Goal: Task Accomplishment & Management: Use online tool/utility

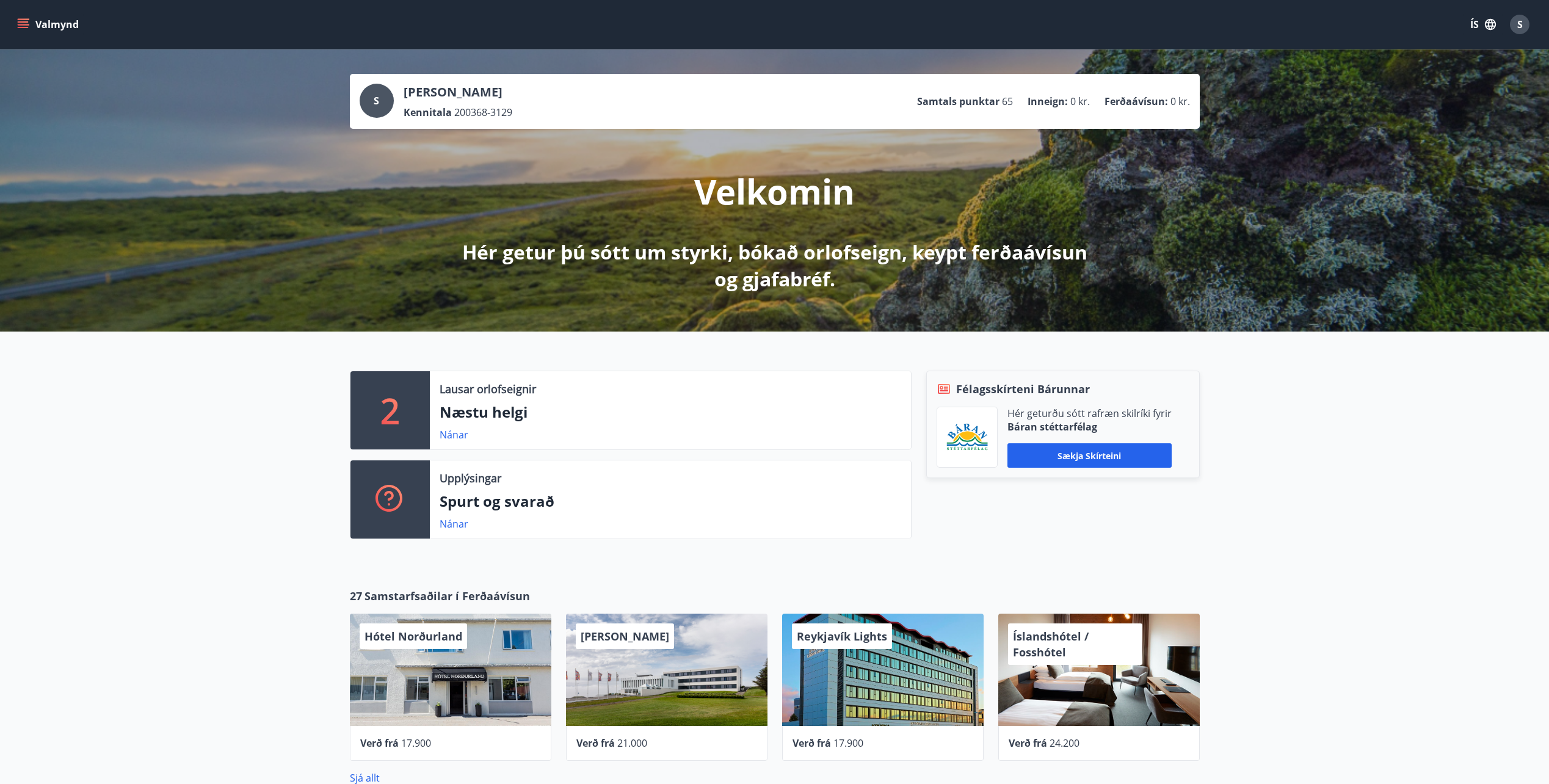
click at [22, 13] on button "Valmynd" at bounding box center [49, 24] width 69 height 22
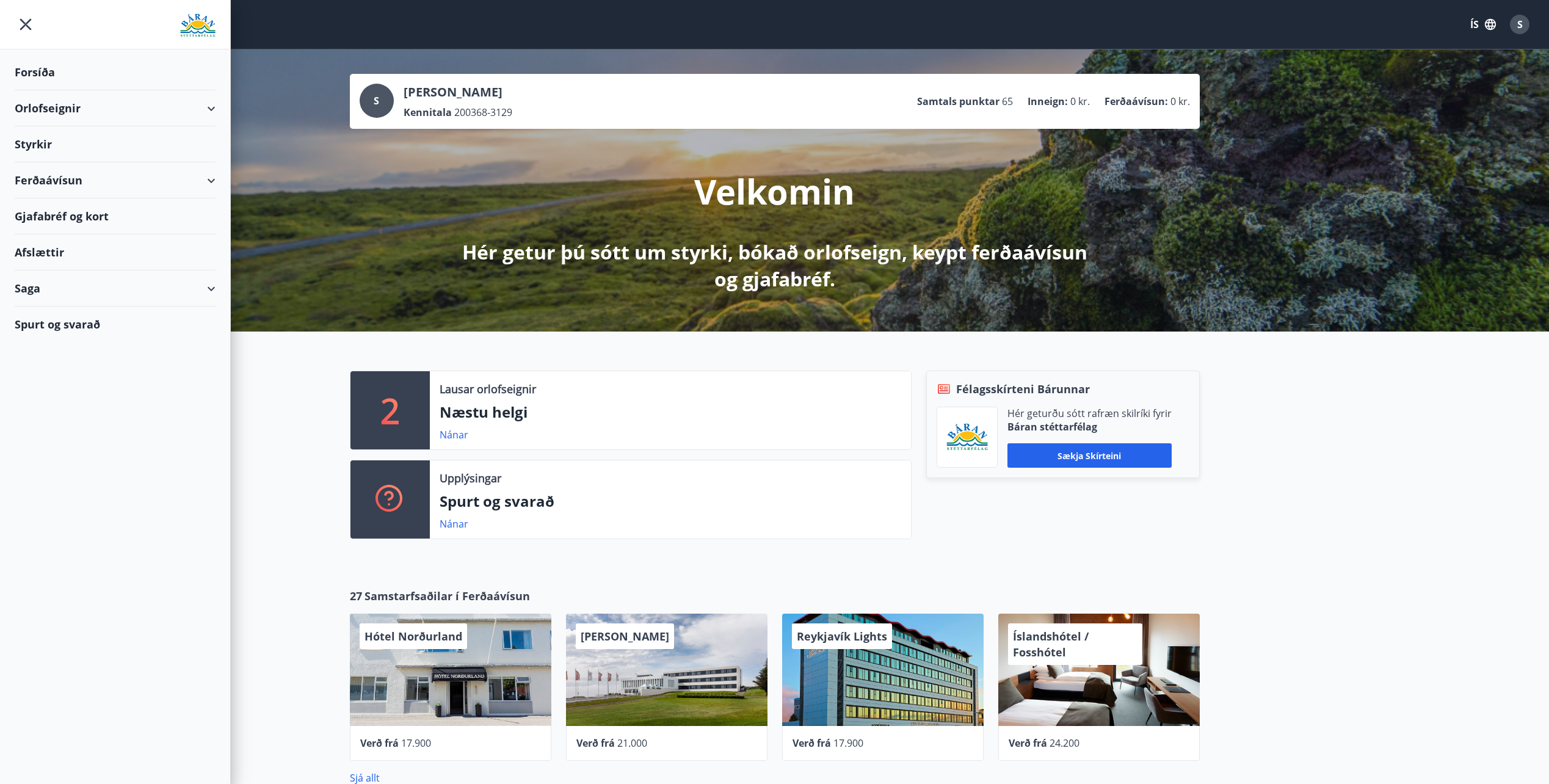
click at [44, 107] on div "Orlofseignir" at bounding box center [115, 108] width 201 height 36
click at [59, 161] on div "Bókunardagatal" at bounding box center [115, 164] width 181 height 25
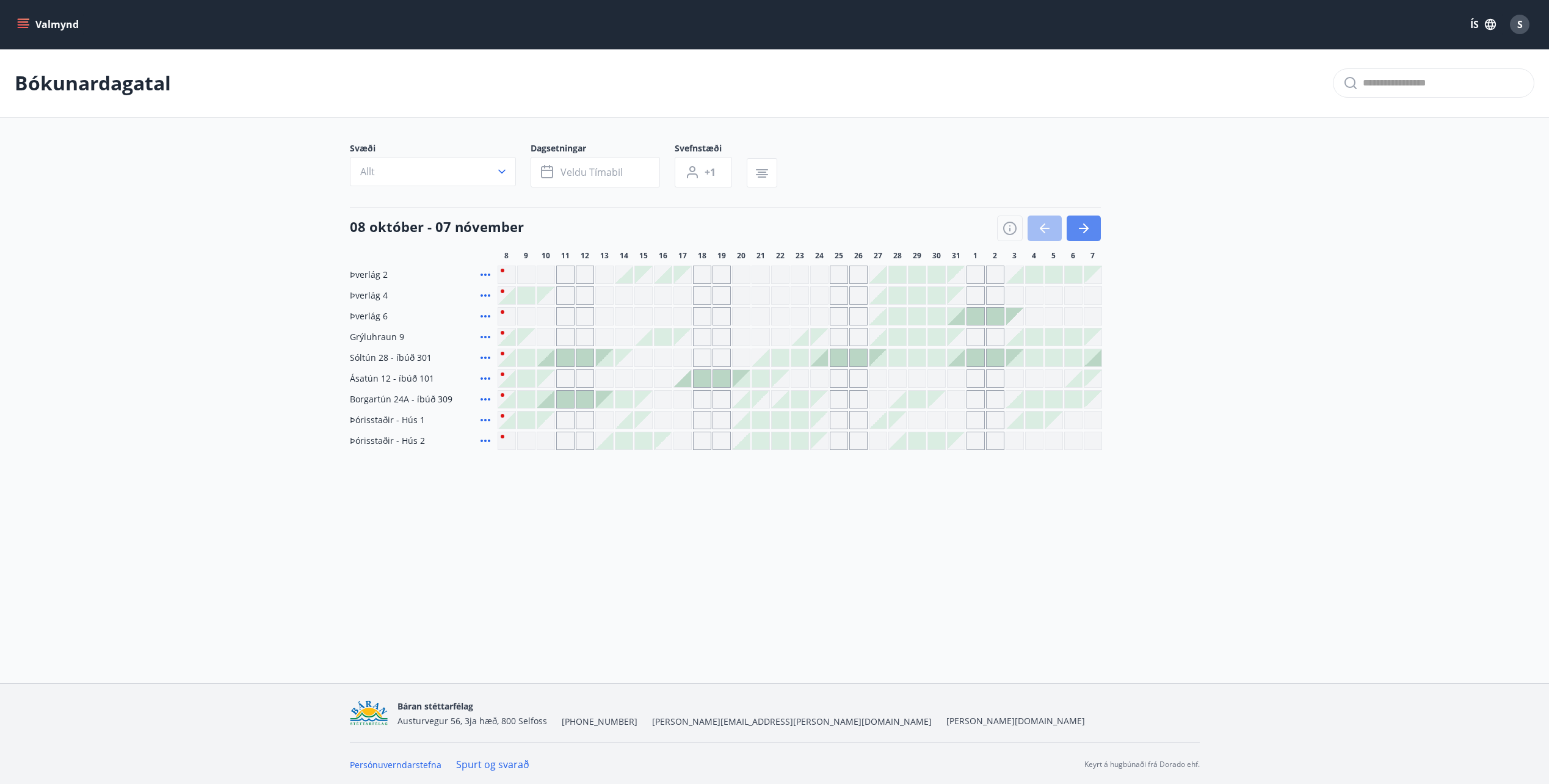
click at [1074, 236] on button "button" at bounding box center [1083, 228] width 34 height 25
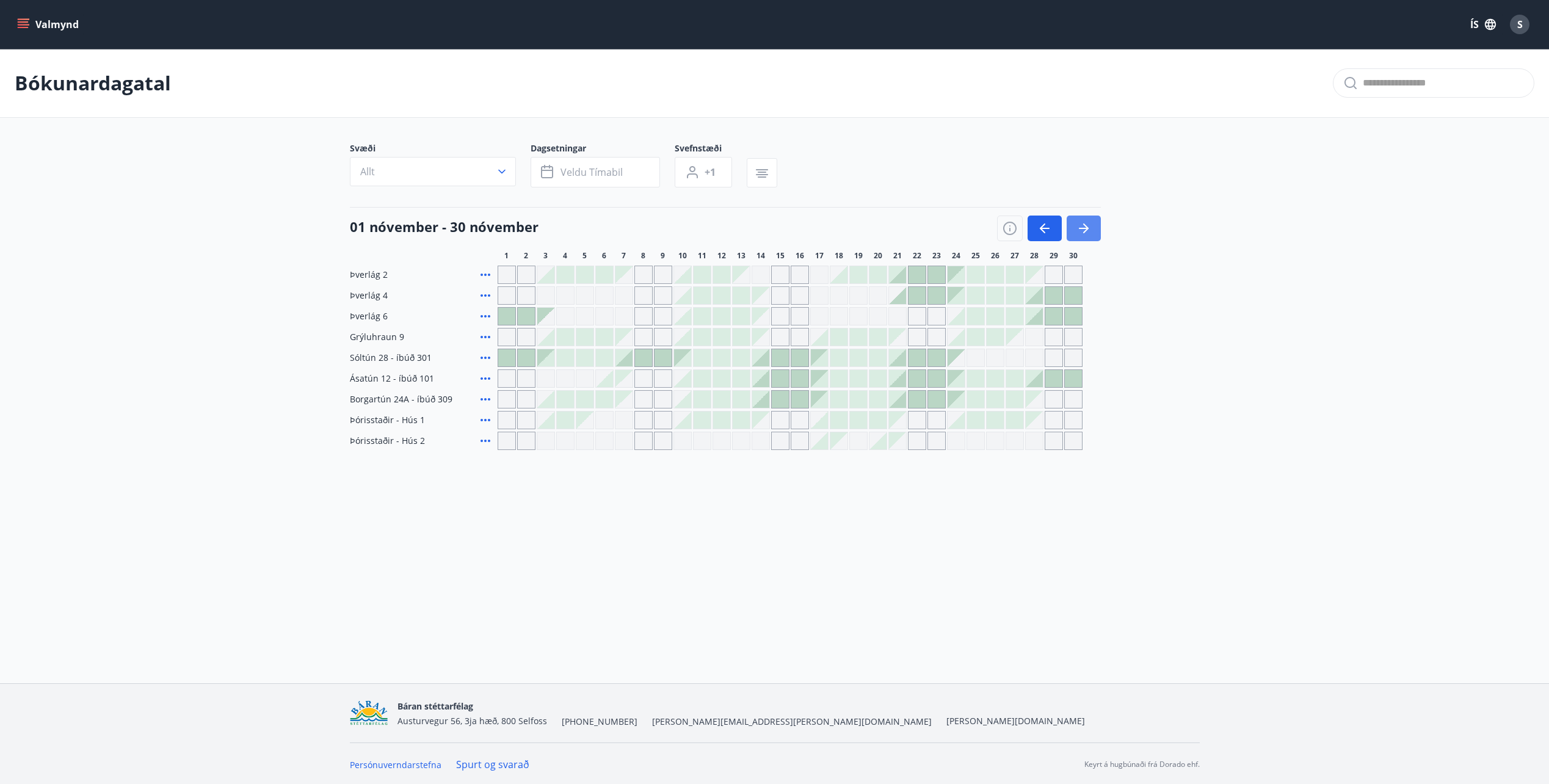
click at [1098, 227] on button "button" at bounding box center [1083, 228] width 34 height 25
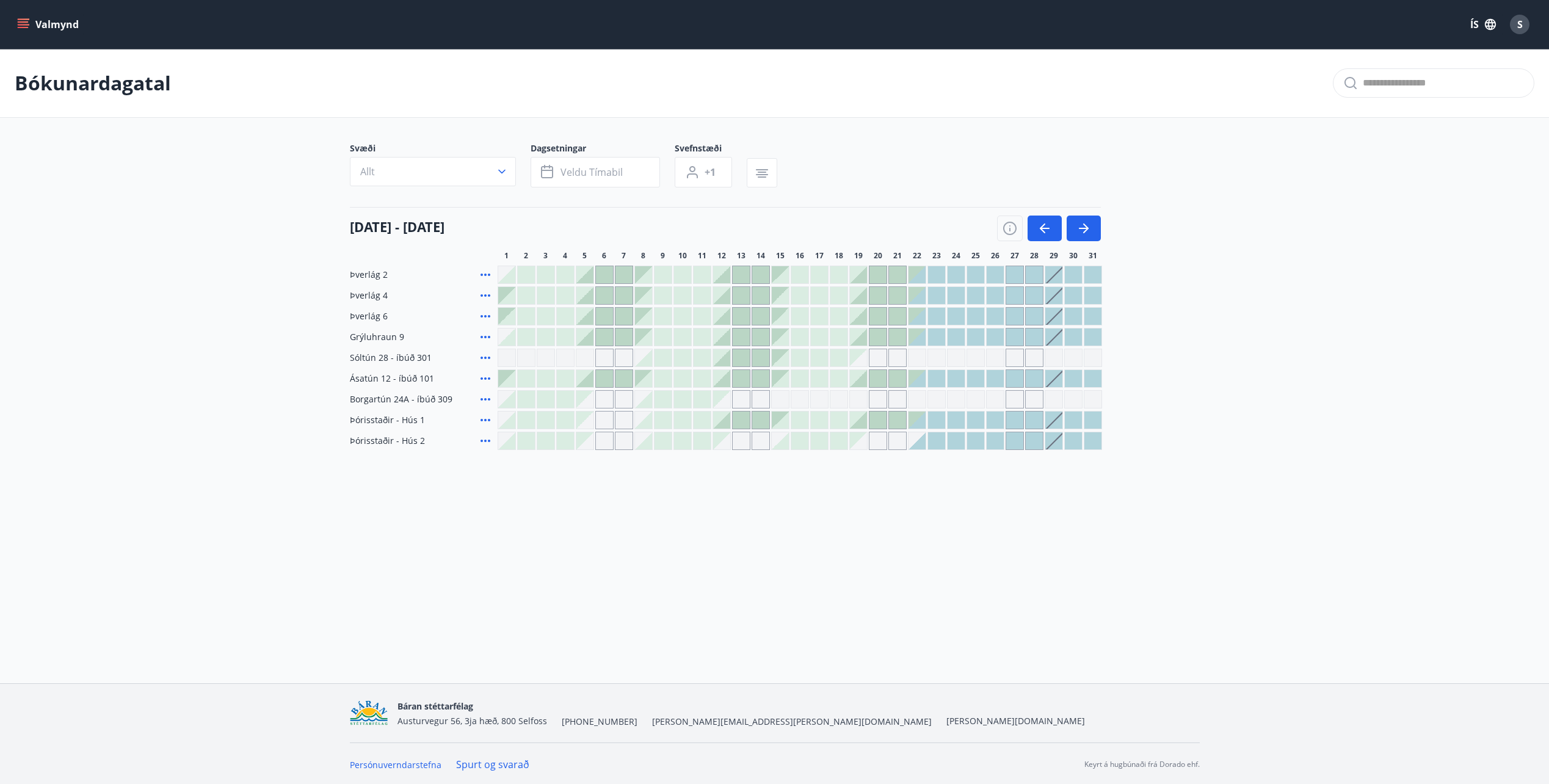
click at [923, 341] on div at bounding box center [917, 337] width 17 height 17
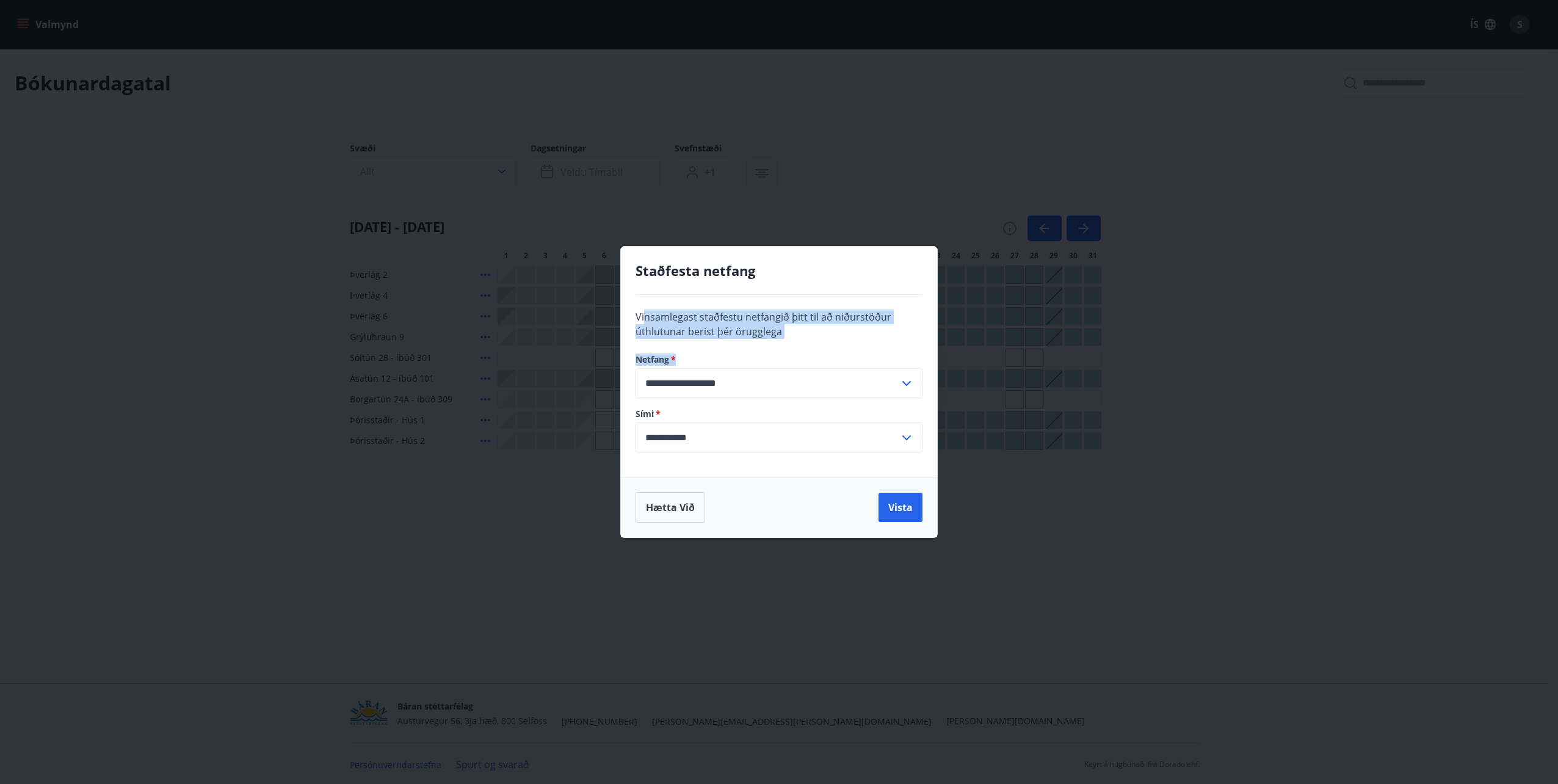
drag, startPoint x: 645, startPoint y: 318, endPoint x: 761, endPoint y: 341, distance: 118.3
click at [761, 341] on div "**********" at bounding box center [779, 386] width 316 height 182
drag, startPoint x: 761, startPoint y: 341, endPoint x: 756, endPoint y: 369, distance: 28.4
click at [774, 343] on div "**********" at bounding box center [779, 386] width 316 height 182
click at [673, 501] on button "Hætta við" at bounding box center [670, 506] width 70 height 30
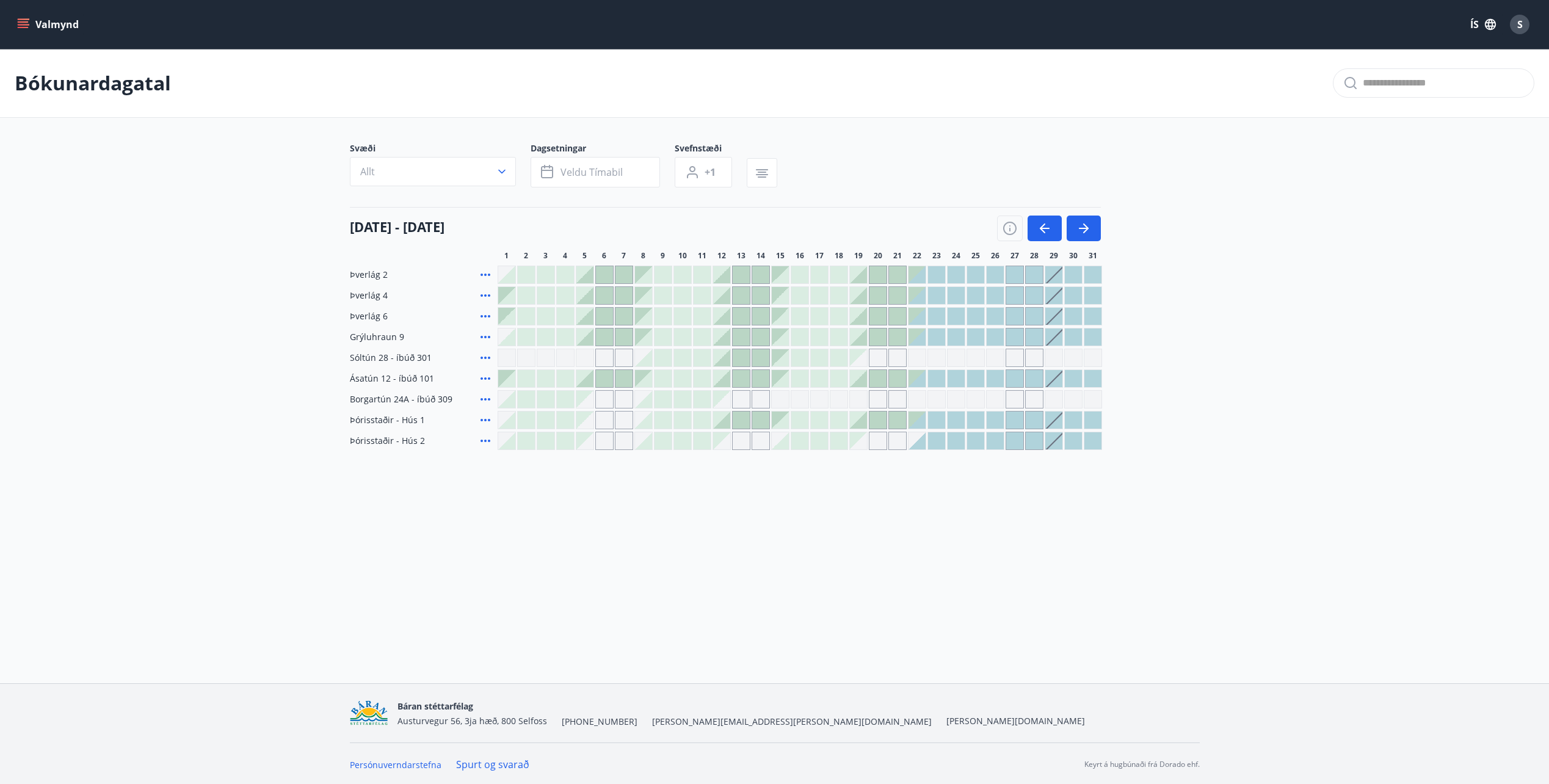
drag, startPoint x: 693, startPoint y: 522, endPoint x: 702, endPoint y: 525, distance: 9.5
click at [693, 523] on div "Valmynd ÍS S Bókunardagatal Svæði Allt Dagsetningar Veldu tímabil Svefnstæði +1…" at bounding box center [774, 342] width 1549 height 683
click at [31, 20] on button "Valmynd" at bounding box center [49, 24] width 69 height 22
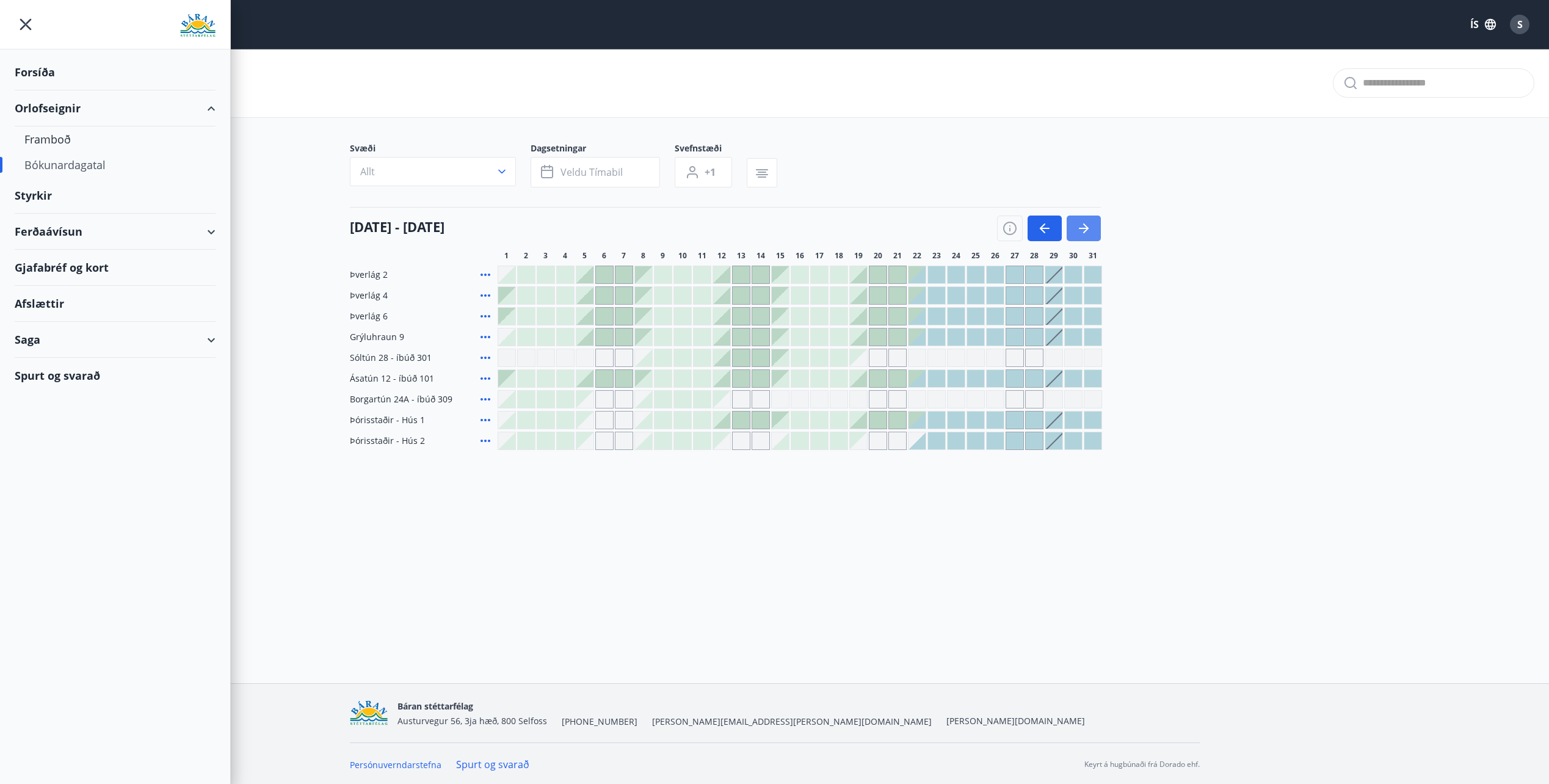
click at [1095, 231] on button "button" at bounding box center [1083, 228] width 34 height 25
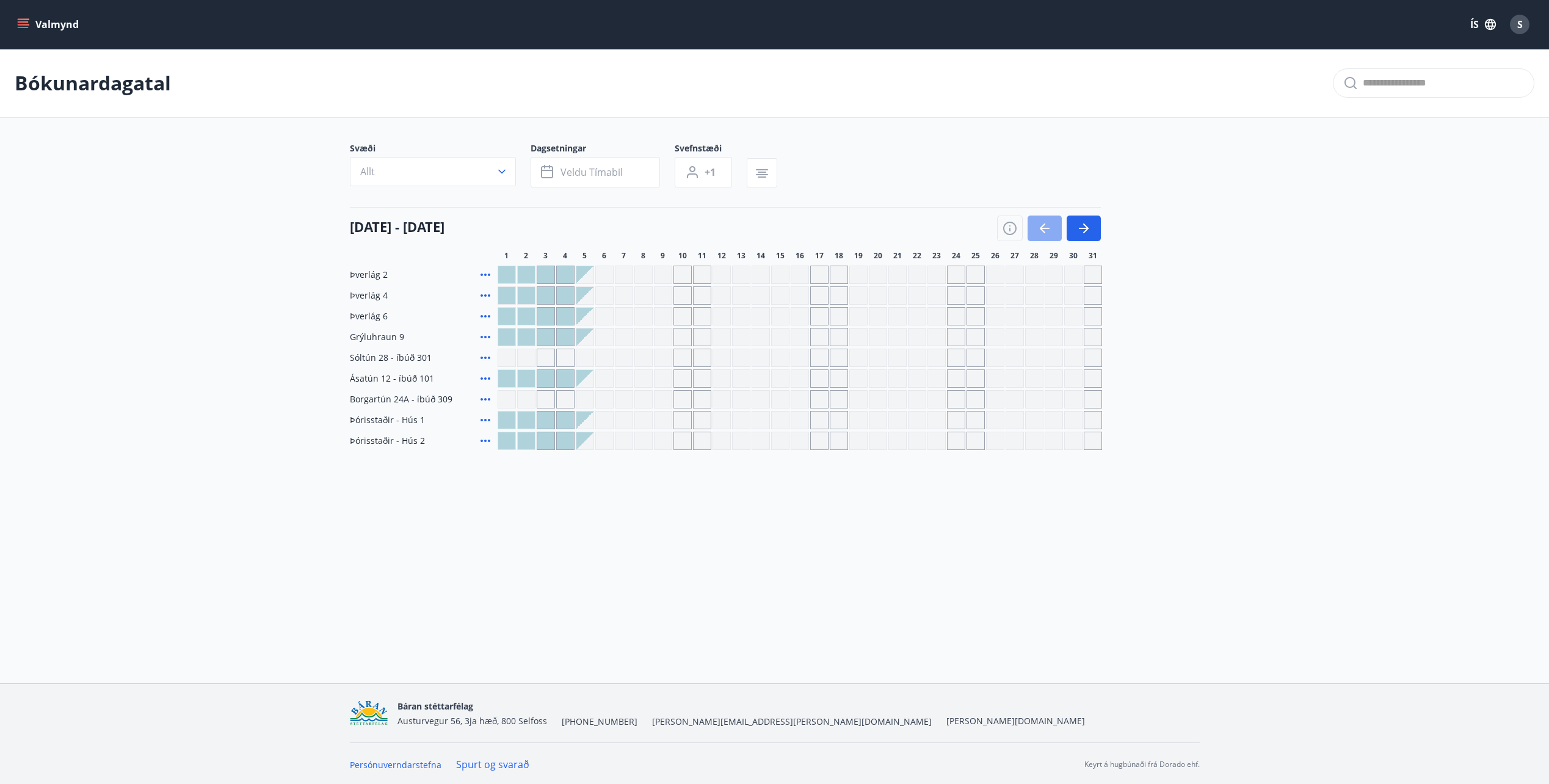
click at [1042, 224] on icon "button" at bounding box center [1045, 229] width 15 height 15
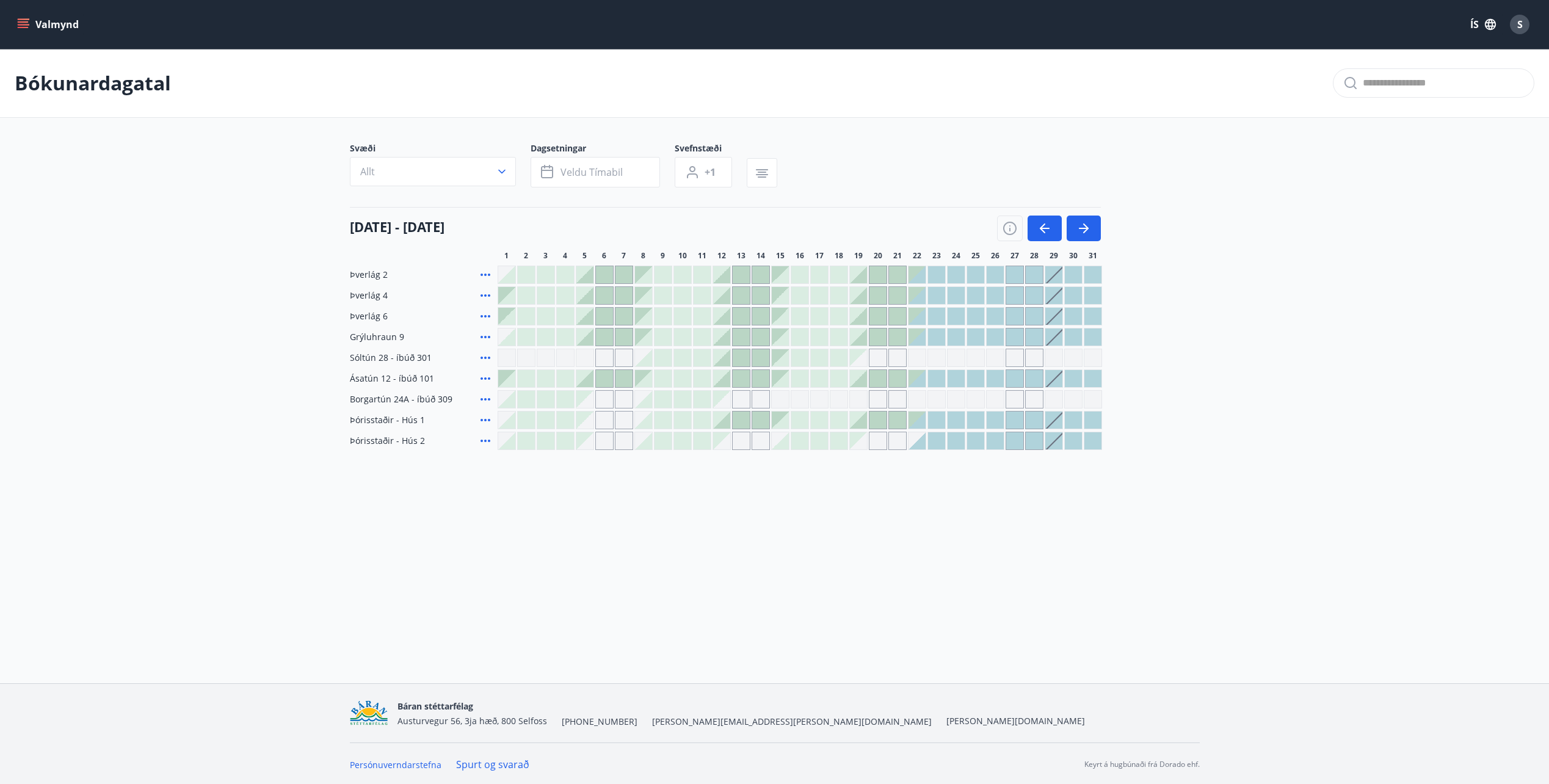
click at [920, 345] on div at bounding box center [917, 337] width 17 height 17
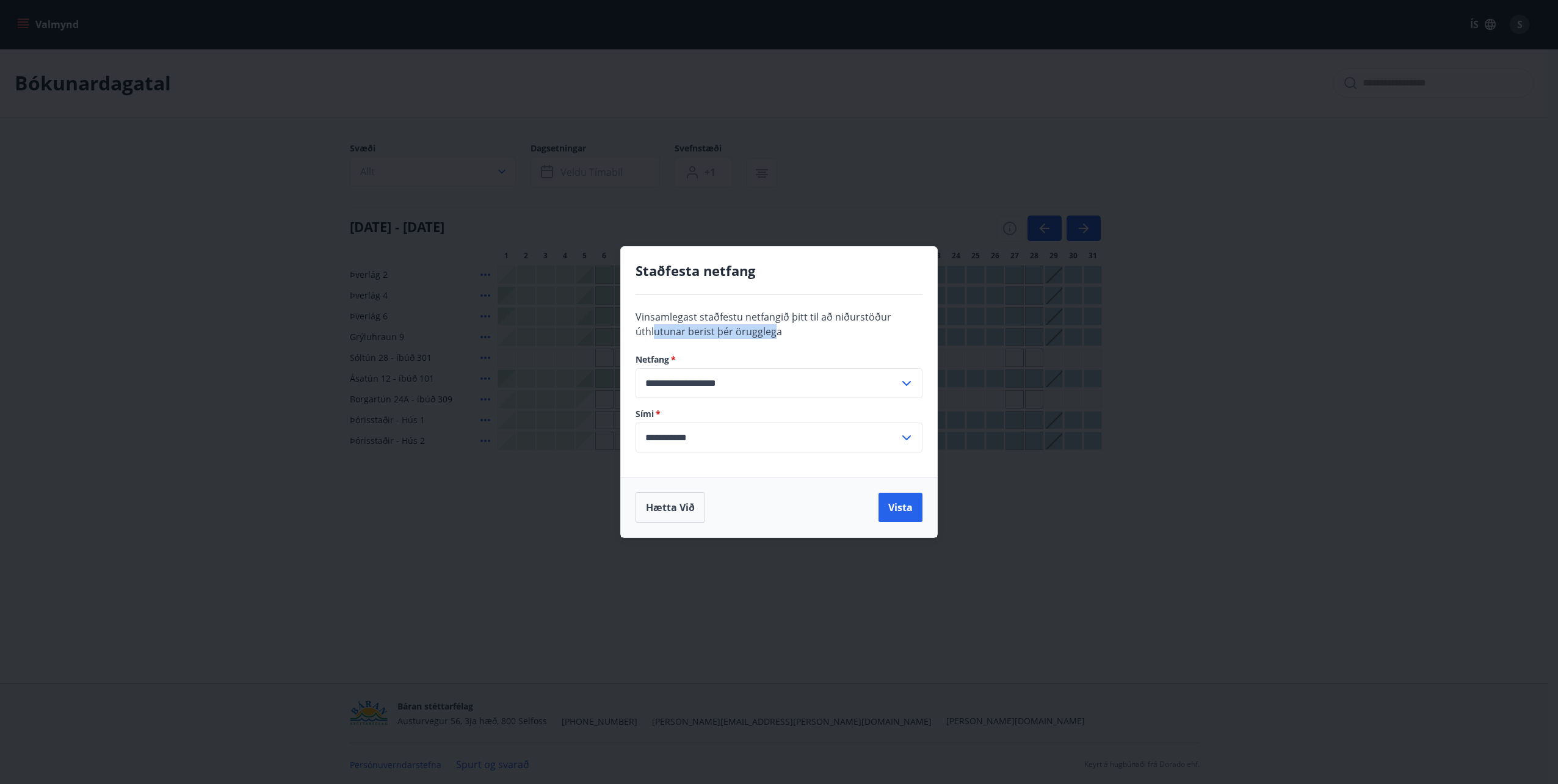
drag, startPoint x: 725, startPoint y: 338, endPoint x: 775, endPoint y: 338, distance: 50.0
click at [775, 338] on span "Vinsamlegast staðfestu netfangið þitt til að niðurstöður úthlutunar berist þér …" at bounding box center [764, 324] width 256 height 28
drag, startPoint x: 775, startPoint y: 338, endPoint x: 789, endPoint y: 338, distance: 14.0
click at [789, 338] on div "**********" at bounding box center [779, 386] width 316 height 182
click at [705, 508] on button "Hætta við" at bounding box center [670, 506] width 70 height 30
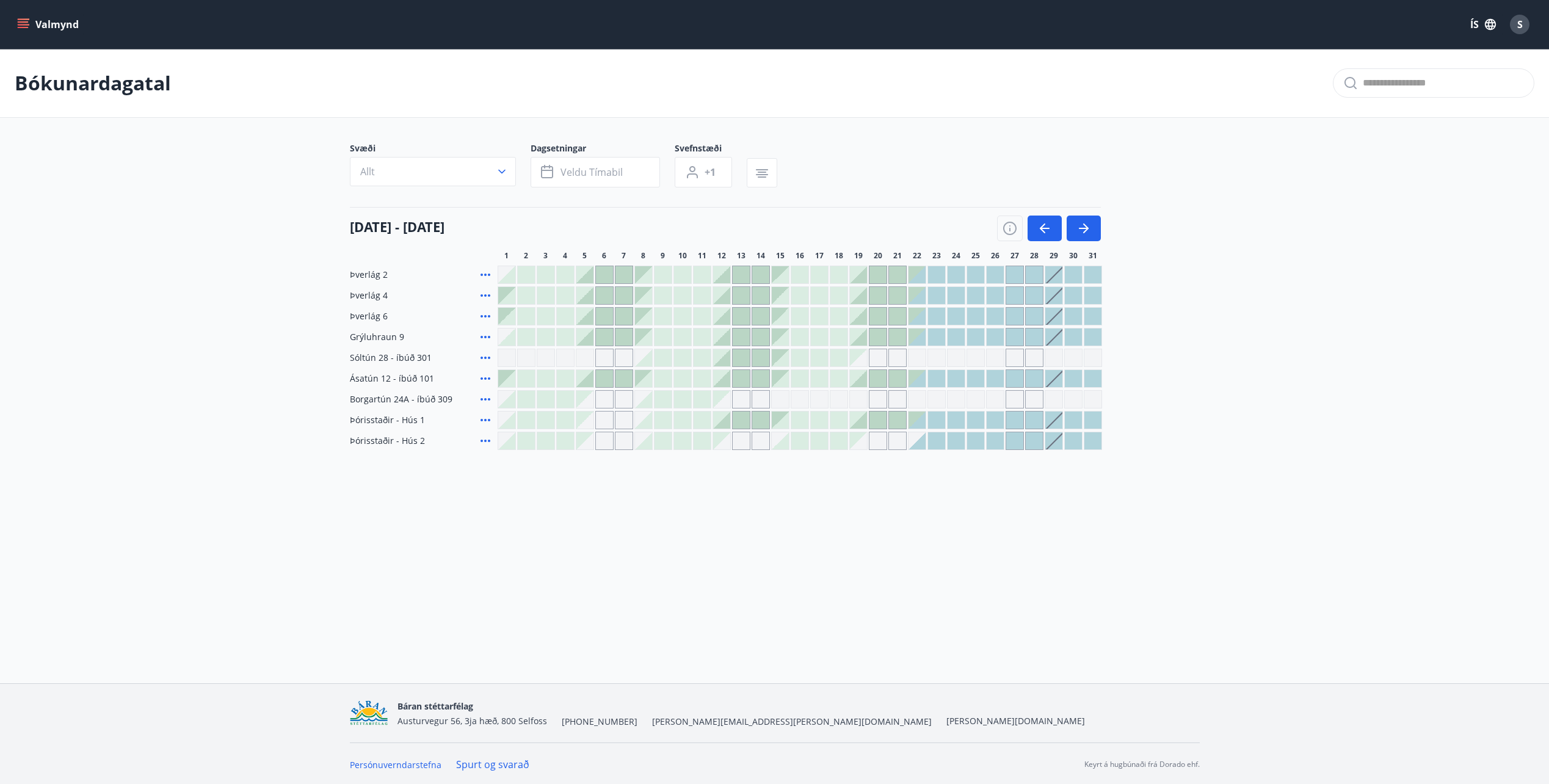
click at [27, 29] on icon "menu" at bounding box center [23, 24] width 12 height 12
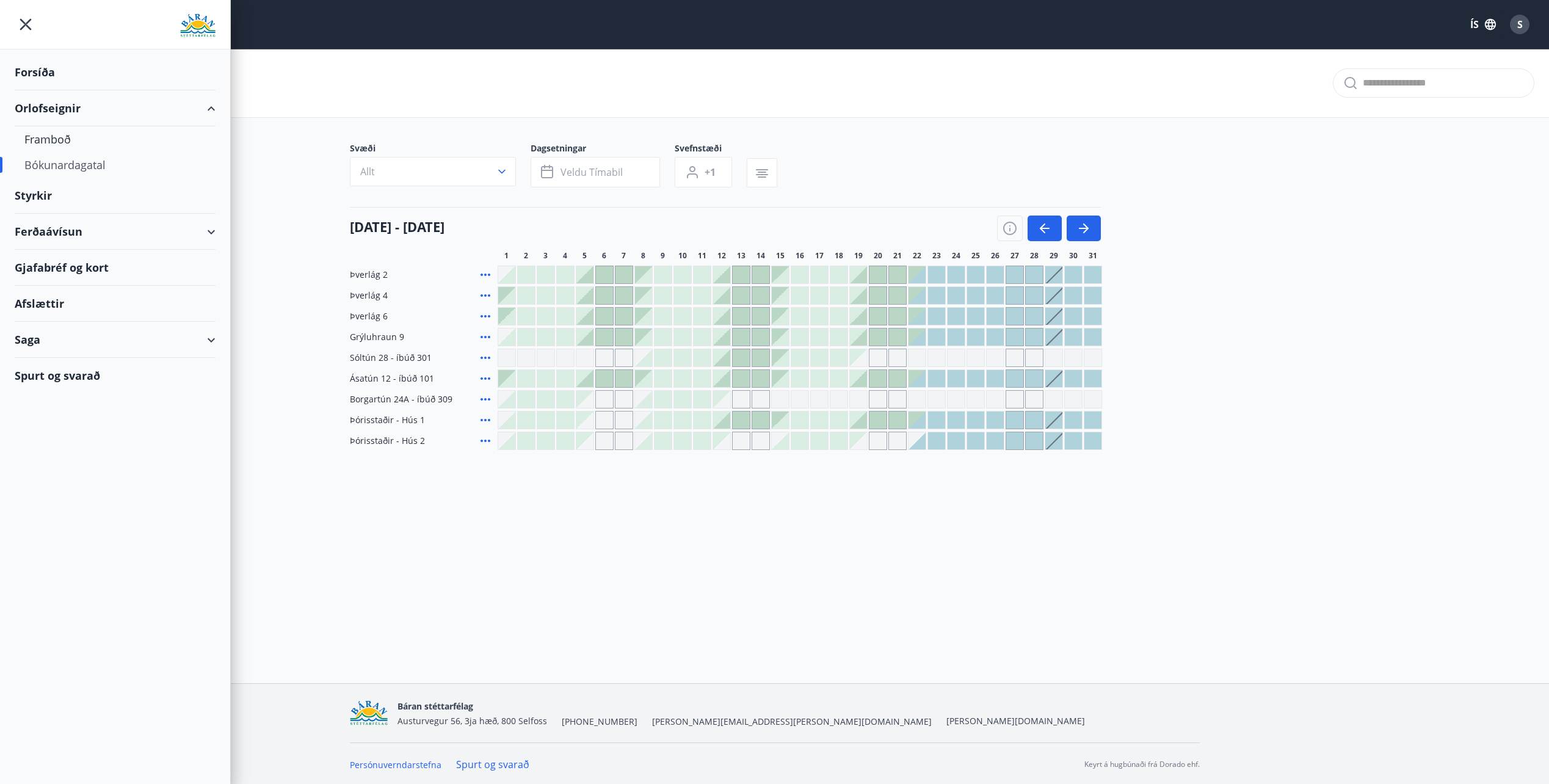
drag, startPoint x: 202, startPoint y: 343, endPoint x: 209, endPoint y: 338, distance: 8.6
click at [204, 343] on div "Saga" at bounding box center [115, 340] width 201 height 36
click at [207, 341] on div "Saga" at bounding box center [115, 340] width 201 height 36
click at [198, 234] on div "Ferðaávísun" at bounding box center [115, 232] width 201 height 36
click at [210, 232] on div "Ferðaávísun" at bounding box center [115, 232] width 201 height 36
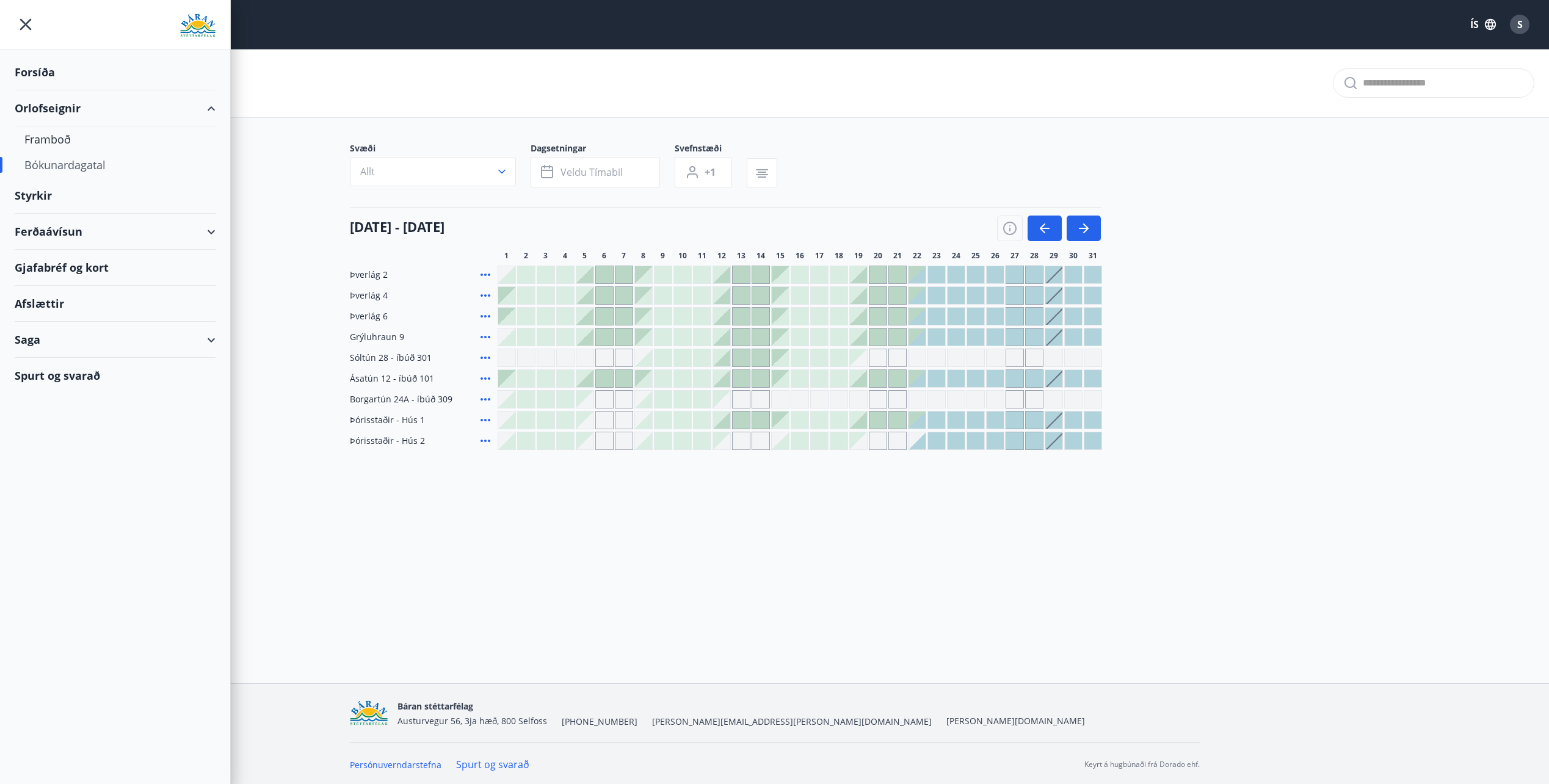
click at [209, 334] on div "Saga" at bounding box center [115, 340] width 201 height 36
click at [922, 342] on div at bounding box center [917, 337] width 17 height 17
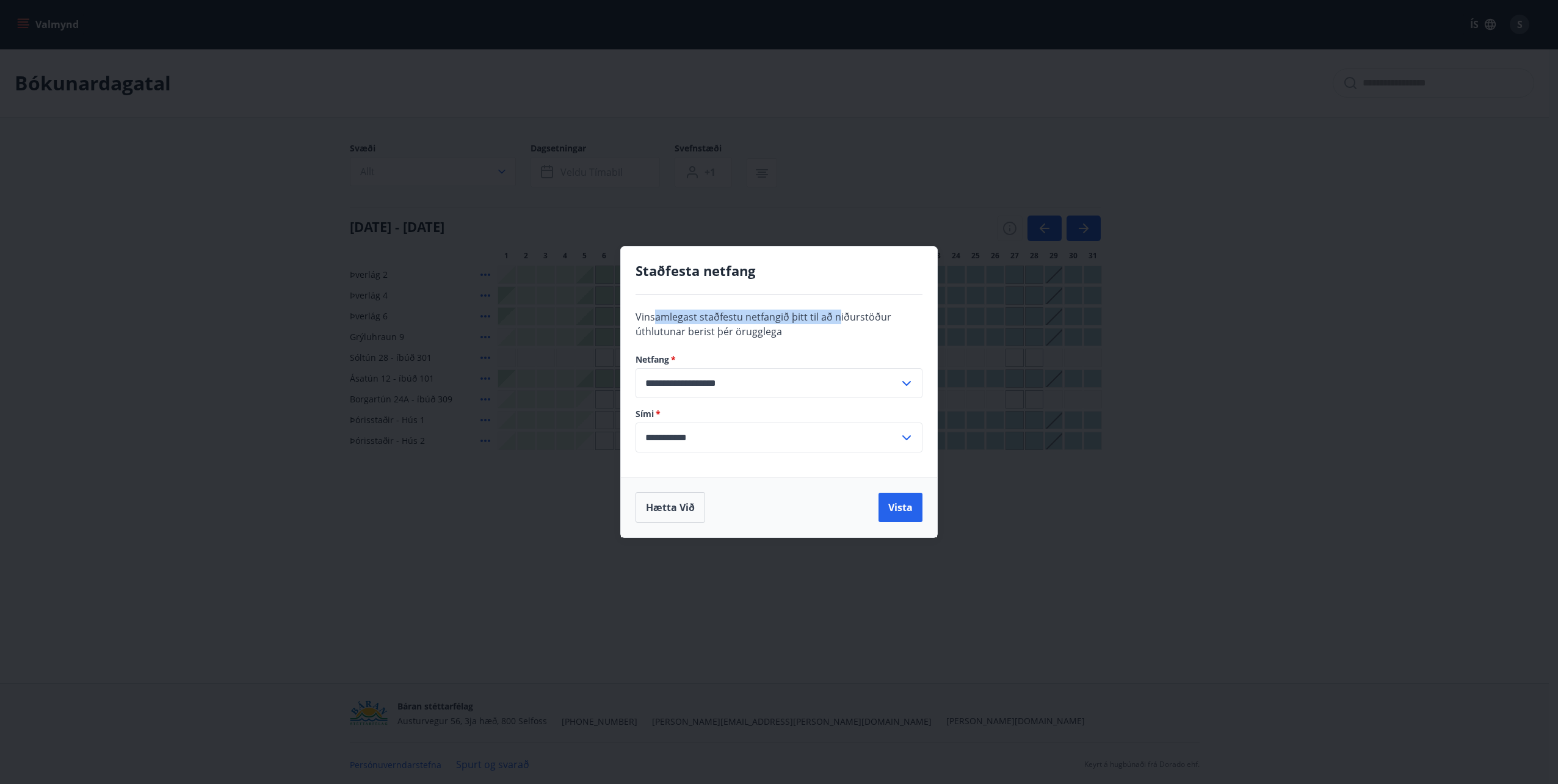
drag, startPoint x: 653, startPoint y: 319, endPoint x: 839, endPoint y: 324, distance: 186.1
click at [839, 324] on div "**********" at bounding box center [779, 386] width 316 height 182
drag, startPoint x: 839, startPoint y: 324, endPoint x: 832, endPoint y: 355, distance: 31.8
click at [853, 335] on div "**********" at bounding box center [779, 386] width 316 height 182
click at [676, 497] on button "Hætta við" at bounding box center [670, 506] width 70 height 30
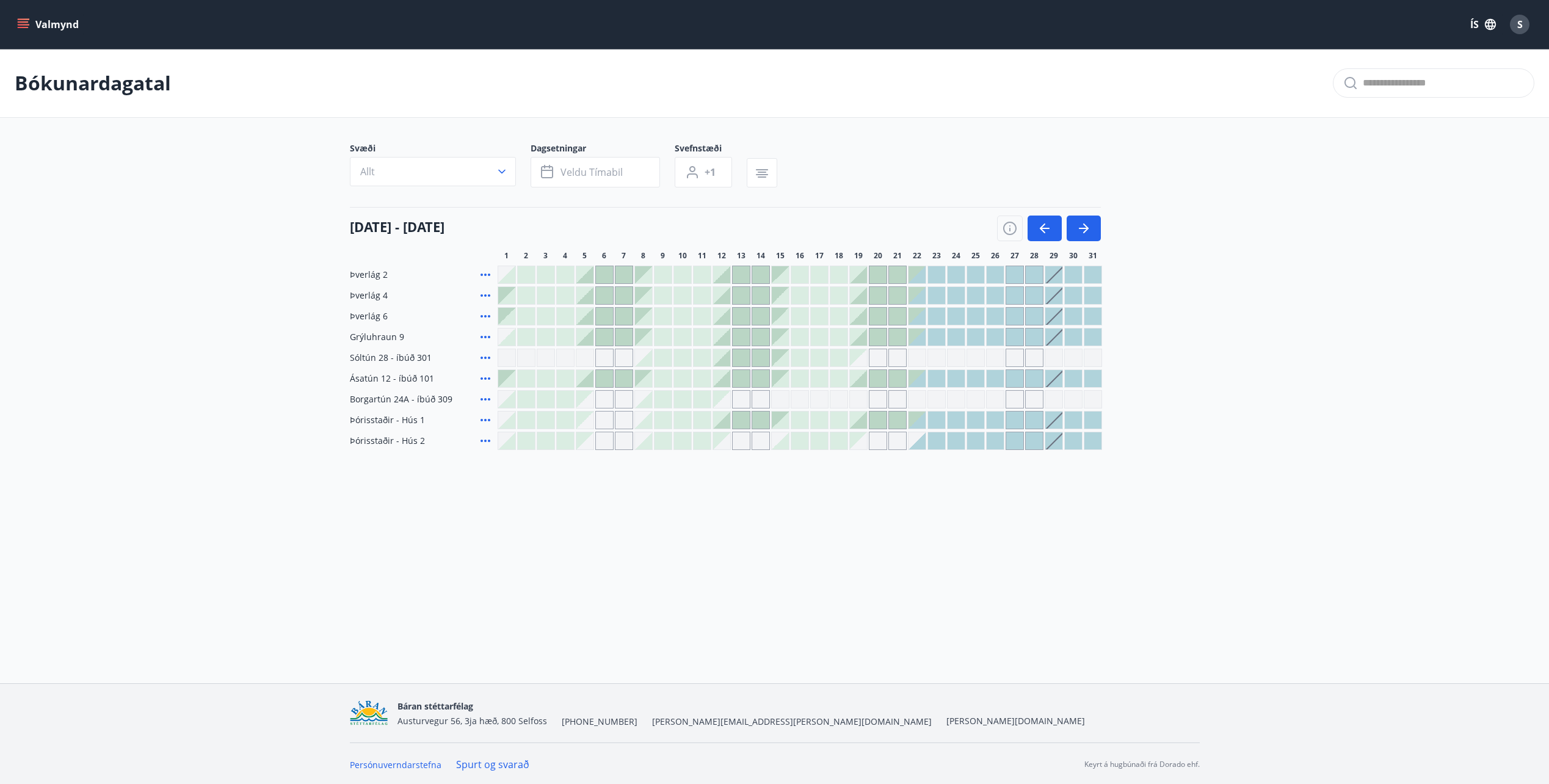
click at [45, 22] on button "Valmynd" at bounding box center [49, 24] width 69 height 22
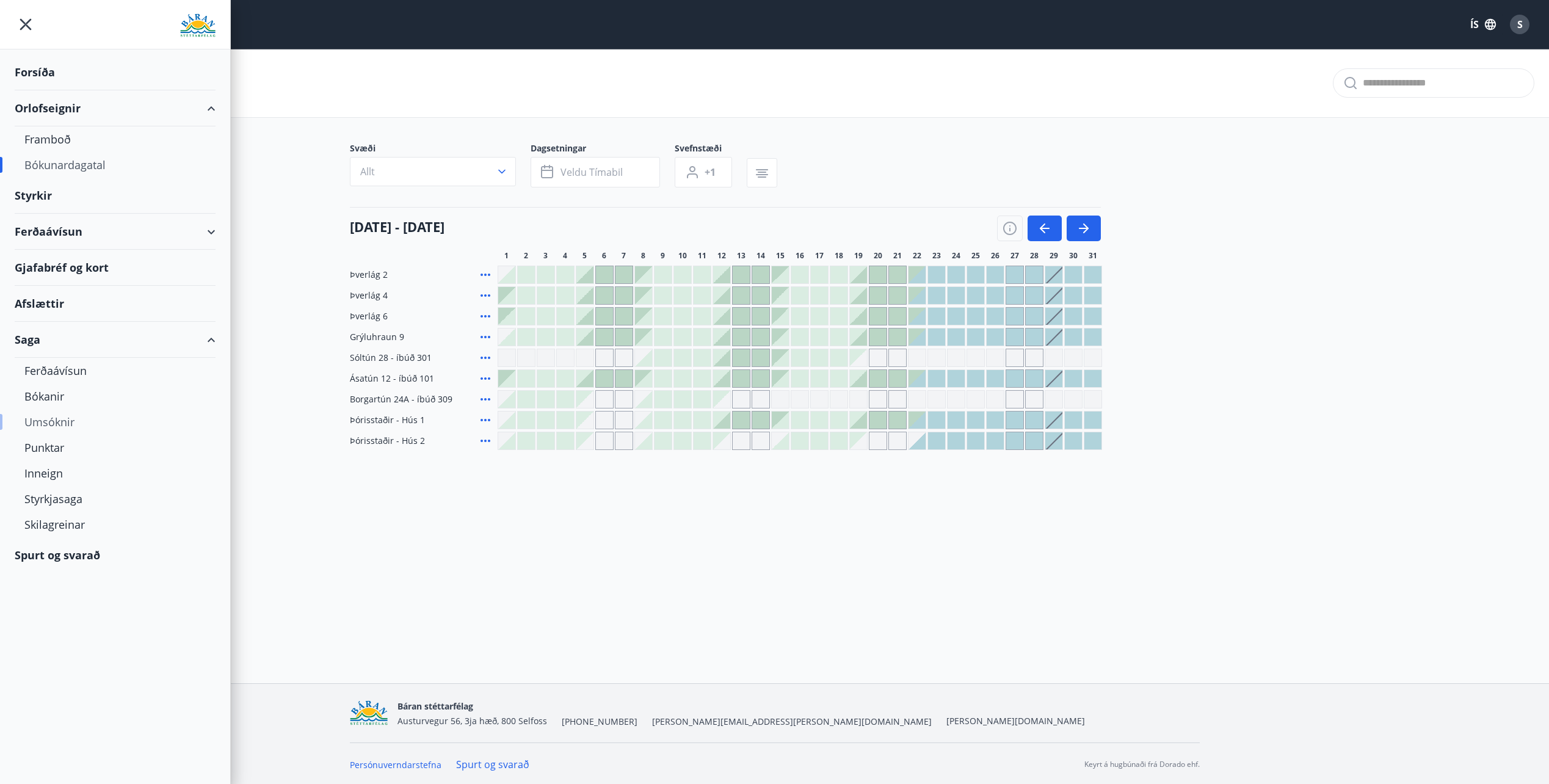
click at [66, 419] on div "Umsóknir" at bounding box center [115, 421] width 181 height 25
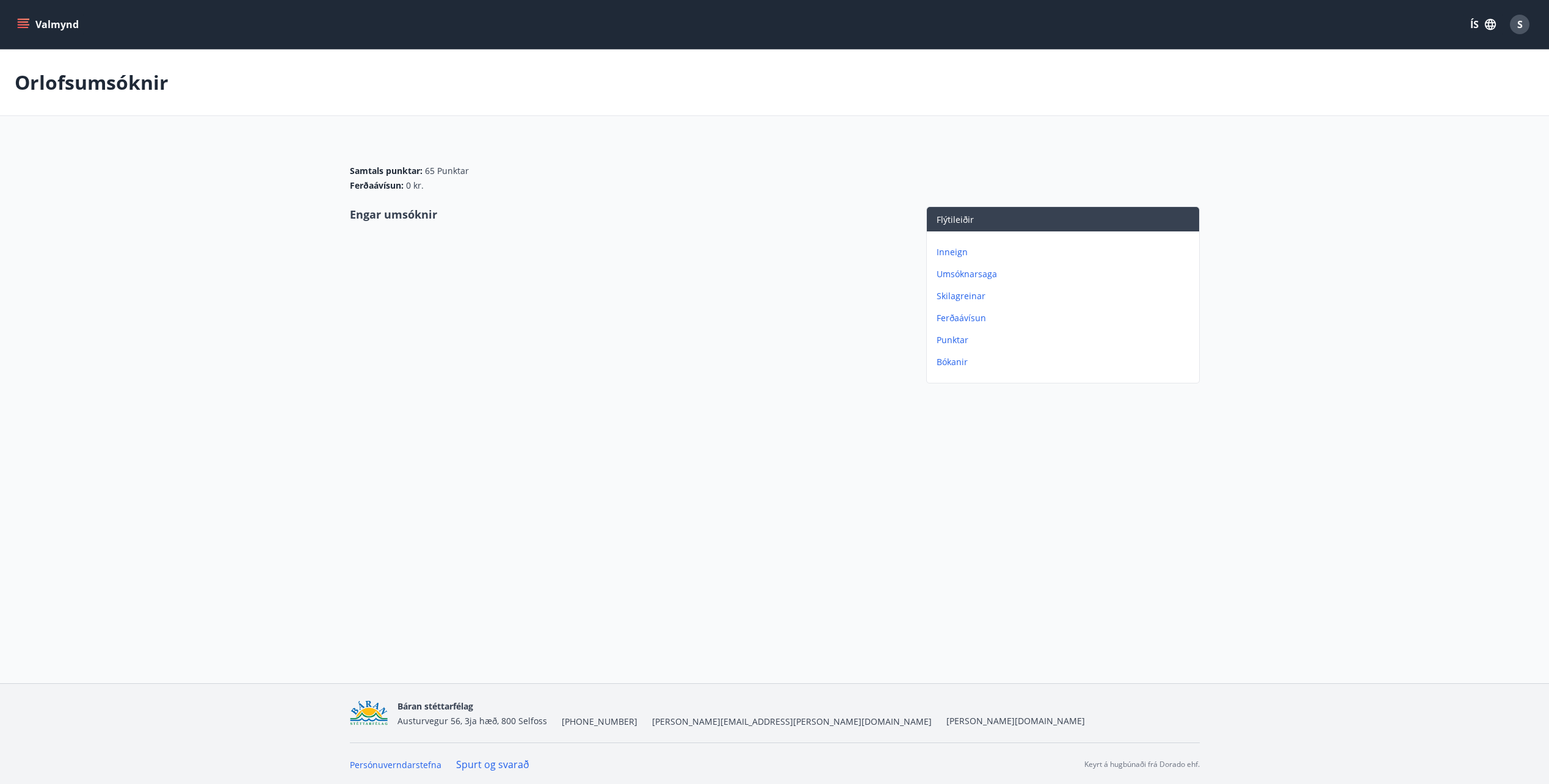
click at [991, 275] on p "Umsóknarsaga" at bounding box center [1065, 274] width 257 height 12
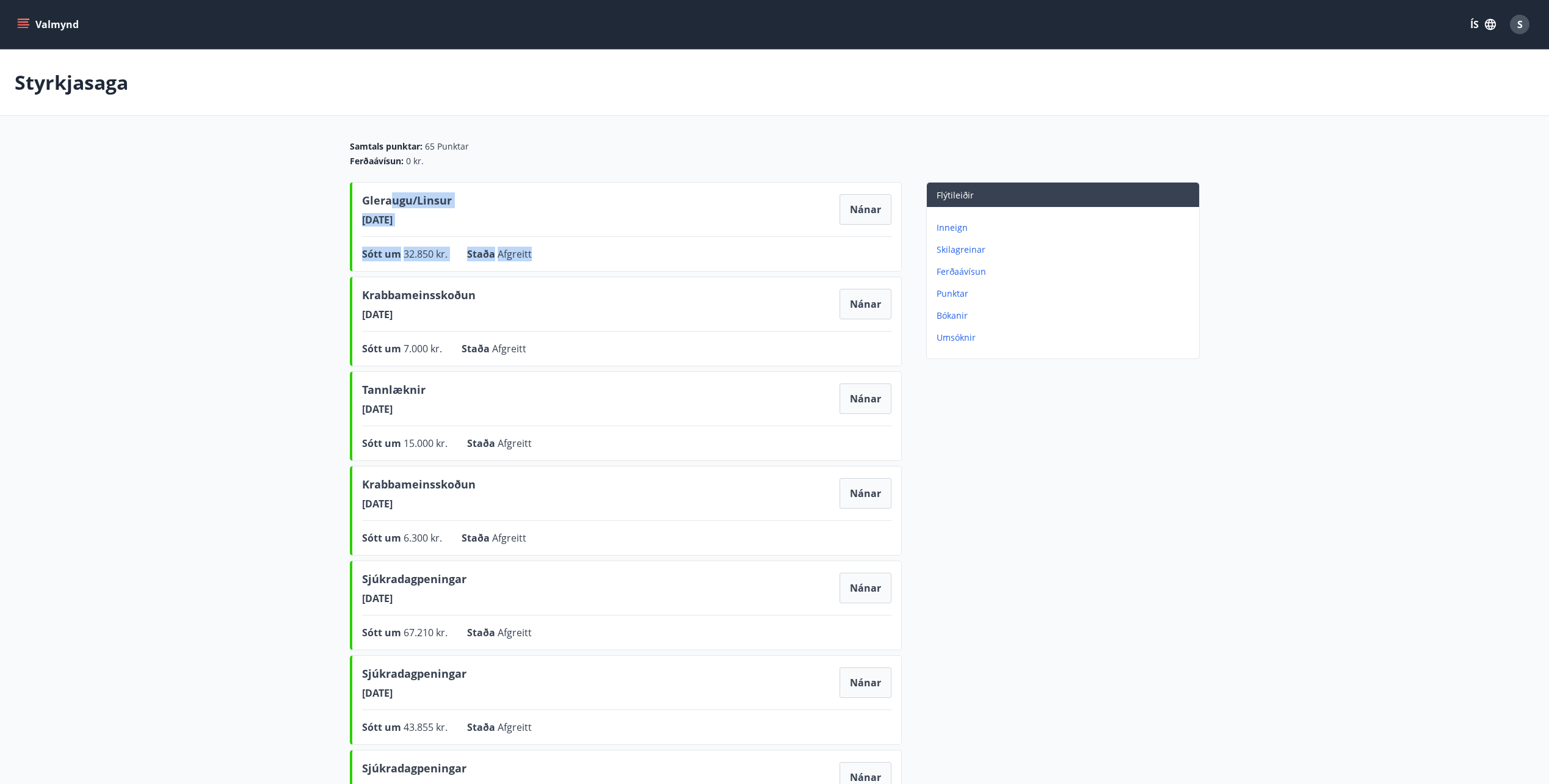
drag, startPoint x: 390, startPoint y: 195, endPoint x: 564, endPoint y: 260, distance: 185.7
click at [564, 260] on div "Gleraugu/Linsur 16.07.2025 Nánar Sótt um 32.850 kr. Staða Afgreitt Nánar" at bounding box center [625, 227] width 552 height 90
drag, startPoint x: 564, startPoint y: 260, endPoint x: 591, endPoint y: 342, distance: 86.3
click at [593, 339] on div "Krabbameinsskoðun 18.12.2019 Nánar Sótt um 7.000 kr. Staða Afgreitt Nánar" at bounding box center [625, 321] width 552 height 90
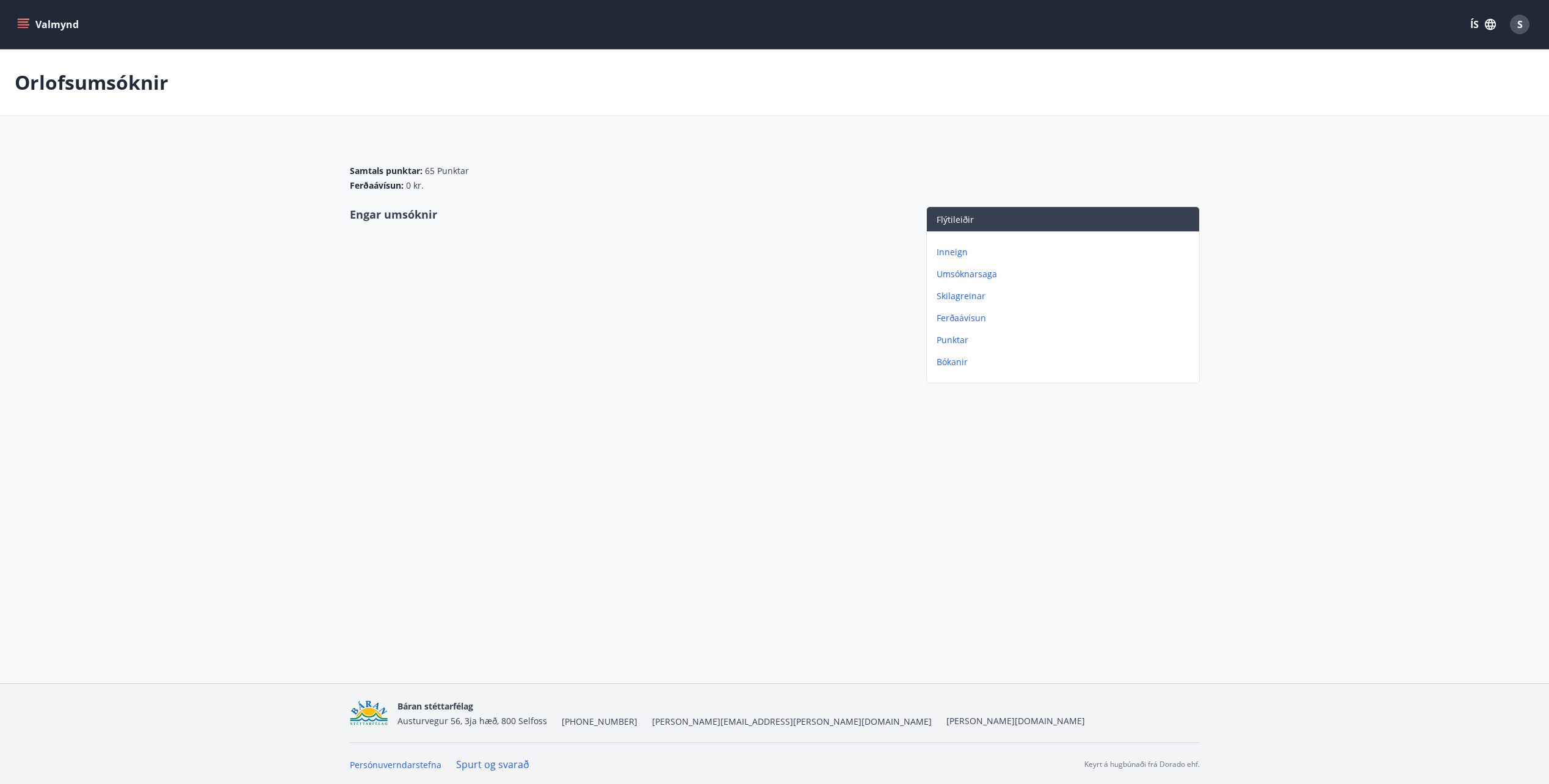
click at [21, 13] on button "Valmynd" at bounding box center [49, 24] width 69 height 22
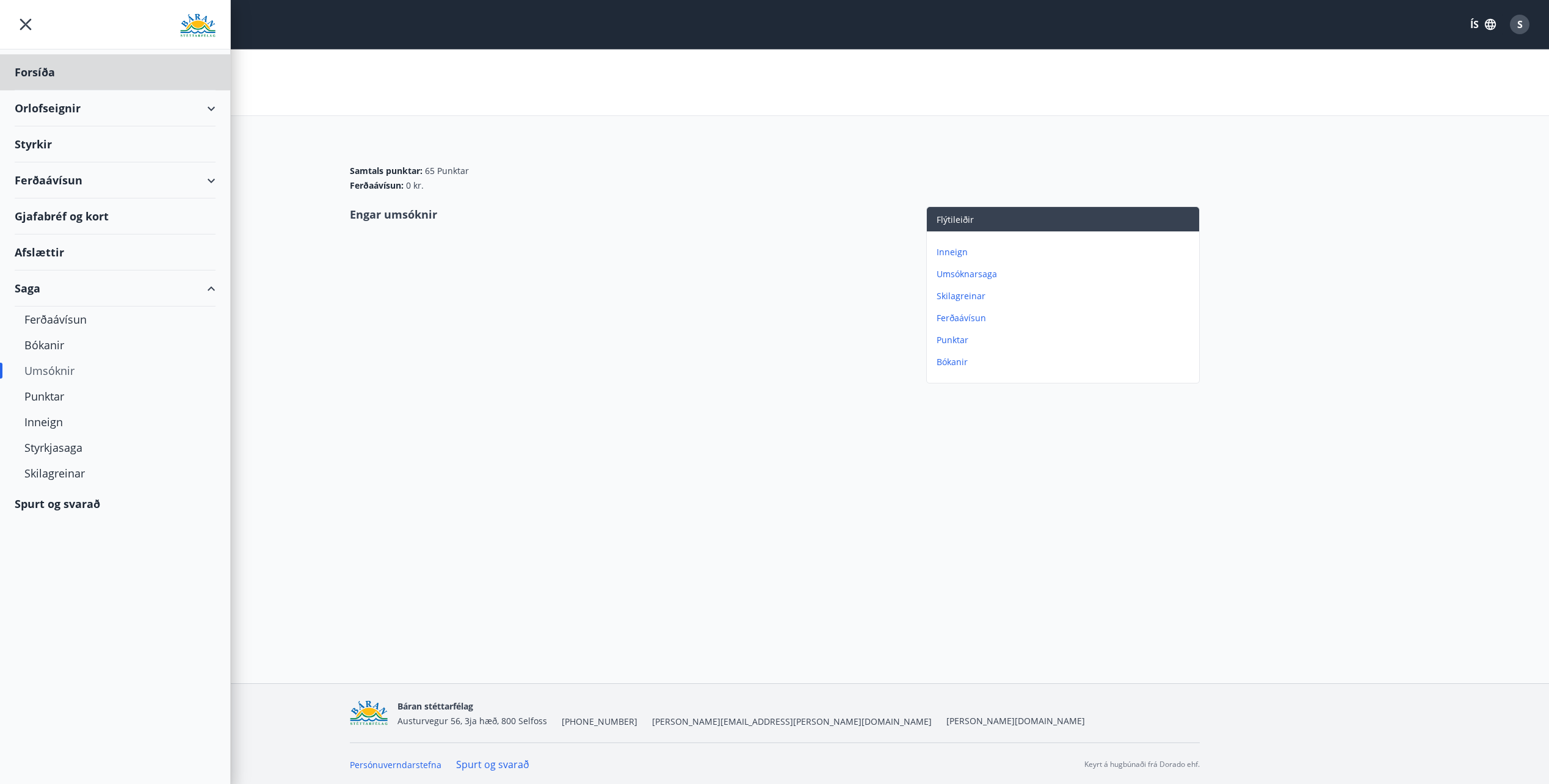
click at [89, 149] on div "Styrkir" at bounding box center [115, 144] width 201 height 36
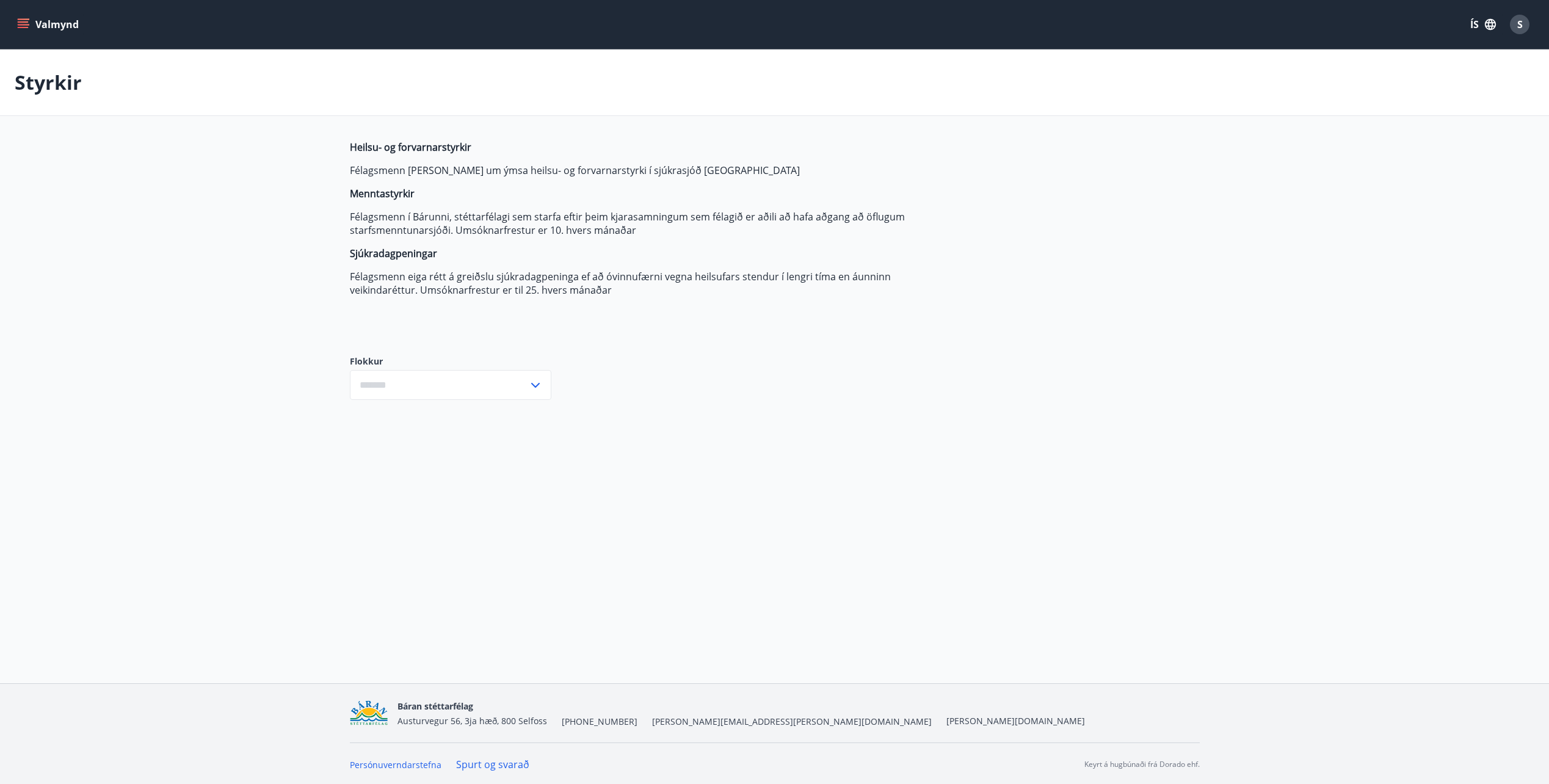
type input "***"
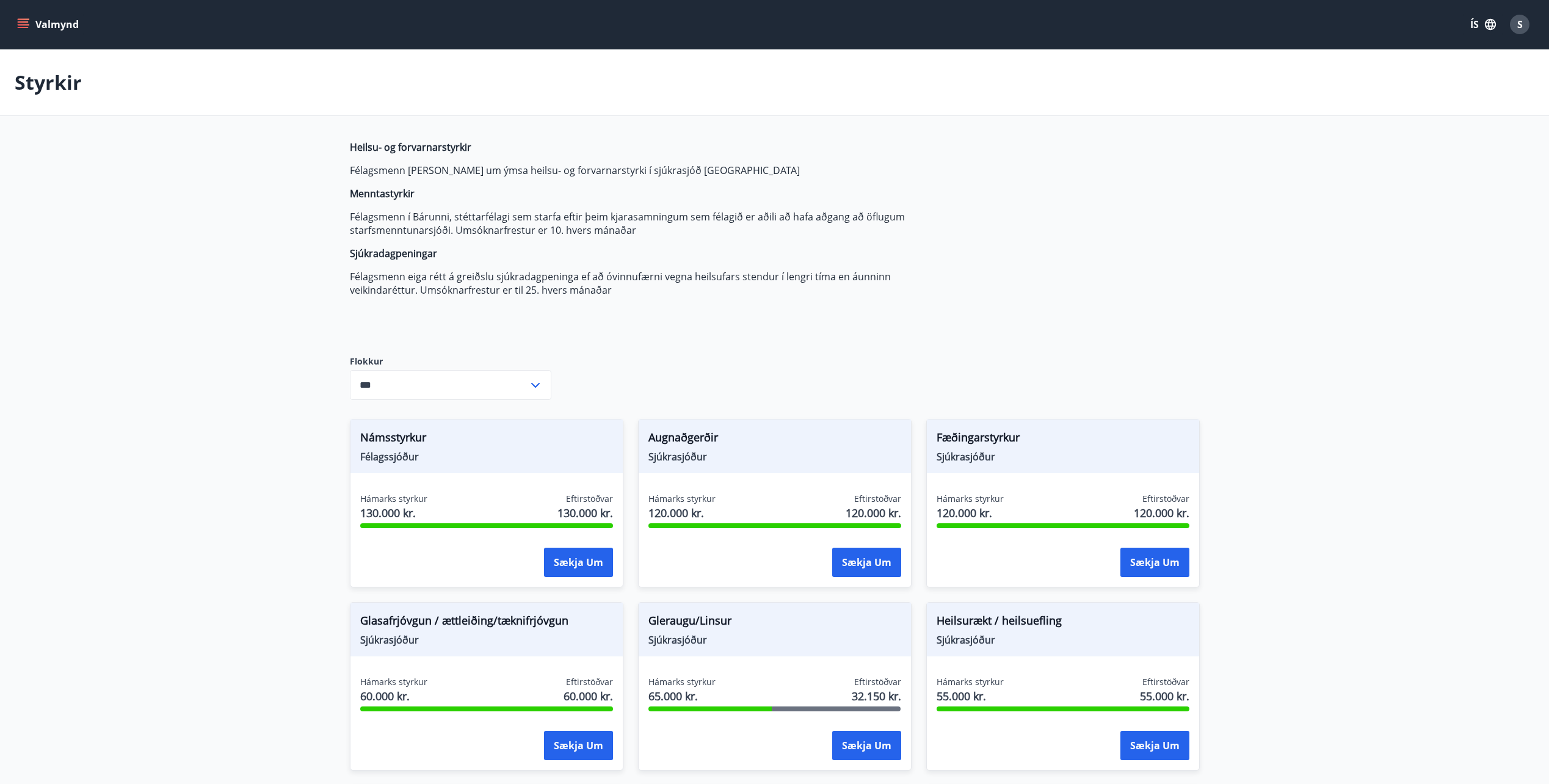
click at [57, 18] on button "Valmynd" at bounding box center [49, 24] width 69 height 22
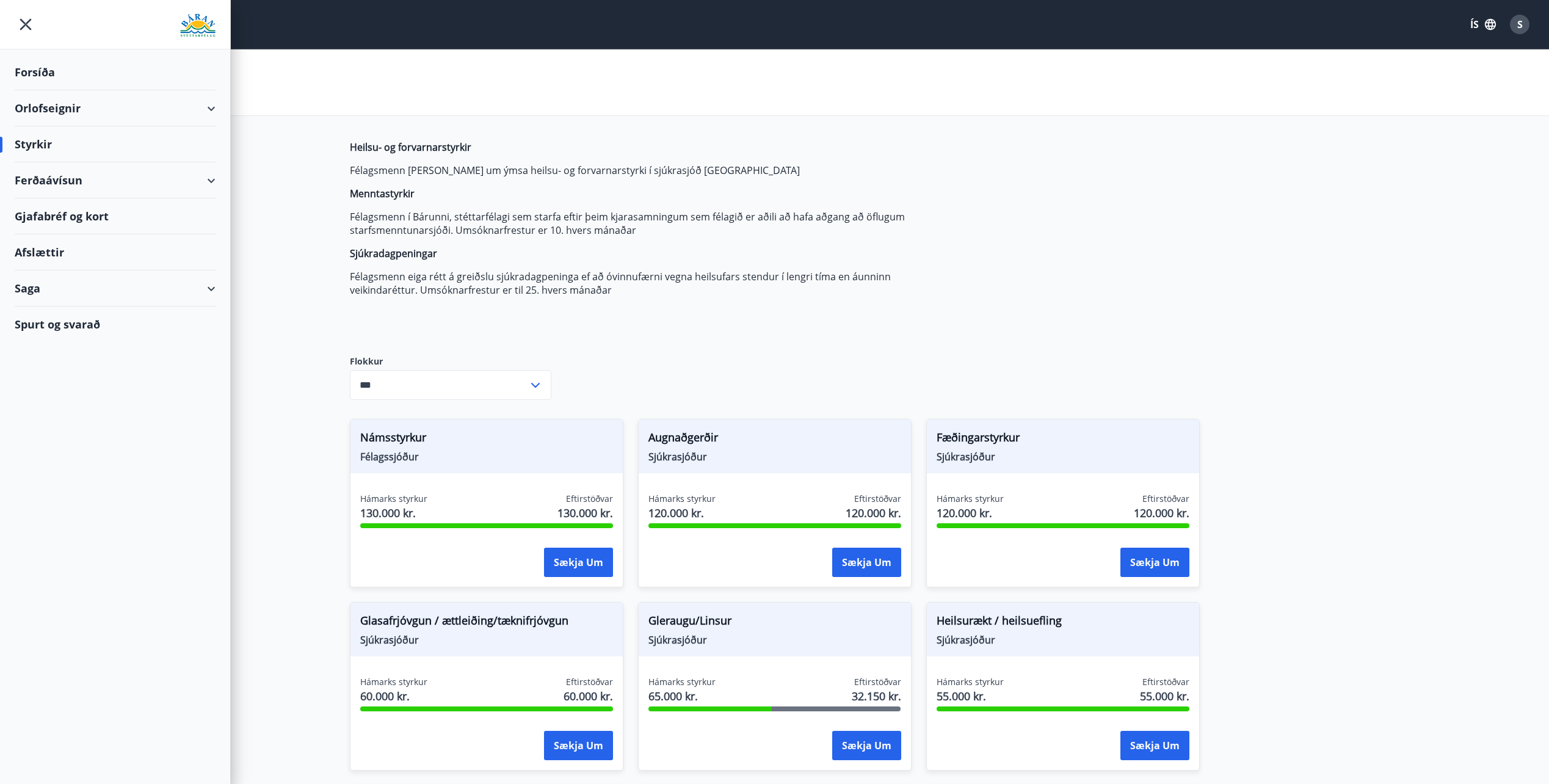
click at [180, 99] on div "Orlofseignir" at bounding box center [115, 108] width 201 height 36
click at [93, 170] on div "Bókunardagatal" at bounding box center [115, 164] width 181 height 25
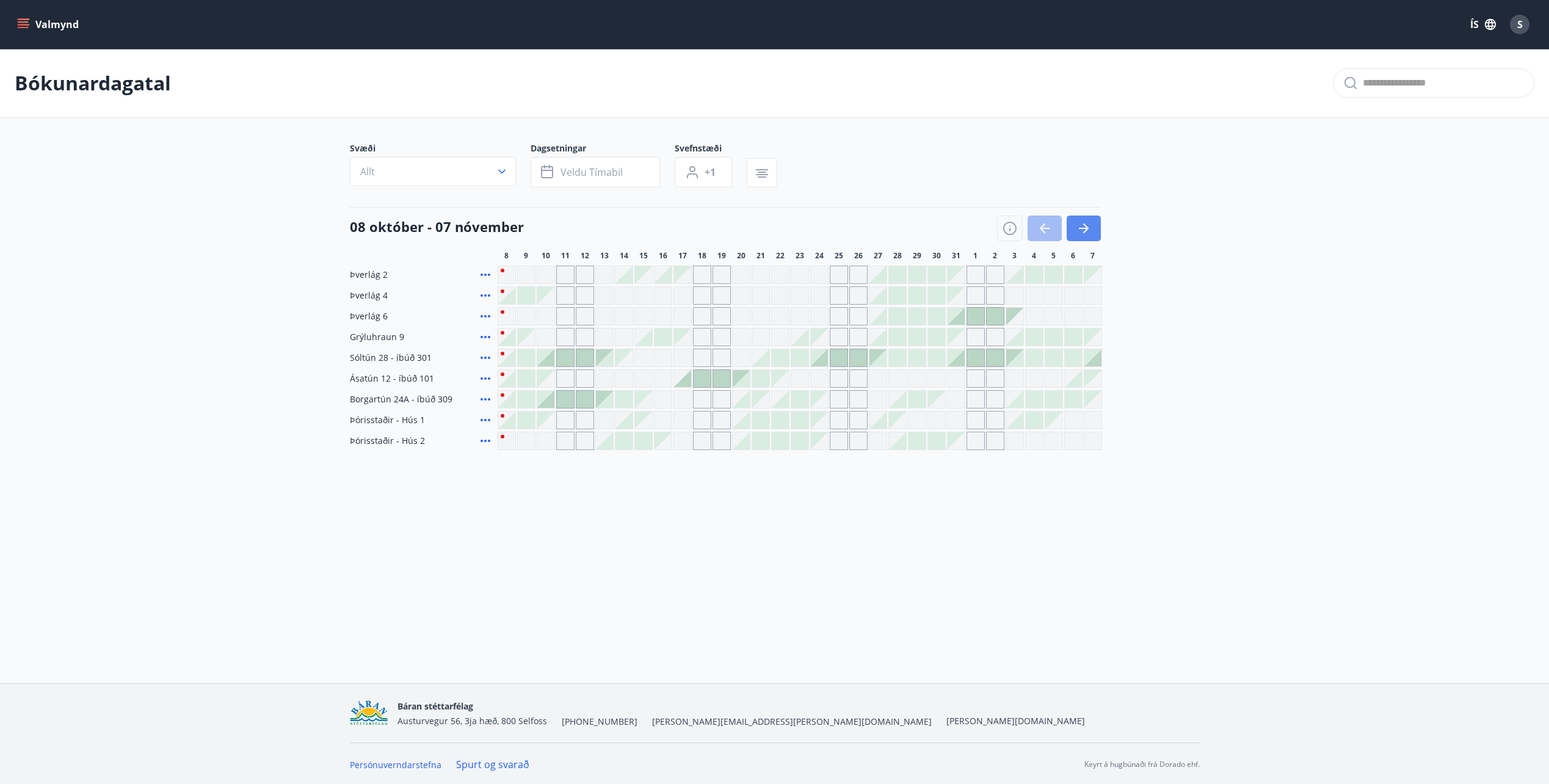
click at [1082, 235] on icon "button" at bounding box center [1083, 229] width 15 height 15
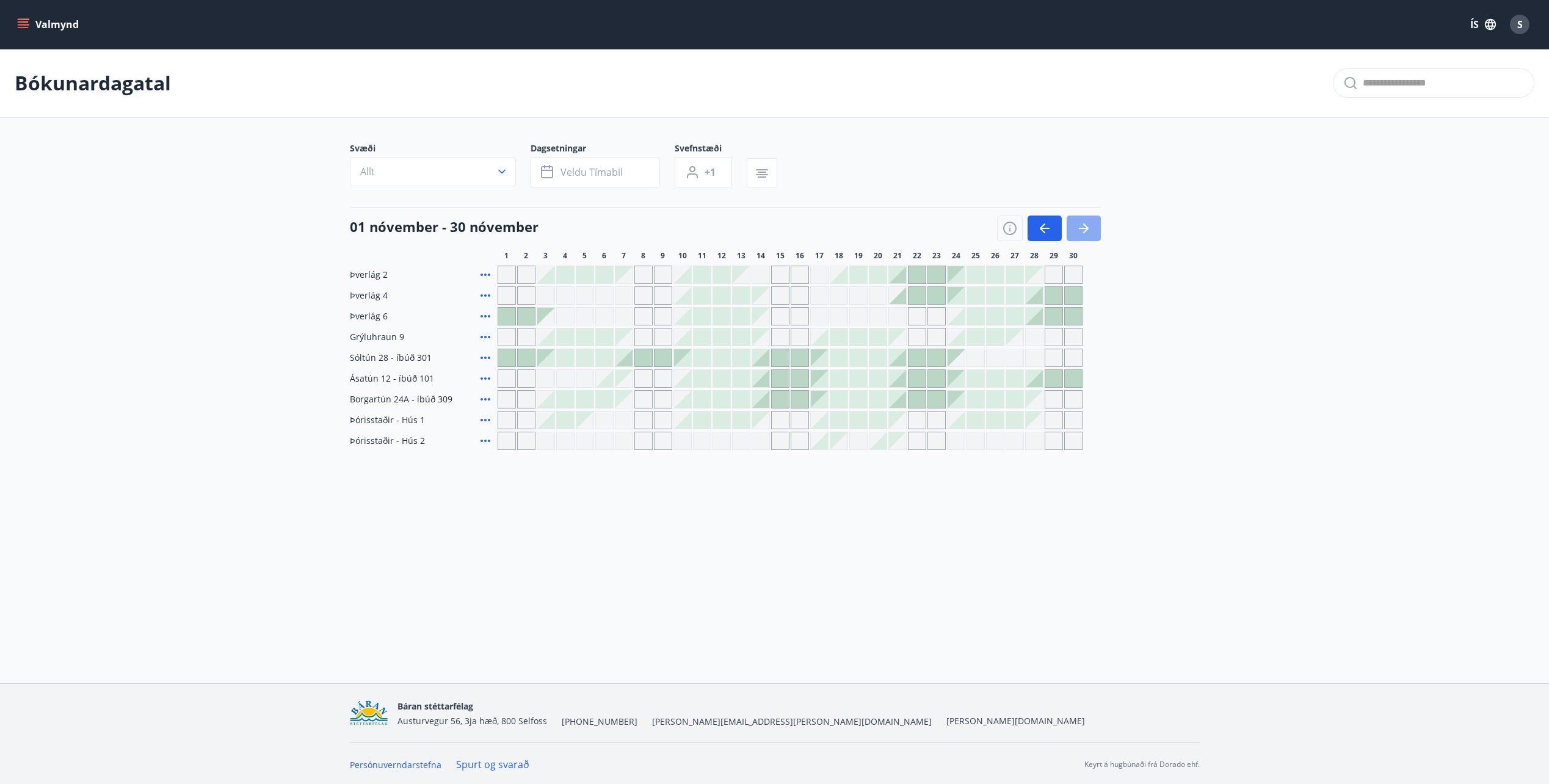
click at [1082, 235] on icon "button" at bounding box center [1083, 229] width 15 height 15
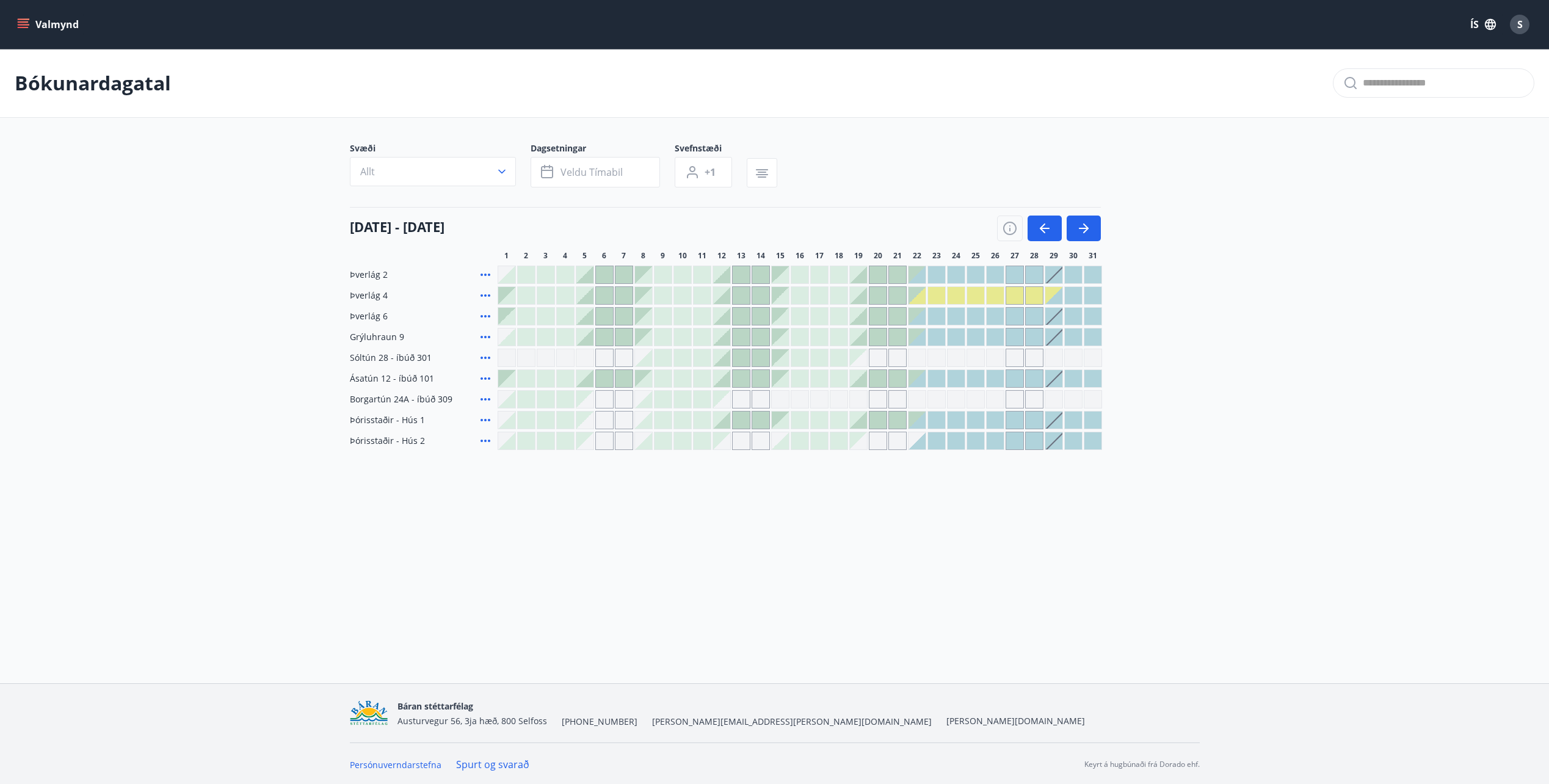
click at [1014, 299] on div "Gráir dagar eru ekki bókanlegir" at bounding box center [1015, 295] width 17 height 17
click at [1049, 291] on div at bounding box center [1053, 295] width 17 height 17
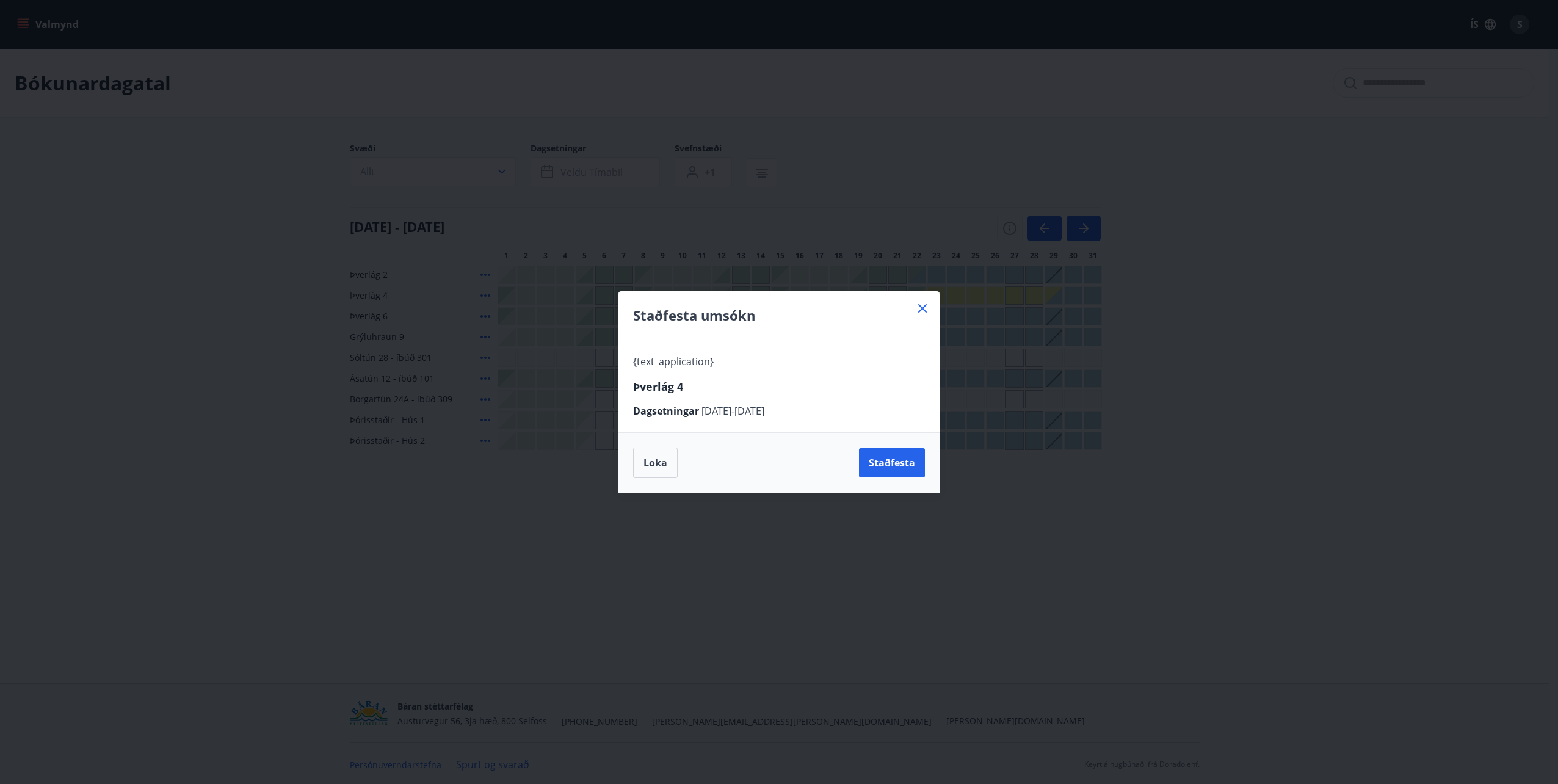
click at [915, 307] on icon at bounding box center [923, 308] width 15 height 15
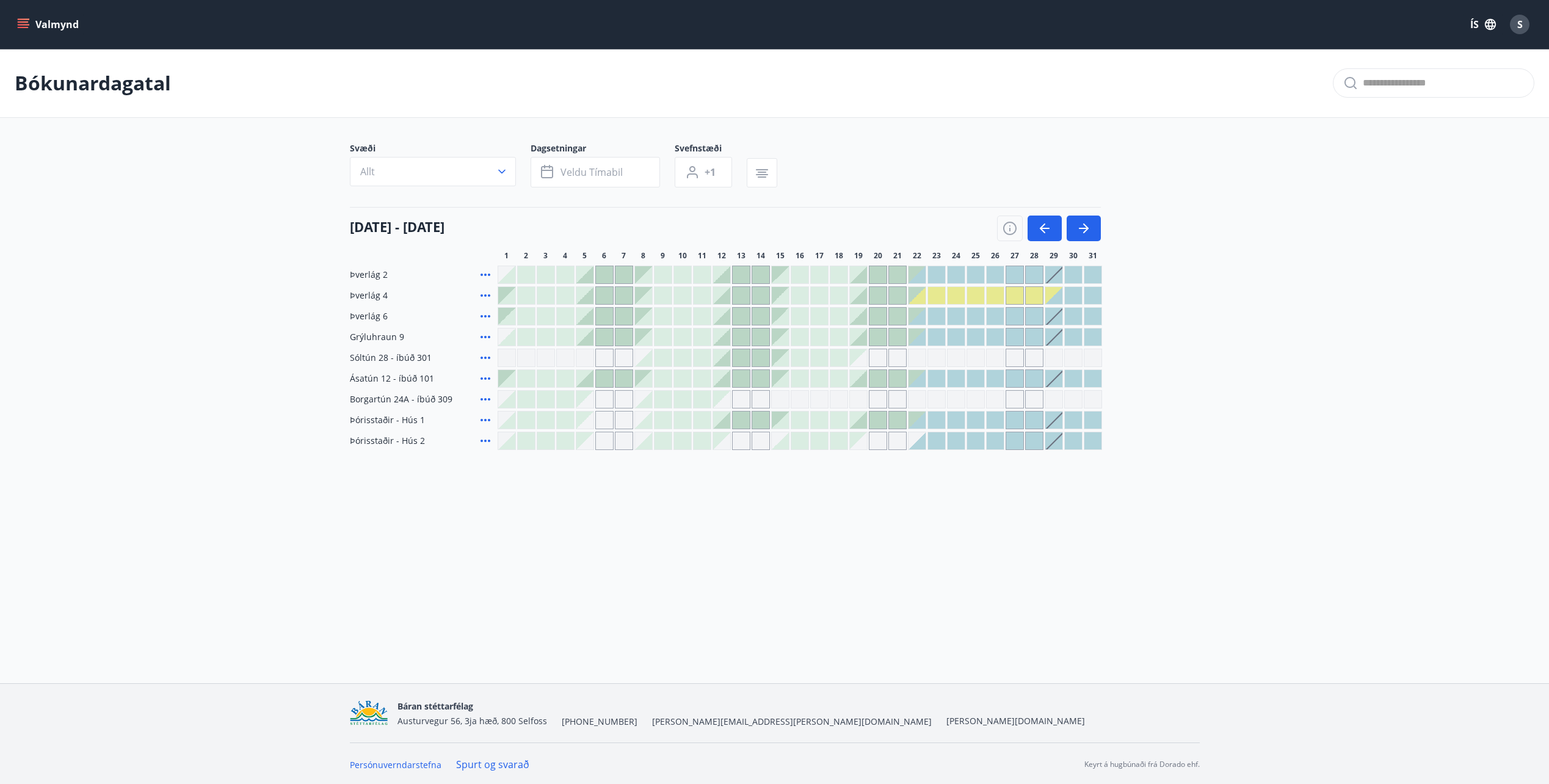
click at [918, 322] on div at bounding box center [917, 315] width 17 height 17
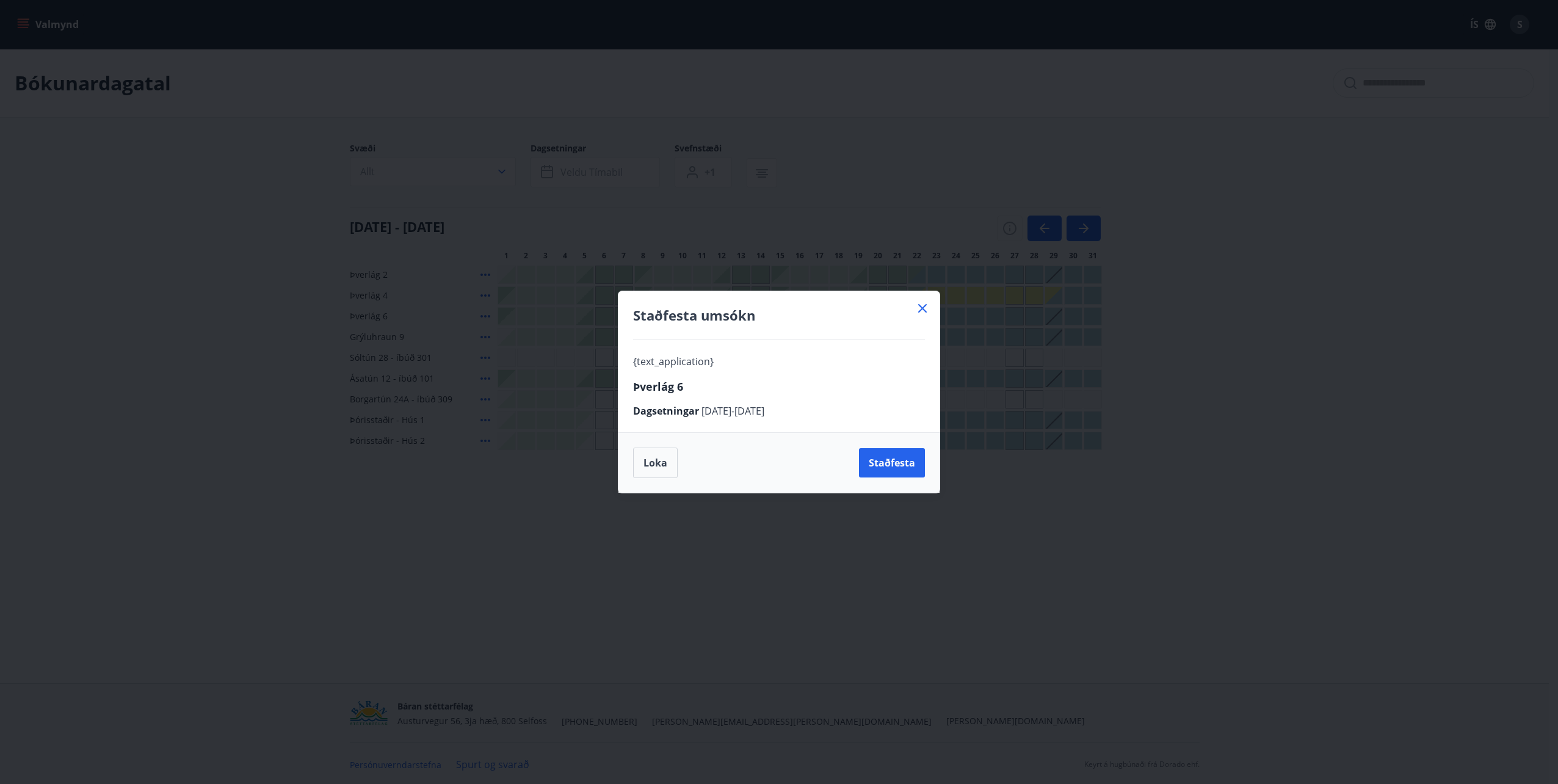
click at [925, 304] on icon at bounding box center [923, 308] width 15 height 15
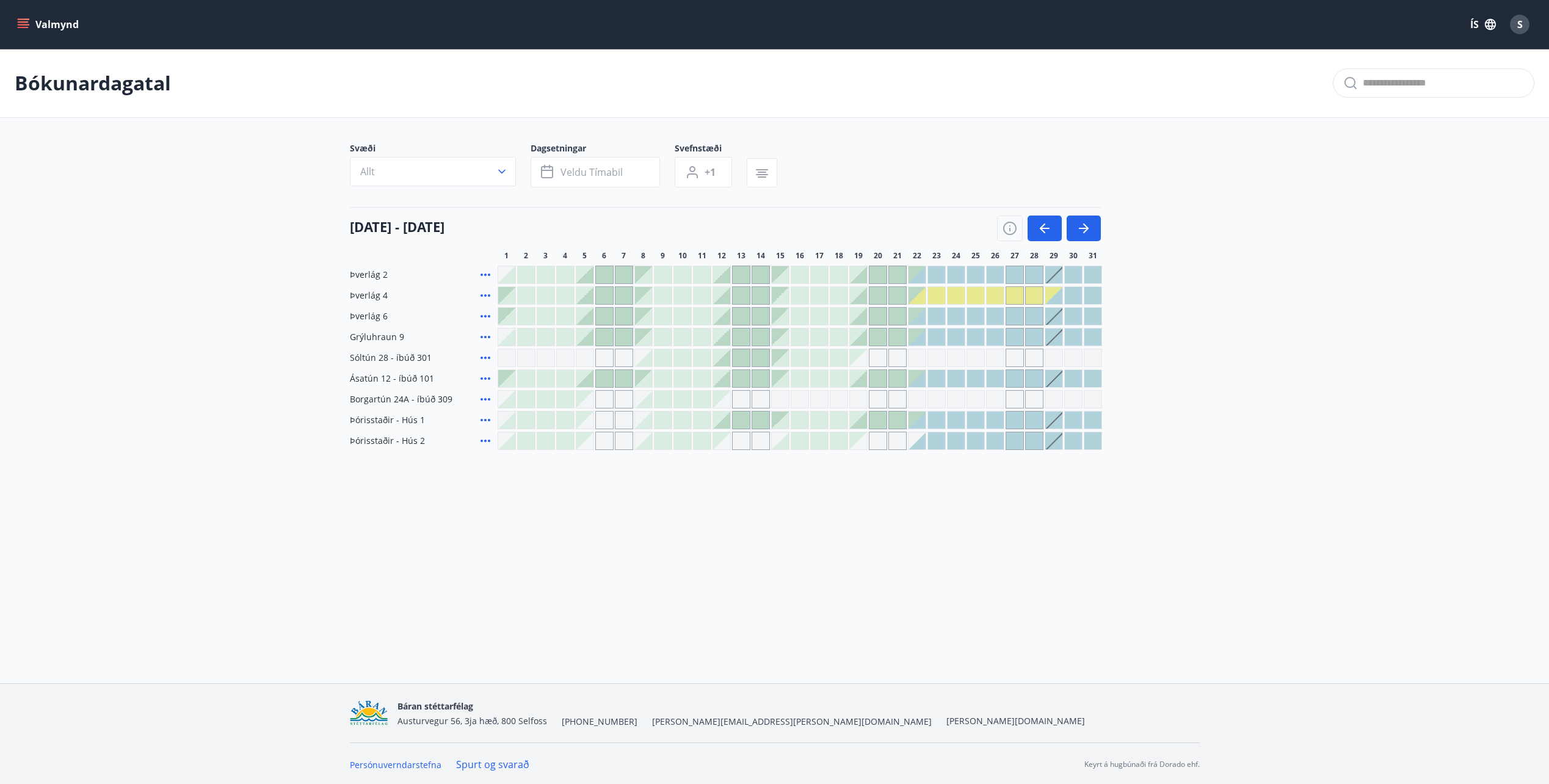
click at [1521, 19] on span "S" at bounding box center [1519, 25] width 6 height 13
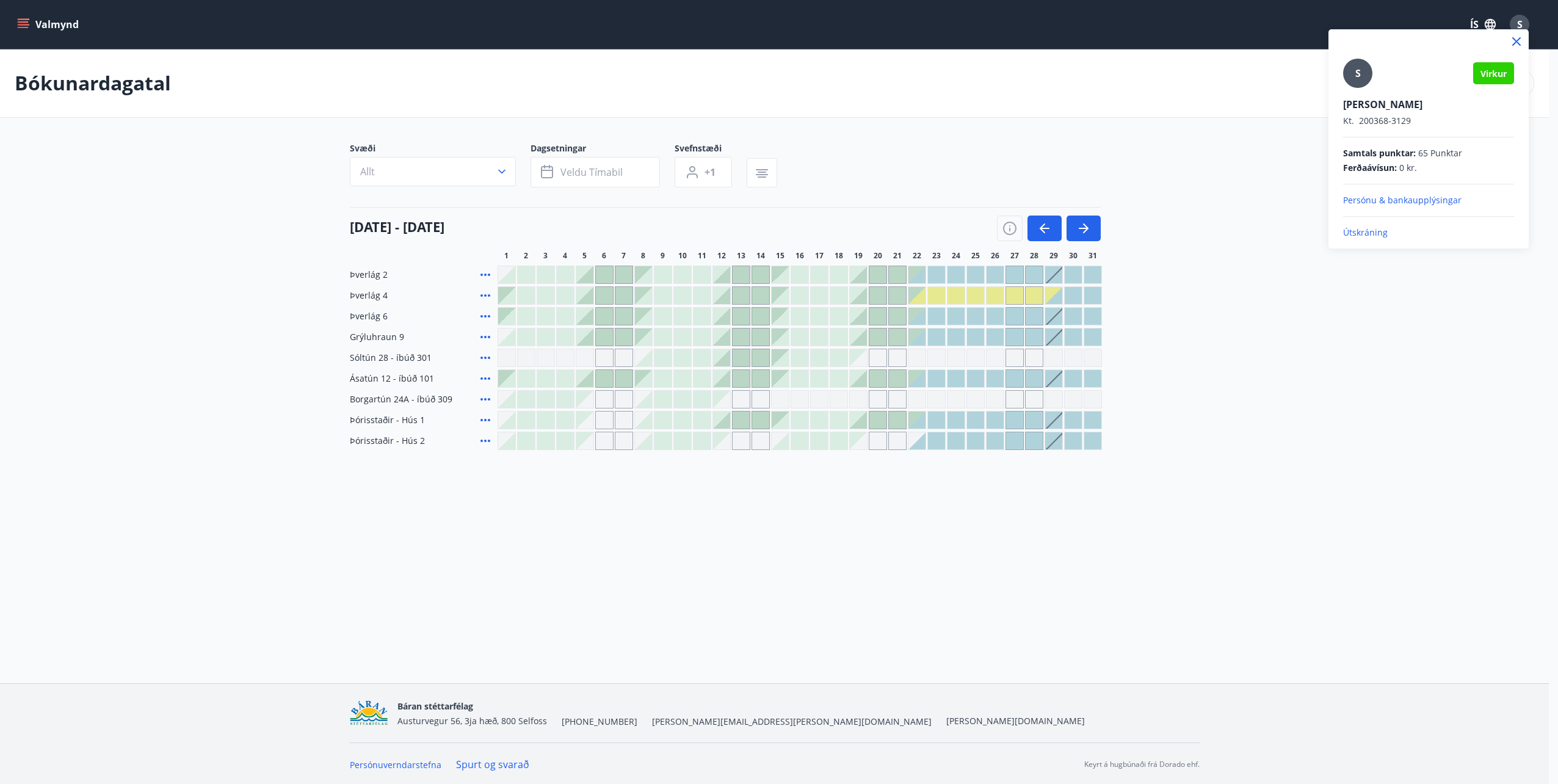
click at [1521, 19] on div at bounding box center [779, 392] width 1558 height 784
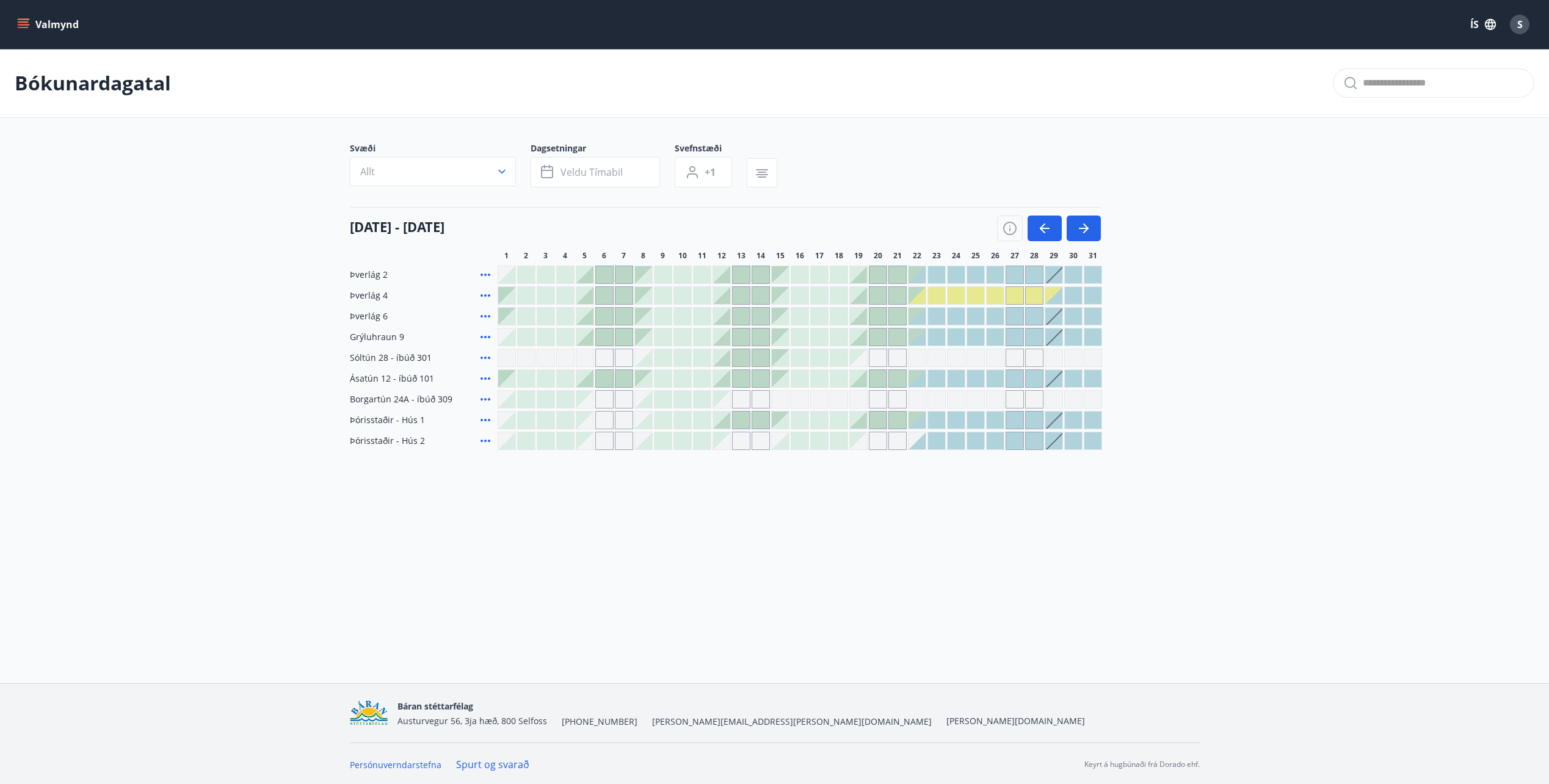
drag, startPoint x: 551, startPoint y: 238, endPoint x: 333, endPoint y: 238, distance: 218.0
click at [333, 238] on main "Bókunardagatal Svæði Allt Dagsetningar Veldu tímabil Svefnstæði +1 01 desember …" at bounding box center [774, 249] width 1549 height 401
click at [298, 411] on main "Bókunardagatal Svæði Allt Dagsetningar Veldu tímabil Svefnstæði +1 01 desember …" at bounding box center [774, 249] width 1549 height 401
click at [1528, 28] on div "S" at bounding box center [1519, 25] width 20 height 20
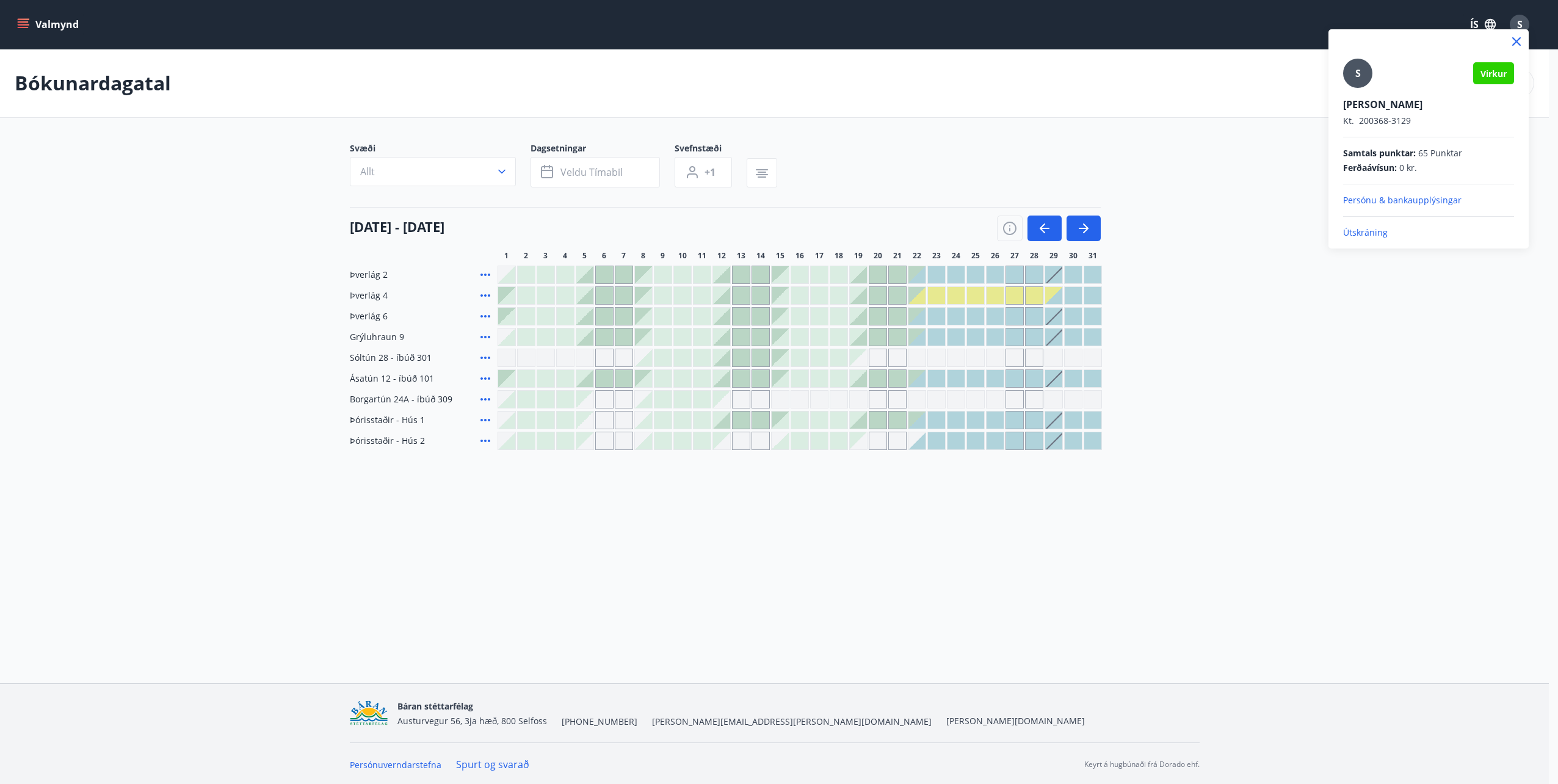
click at [1528, 28] on div at bounding box center [779, 392] width 1558 height 784
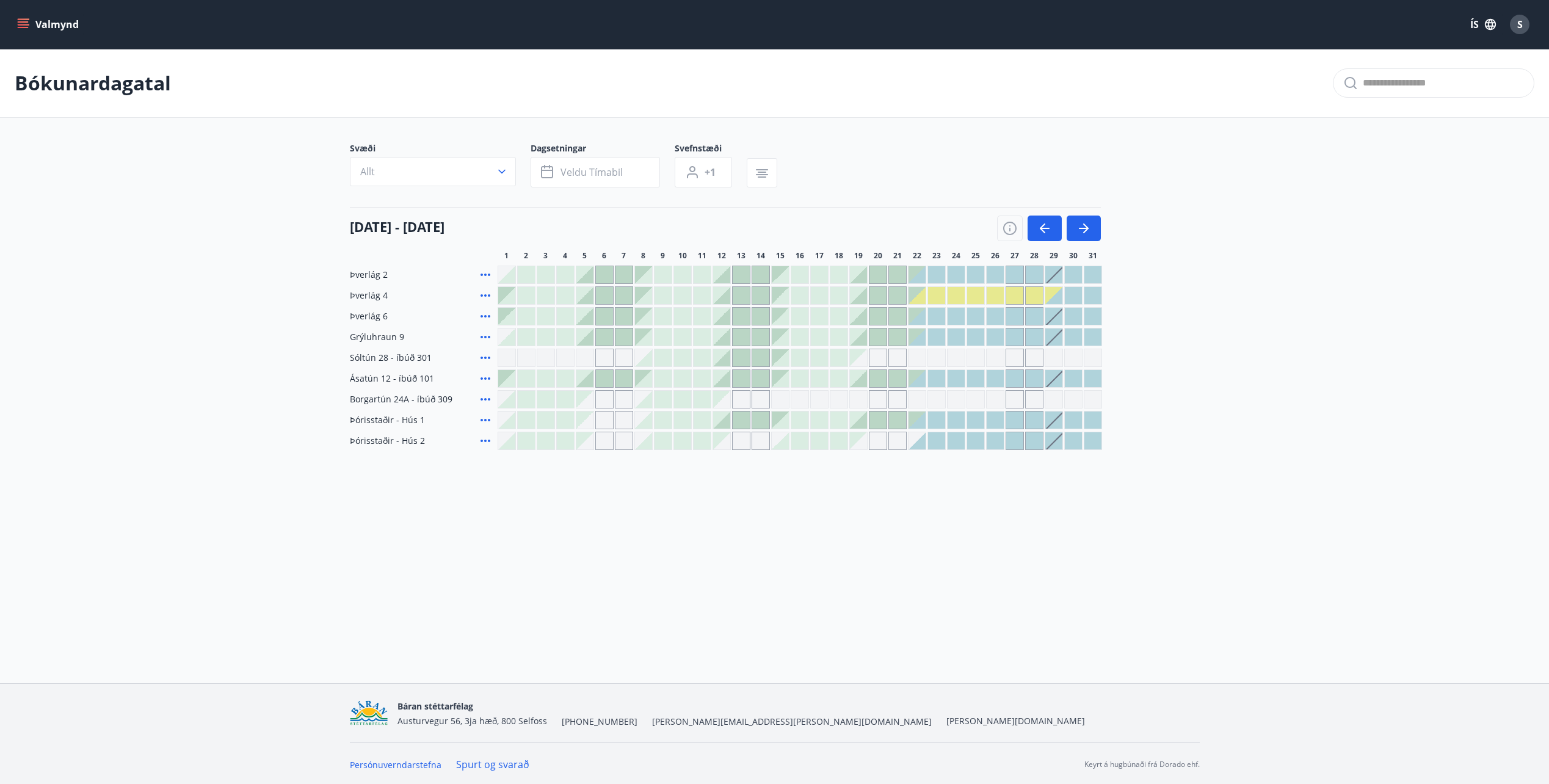
click at [1528, 28] on div "S" at bounding box center [1519, 25] width 20 height 20
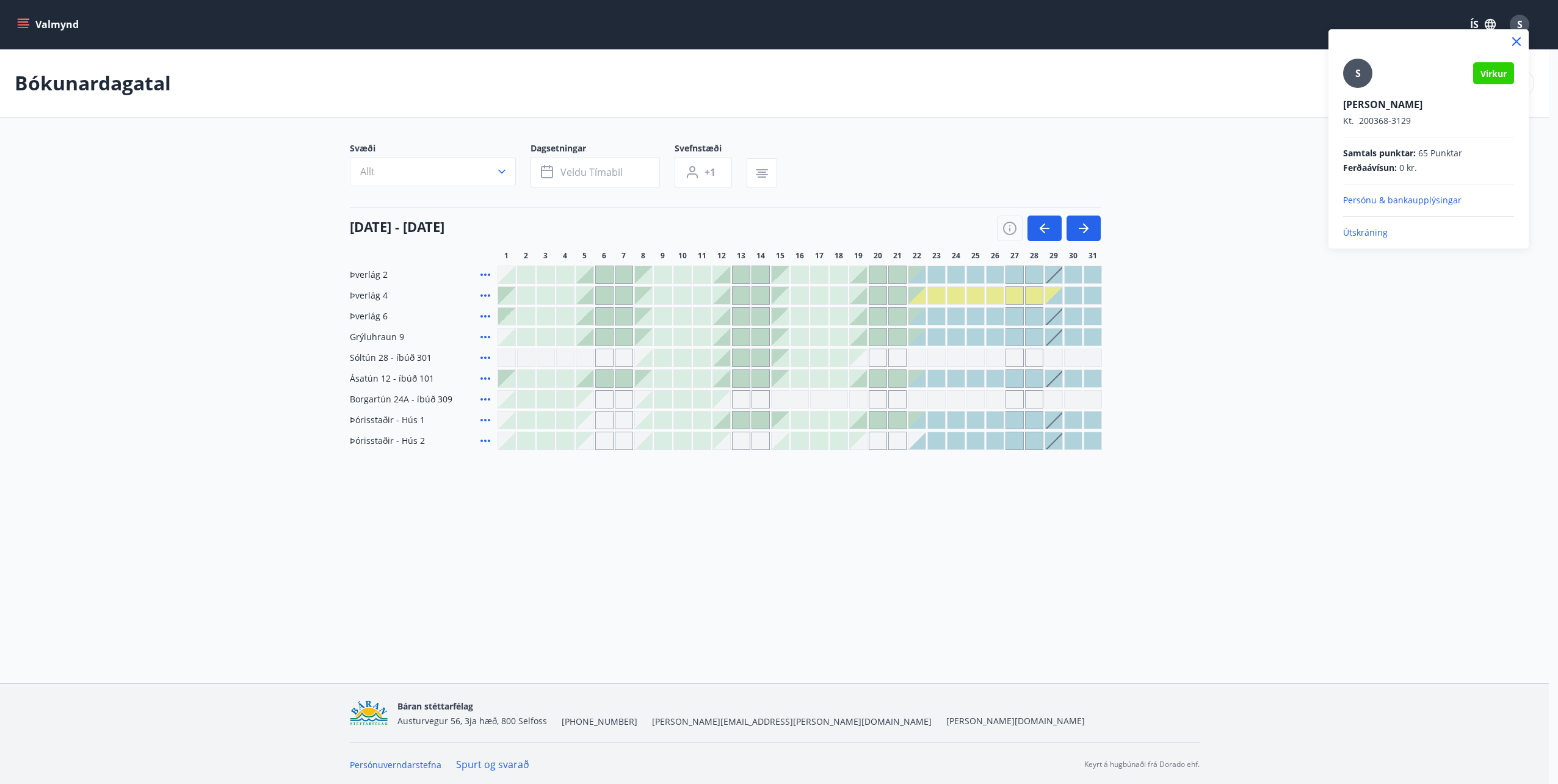
click at [1519, 23] on div at bounding box center [779, 392] width 1558 height 784
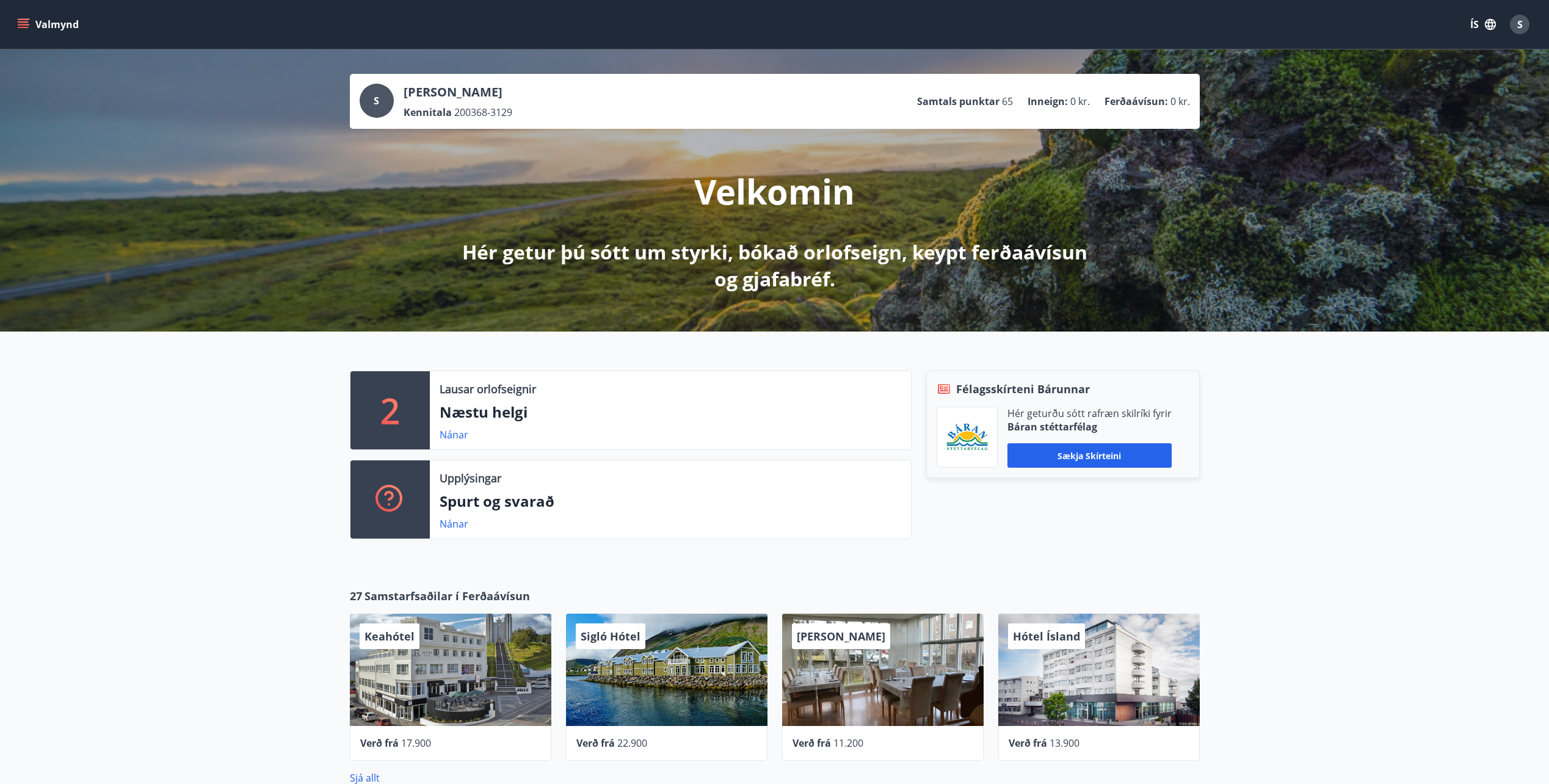
click at [48, 25] on button "Valmynd" at bounding box center [49, 24] width 69 height 22
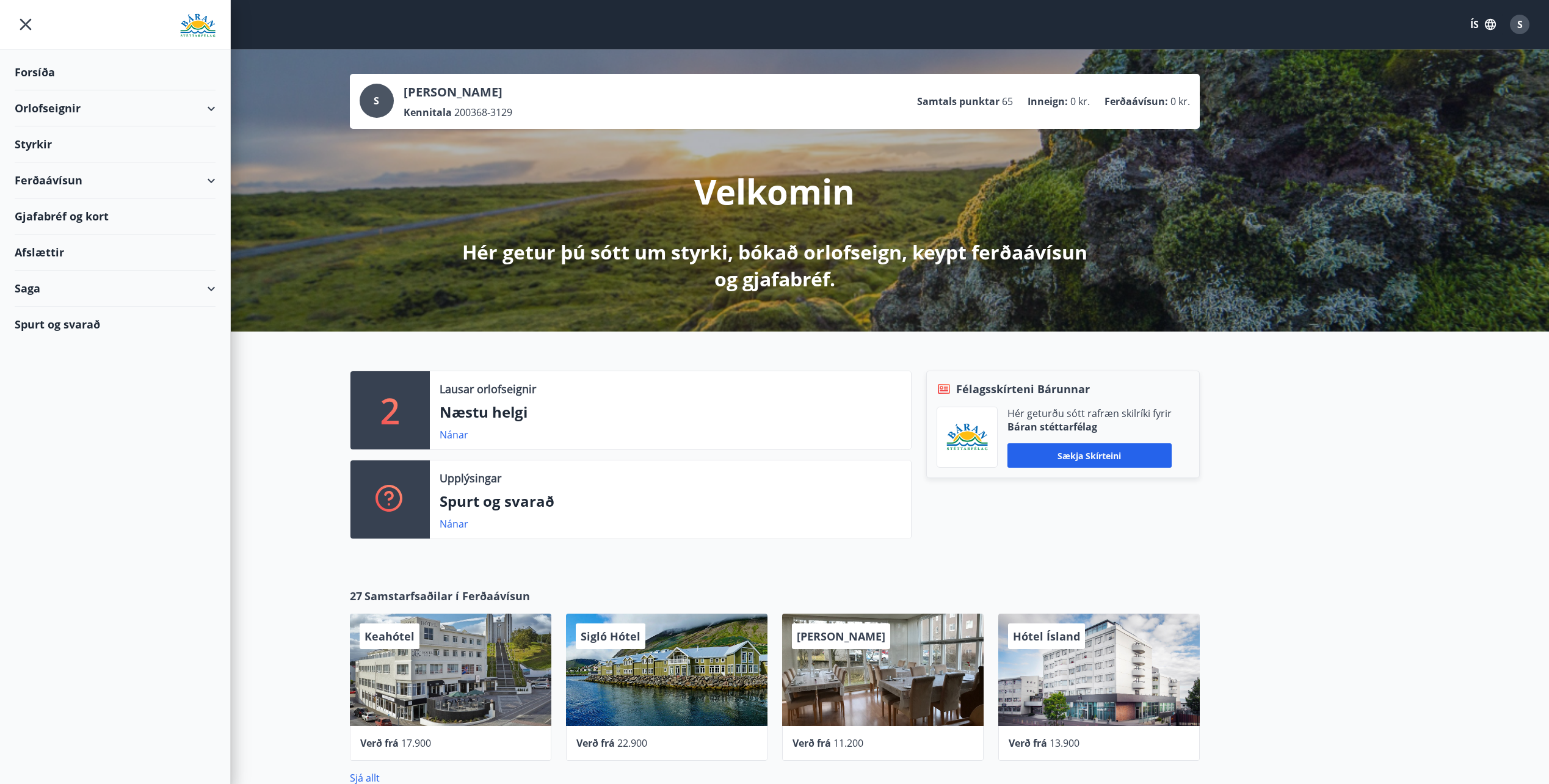
click at [63, 110] on div "Orlofseignir" at bounding box center [115, 108] width 201 height 36
click at [54, 162] on div "Bókunardagatal" at bounding box center [115, 164] width 181 height 25
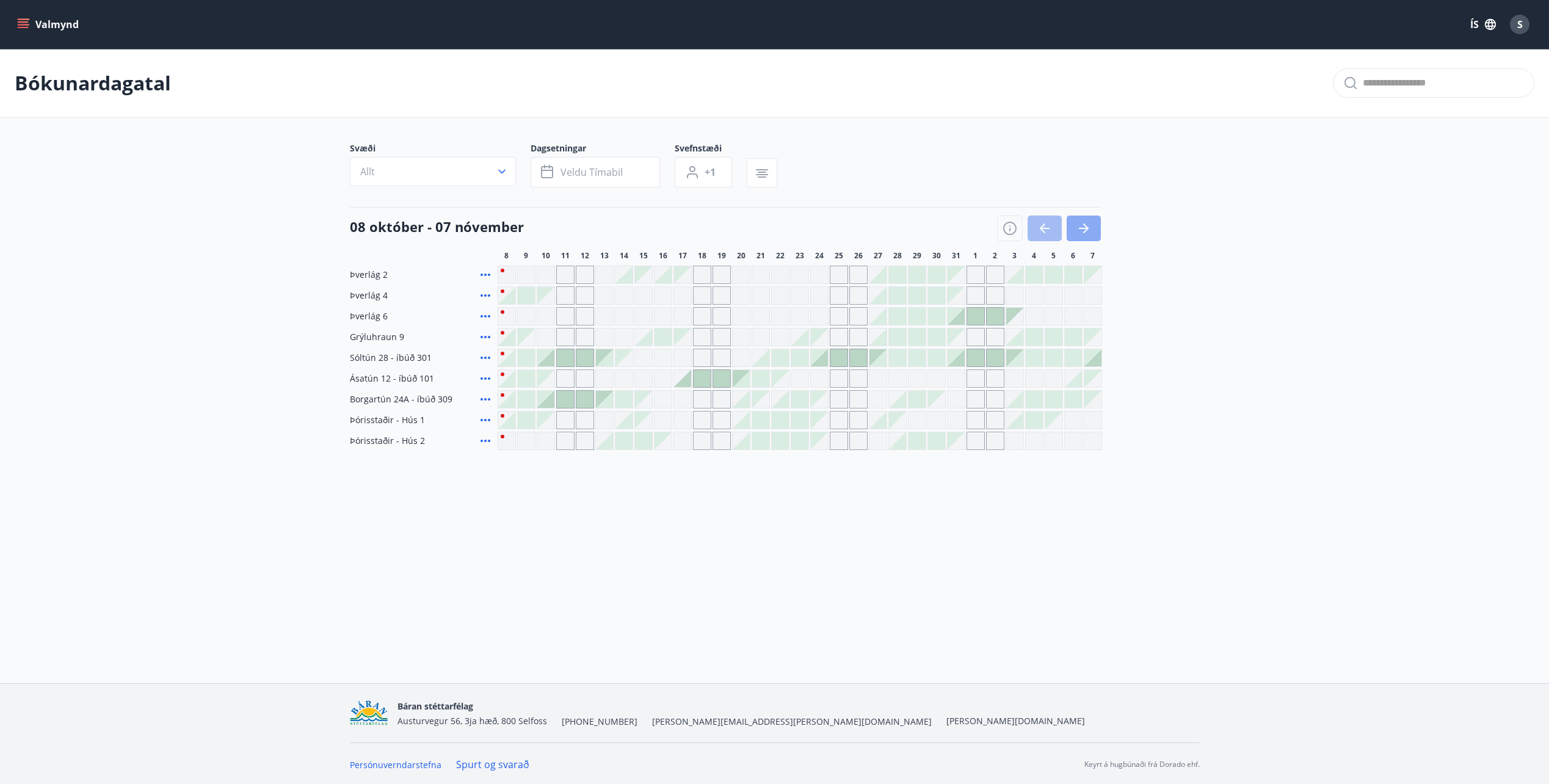
click at [1084, 226] on icon "button" at bounding box center [1083, 229] width 15 height 15
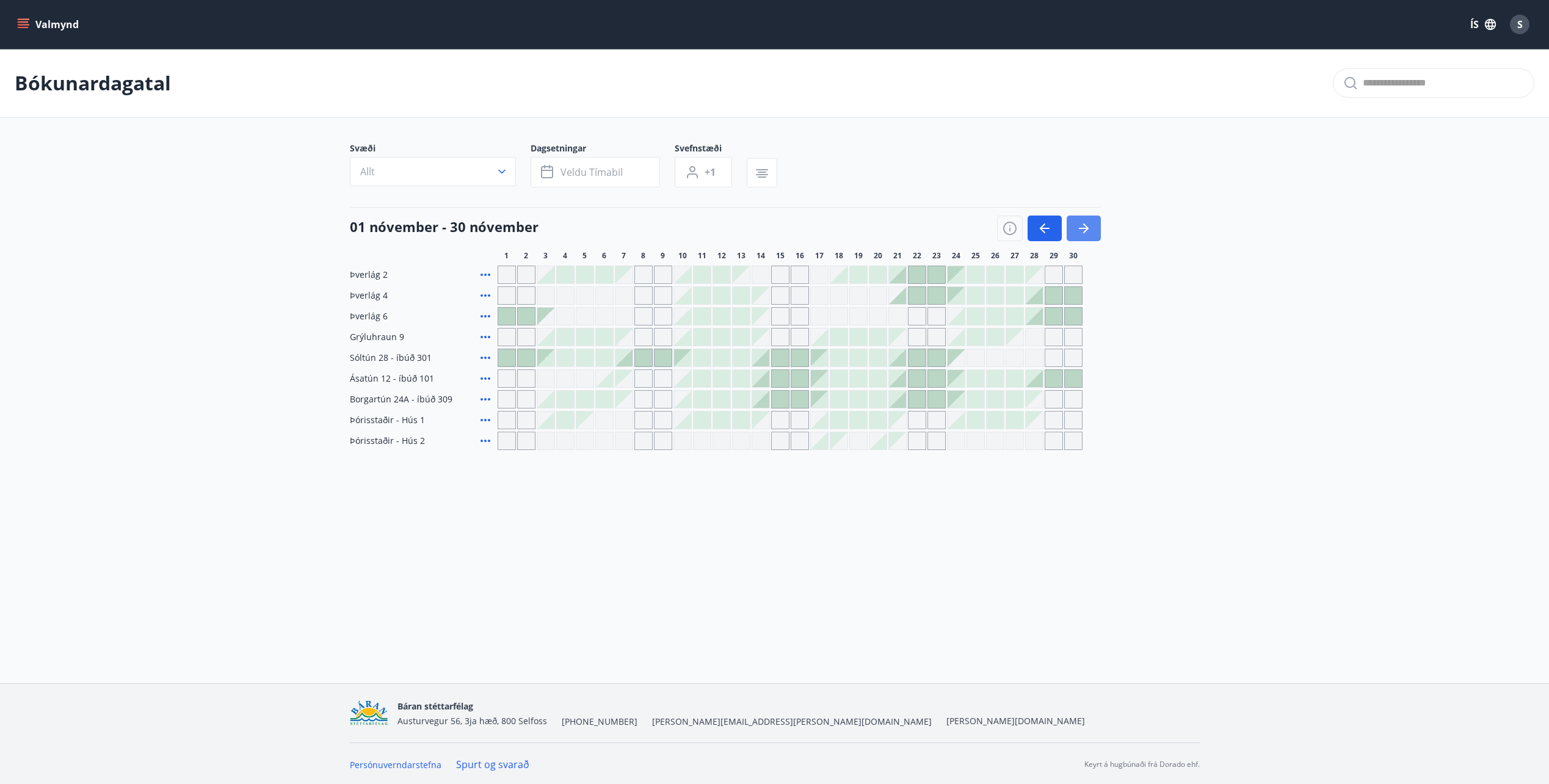
click at [1096, 225] on button "button" at bounding box center [1083, 228] width 34 height 25
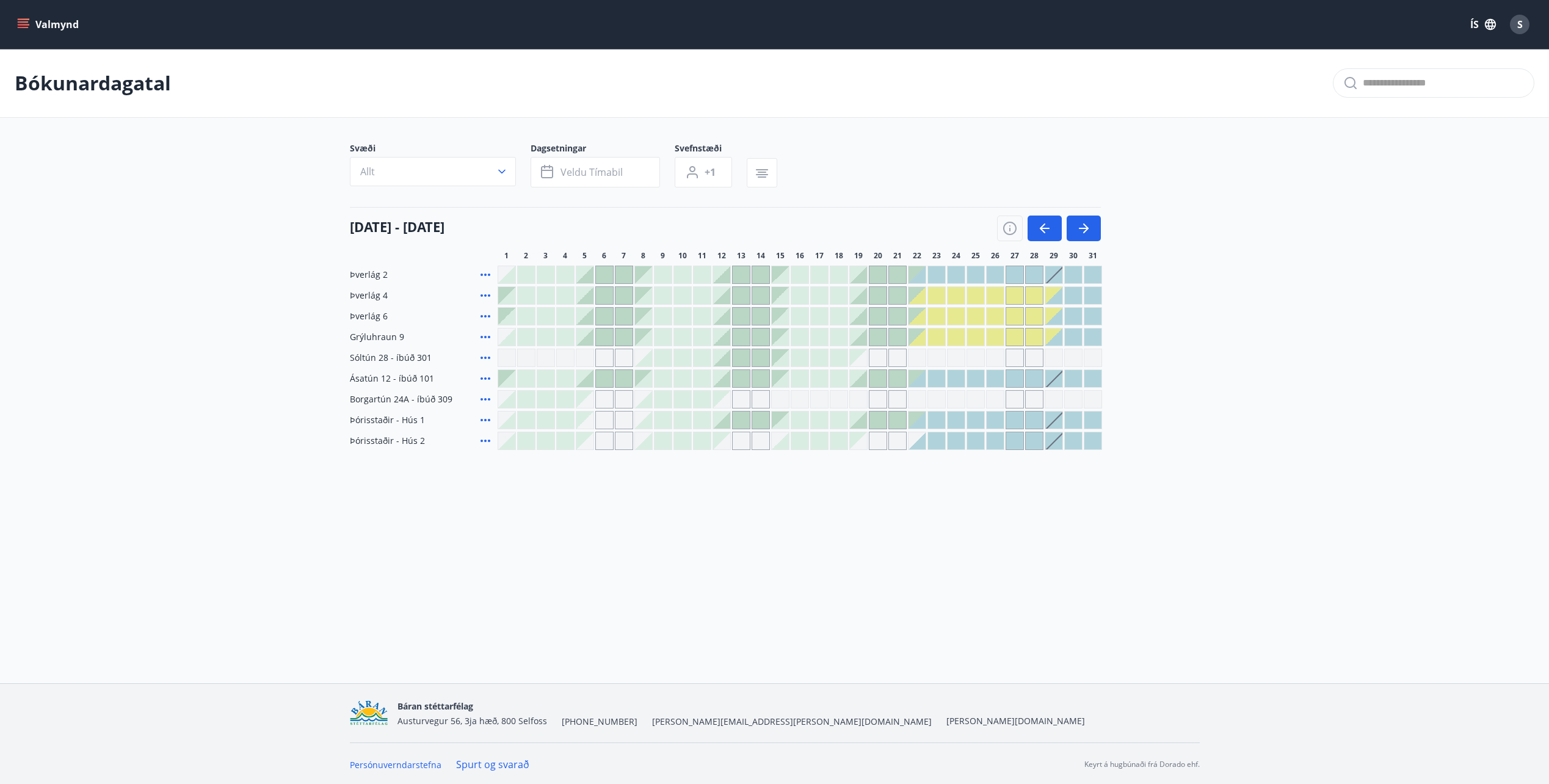
click at [27, 20] on icon "menu" at bounding box center [23, 24] width 12 height 12
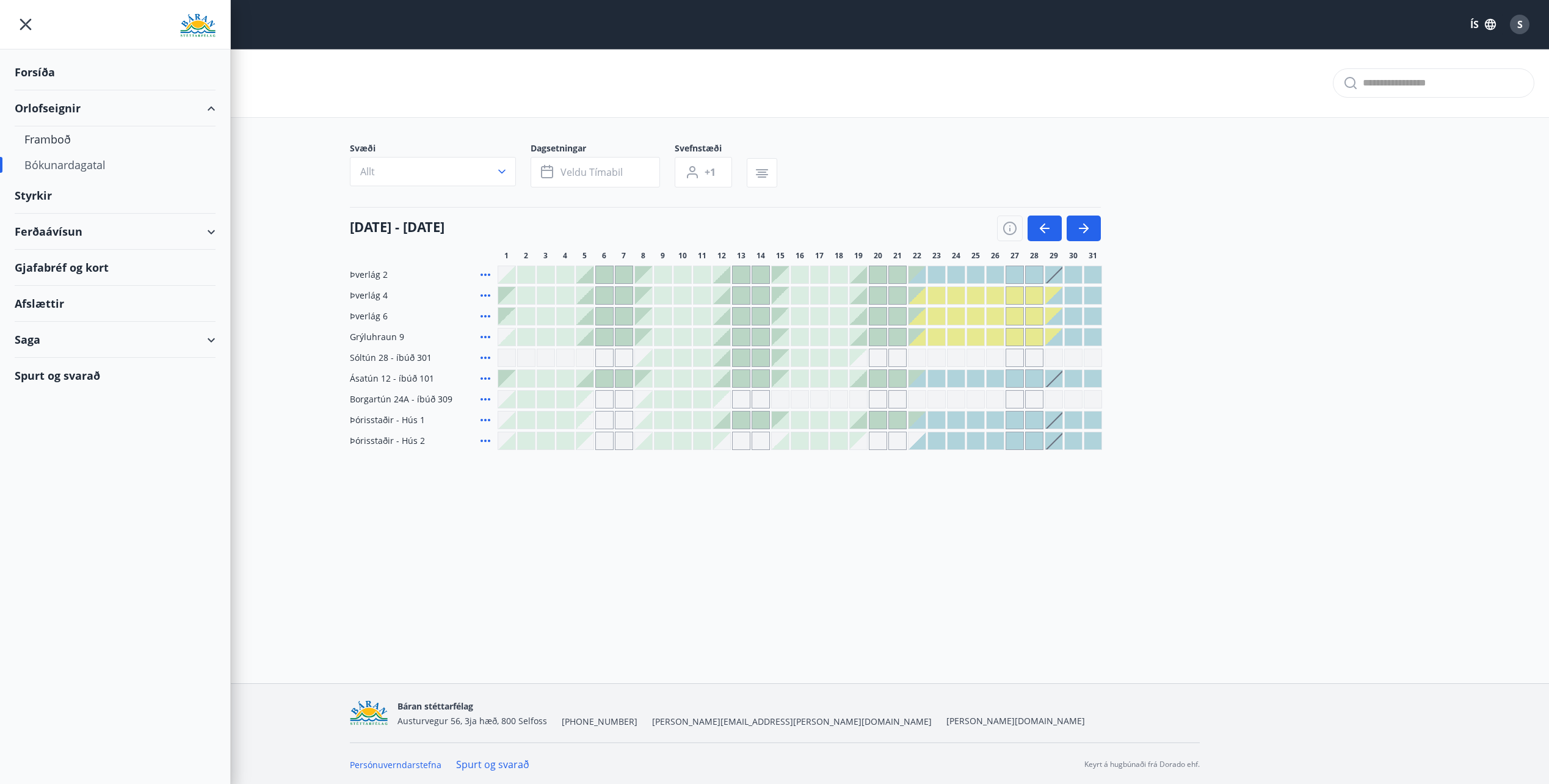
click at [60, 66] on div "Forsíða" at bounding box center [115, 72] width 201 height 36
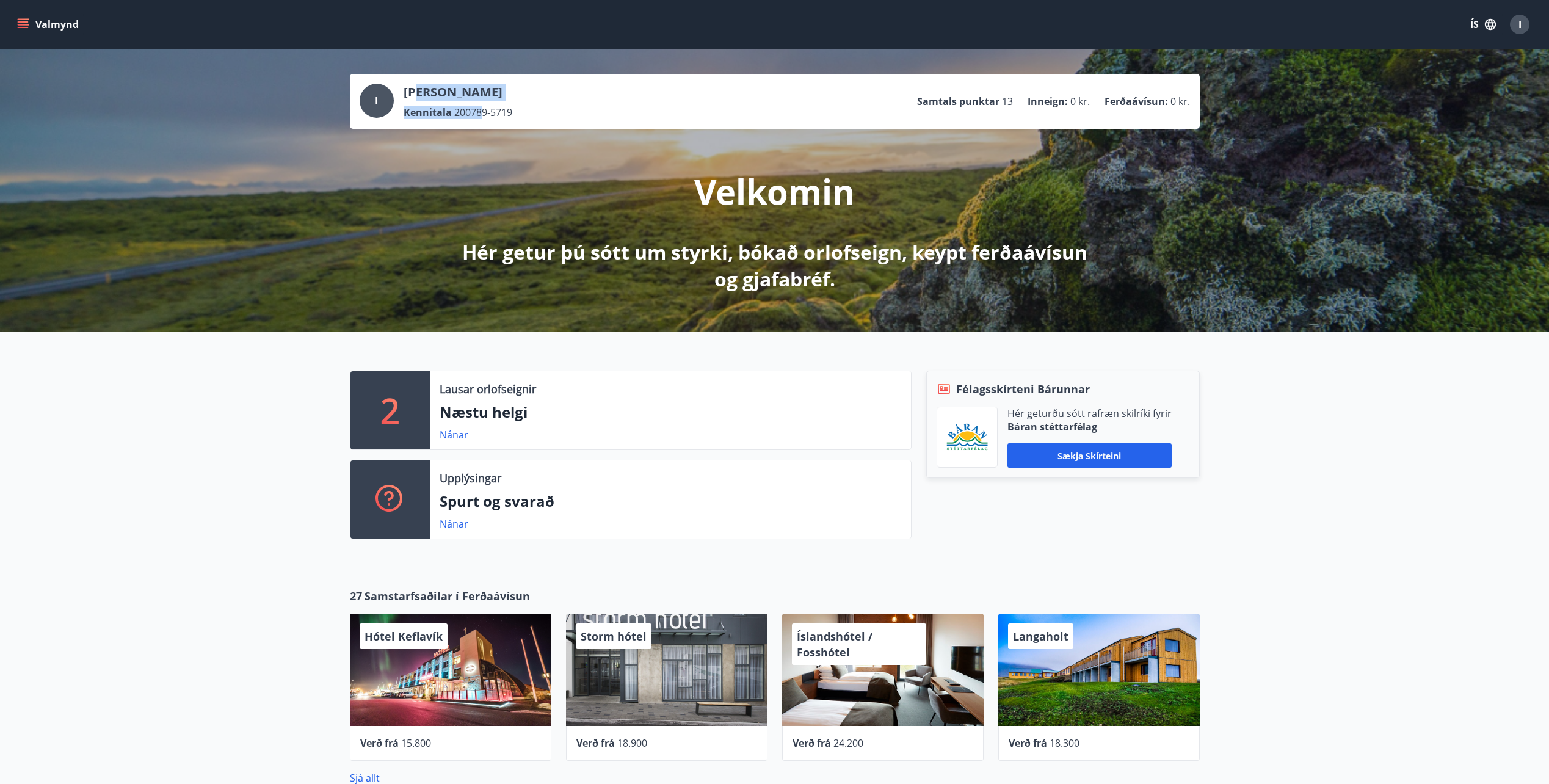
drag, startPoint x: 413, startPoint y: 85, endPoint x: 479, endPoint y: 111, distance: 70.9
click at [479, 111] on div "Iryna Slobodianiuk Kennitala 200789-5719" at bounding box center [457, 101] width 109 height 35
drag, startPoint x: 479, startPoint y: 111, endPoint x: 566, endPoint y: 116, distance: 87.1
click at [566, 116] on div "I Iryna Slobodianiuk Kennitala 200789-5719 Samtals punktar 13 Inneign : 0 kr. F…" at bounding box center [774, 101] width 830 height 35
drag, startPoint x: 565, startPoint y: 116, endPoint x: 377, endPoint y: 64, distance: 195.1
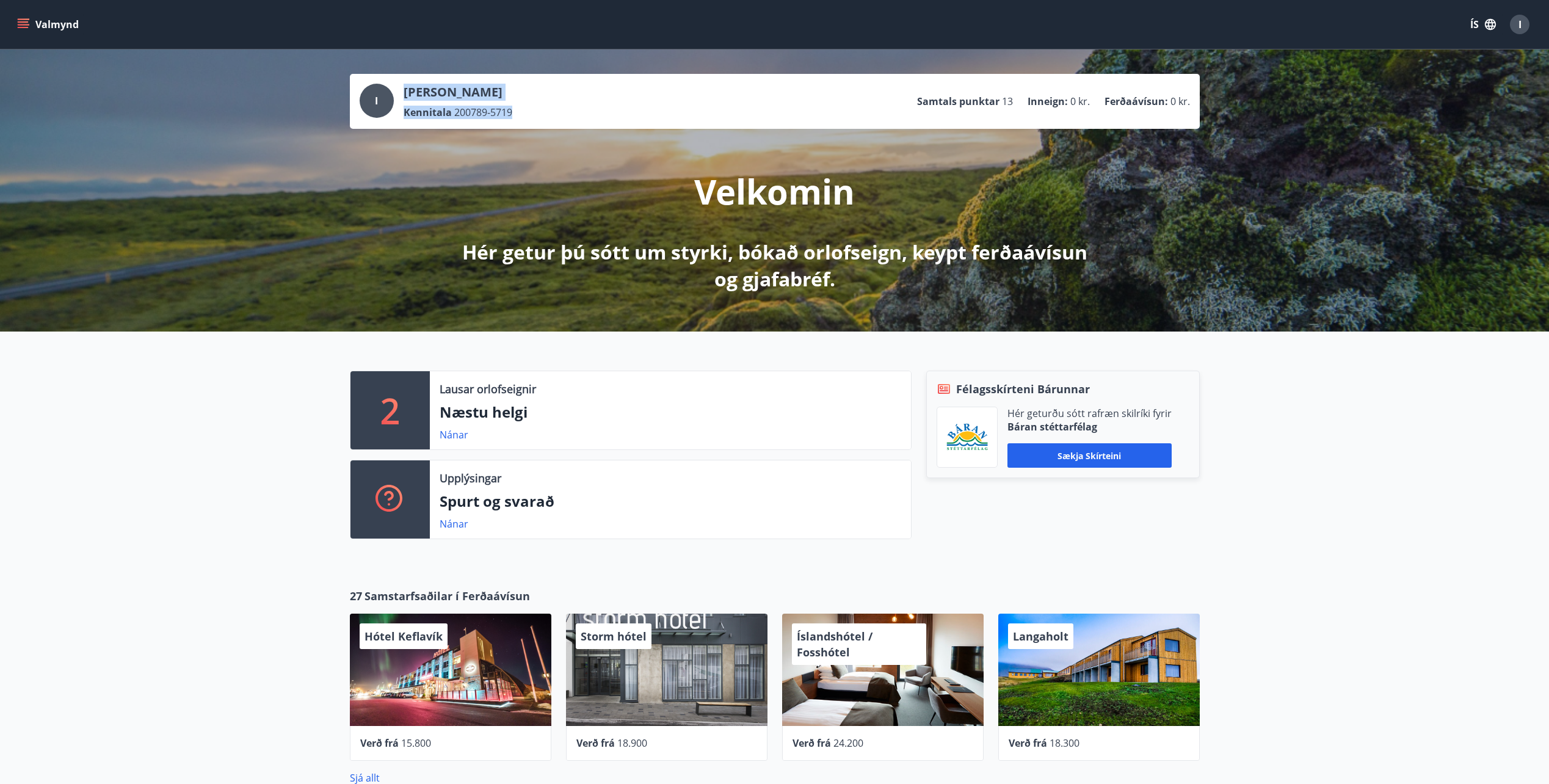
click at [377, 64] on div "I [PERSON_NAME] Kennitala 200789-5719 Samtals punktar 13 Inneign : 0 kr. Ferðaá…" at bounding box center [774, 190] width 1549 height 282
drag, startPoint x: 377, startPoint y: 64, endPoint x: 659, endPoint y: 73, distance: 282.1
click at [659, 73] on div "I [PERSON_NAME] Kennitala 200789-5719 Samtals punktar 13 Inneign : 0 kr. Ferðaá…" at bounding box center [774, 190] width 1549 height 282
drag, startPoint x: 933, startPoint y: 99, endPoint x: 1176, endPoint y: 102, distance: 243.0
click at [1176, 102] on div "I Iryna Slobodianiuk Kennitala 200789-5719 Samtals punktar 13 Inneign : 0 kr. F…" at bounding box center [774, 101] width 830 height 35
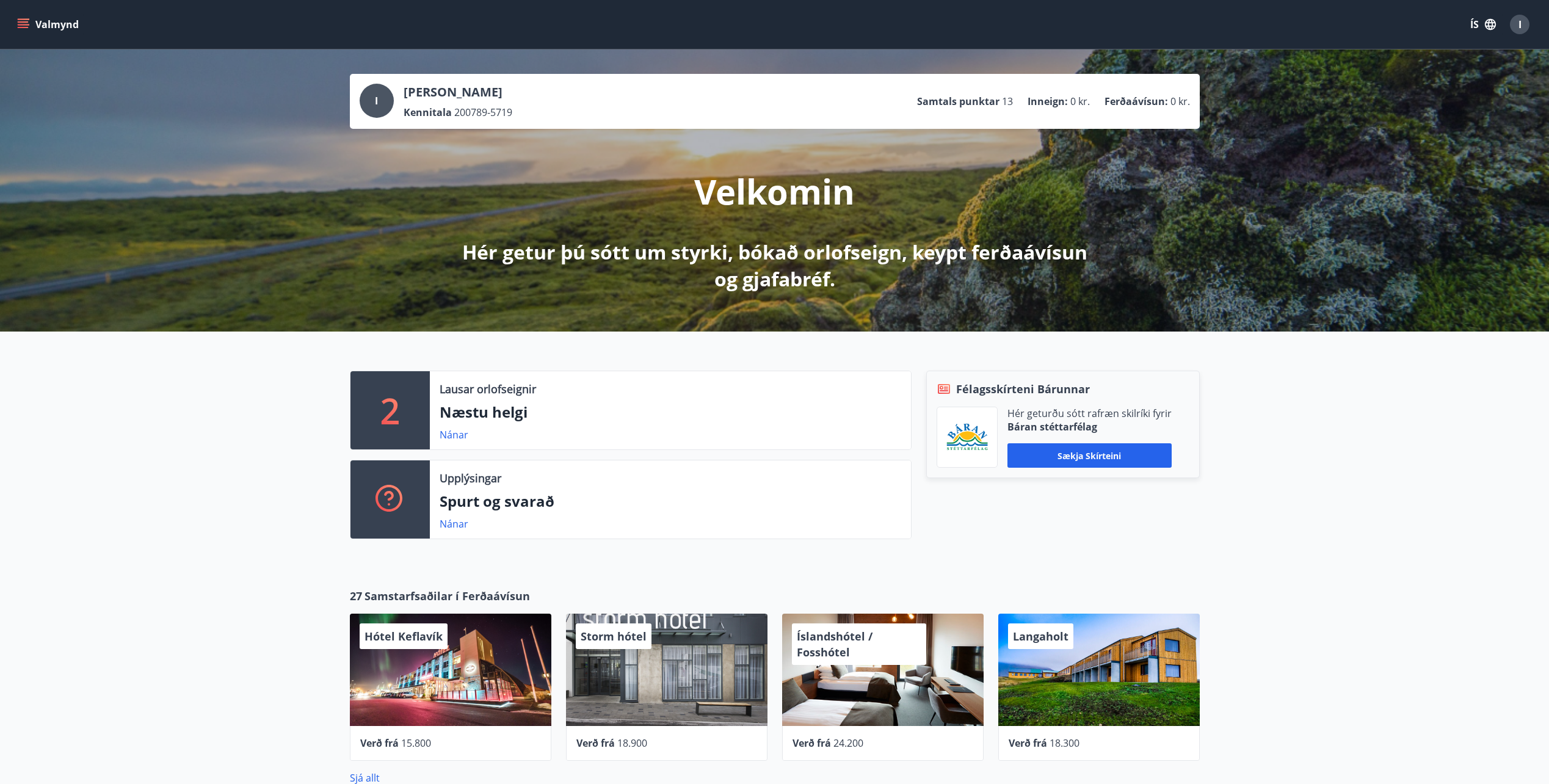
drag, startPoint x: 1176, startPoint y: 102, endPoint x: 1206, endPoint y: 119, distance: 34.5
click at [1206, 119] on div "I [PERSON_NAME] Kennitala 200789-5719 Samtals punktar 13 Inneign : 0 kr. Ferðaá…" at bounding box center [774, 190] width 1549 height 282
drag, startPoint x: 981, startPoint y: 390, endPoint x: 1165, endPoint y: 419, distance: 186.3
click at [1165, 419] on div "Félagsskírteni Bárunnar Hér geturðu sótt rafræn skilríki fyrir Báran stéttarfél…" at bounding box center [1063, 424] width 274 height 107
drag, startPoint x: 1165, startPoint y: 419, endPoint x: 1211, endPoint y: 425, distance: 46.4
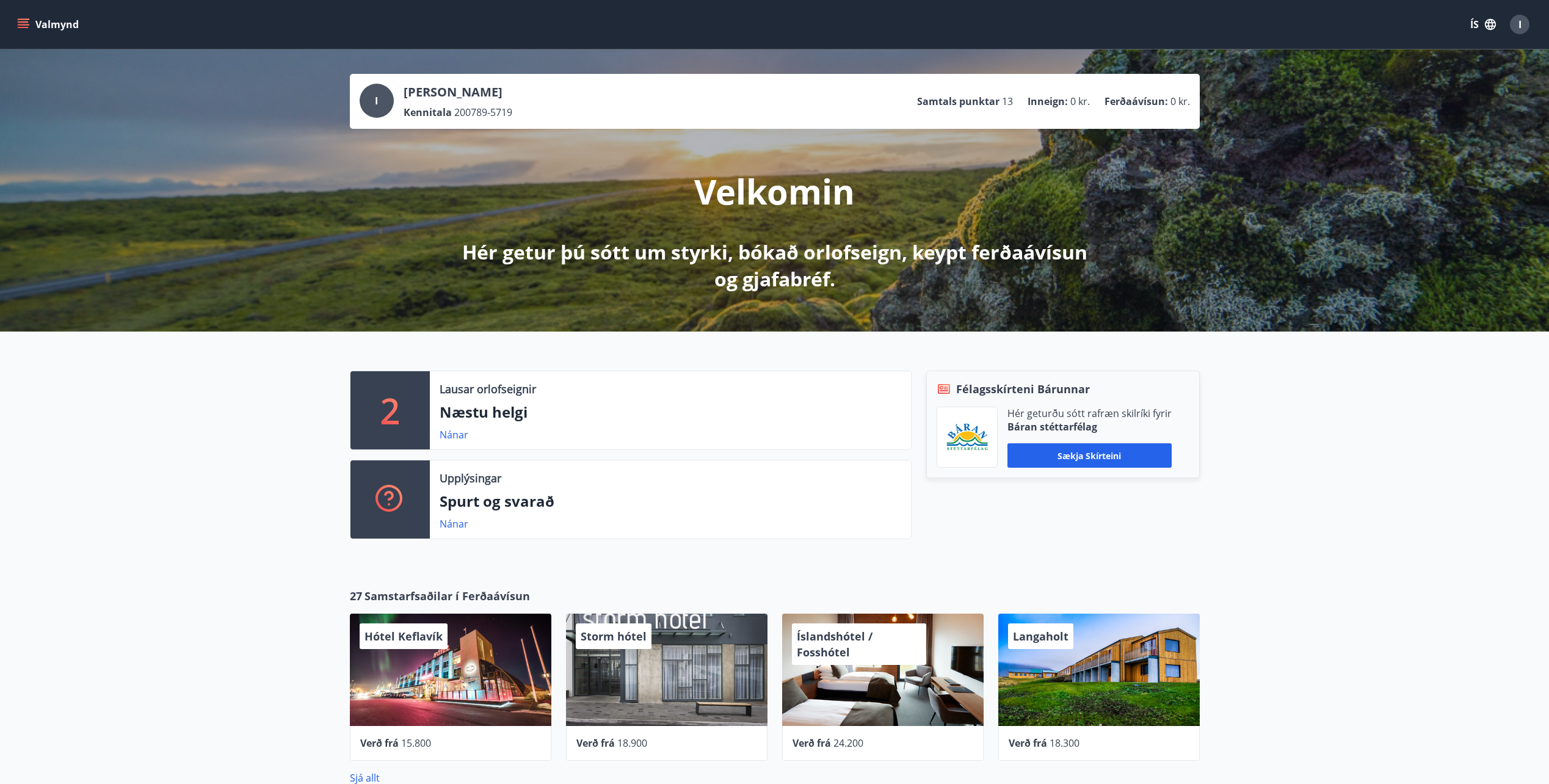
click at [1215, 423] on div "2 Lausar orlofseignir Næstu helgi Nánar Upplýsingar Spurt og svarað Nánar Félag…" at bounding box center [774, 450] width 1549 height 237
drag, startPoint x: 1066, startPoint y: 421, endPoint x: 948, endPoint y: 382, distance: 124.3
click at [948, 382] on div "Félagsskírteni Bárunnar Hér geturðu sótt rafræn skilríki fyrir Báran stéttarfél…" at bounding box center [1063, 424] width 274 height 107
drag, startPoint x: 948, startPoint y: 382, endPoint x: 1297, endPoint y: 389, distance: 349.1
click at [1297, 388] on div "2 Lausar orlofseignir Næstu helgi Nánar Upplýsingar Spurt og svarað Nánar Félag…" at bounding box center [774, 450] width 1549 height 237
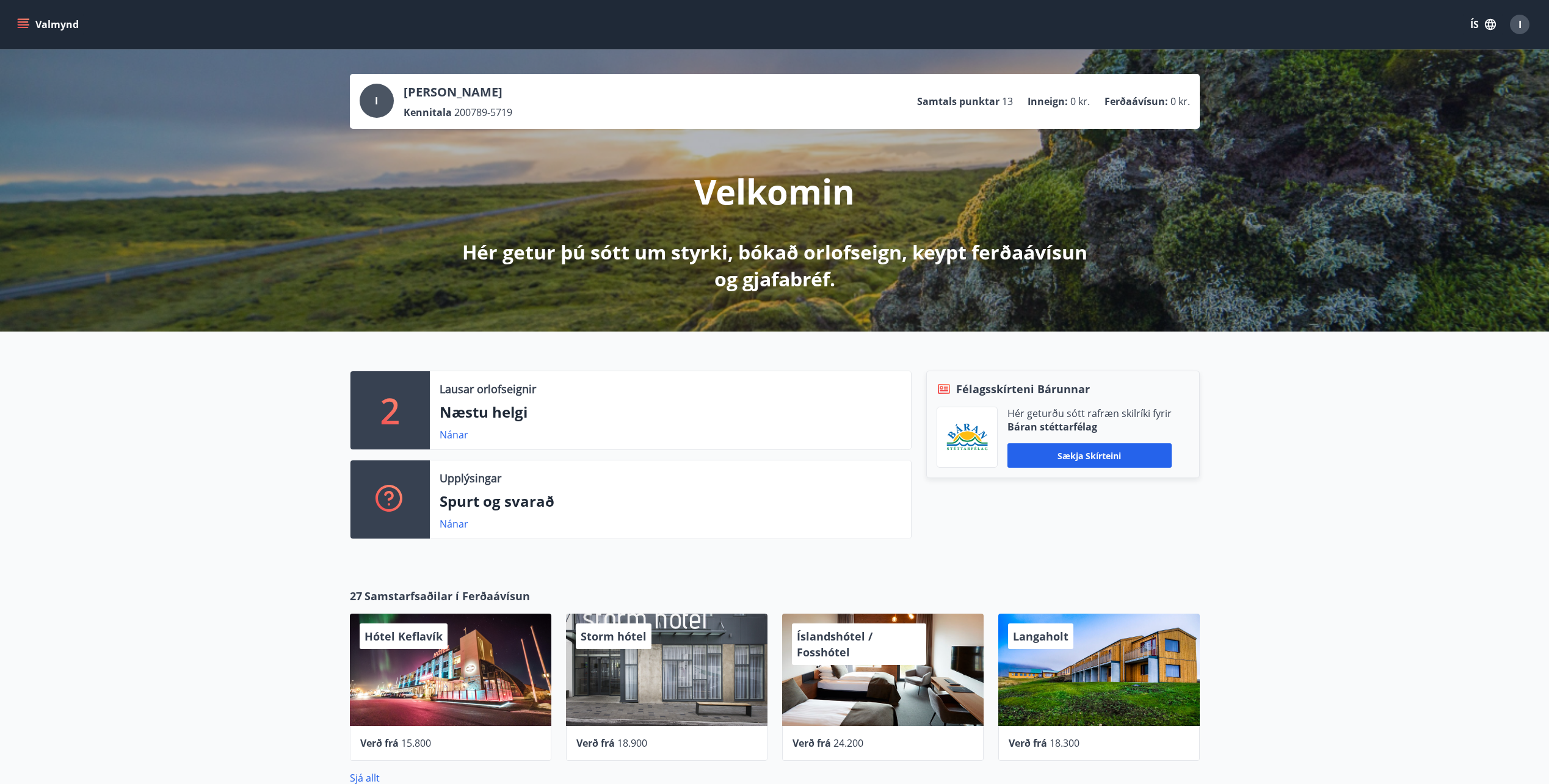
click at [68, 23] on button "Valmynd" at bounding box center [49, 24] width 69 height 22
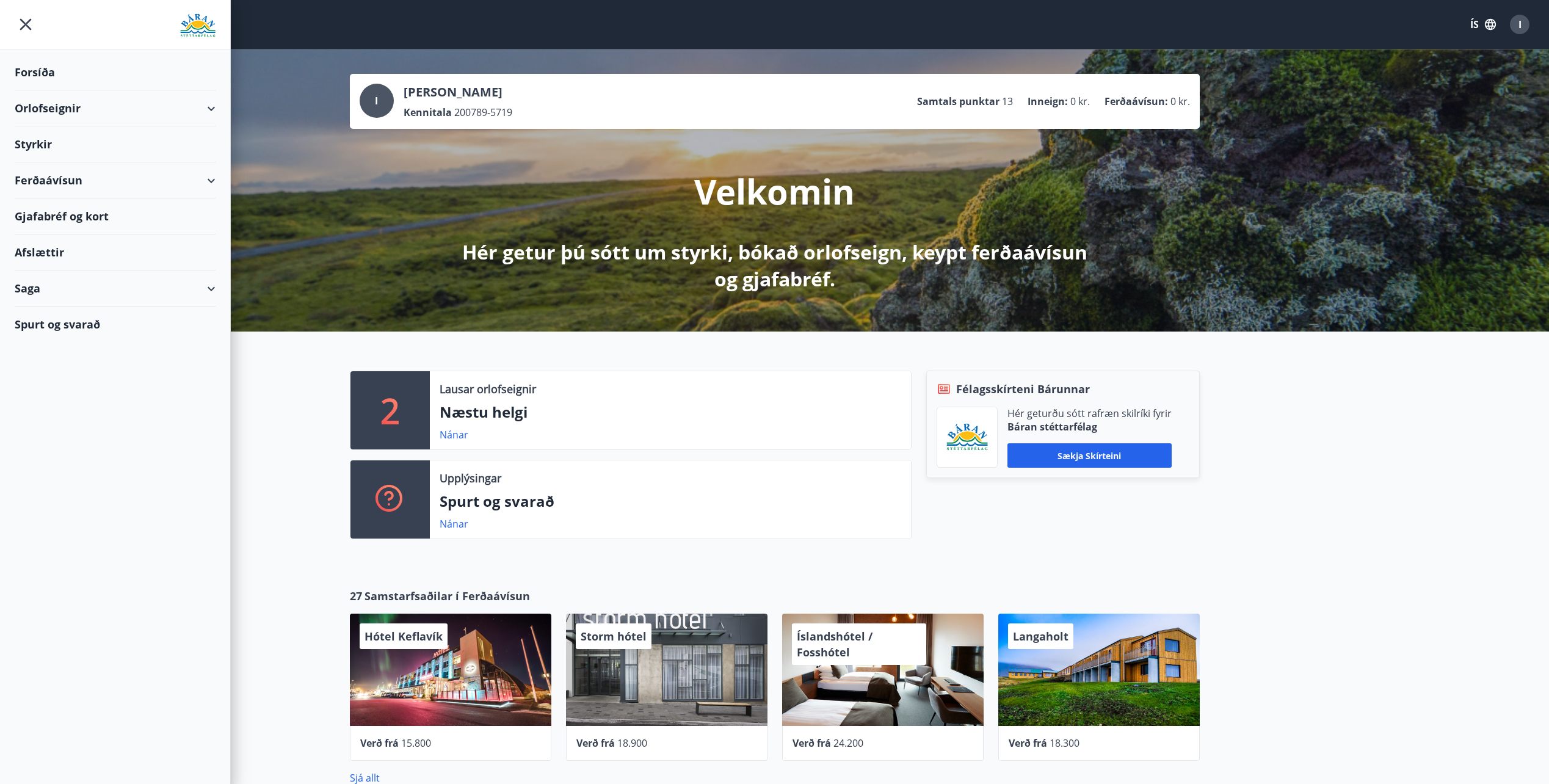
click at [54, 73] on div "Forsíða" at bounding box center [115, 72] width 201 height 36
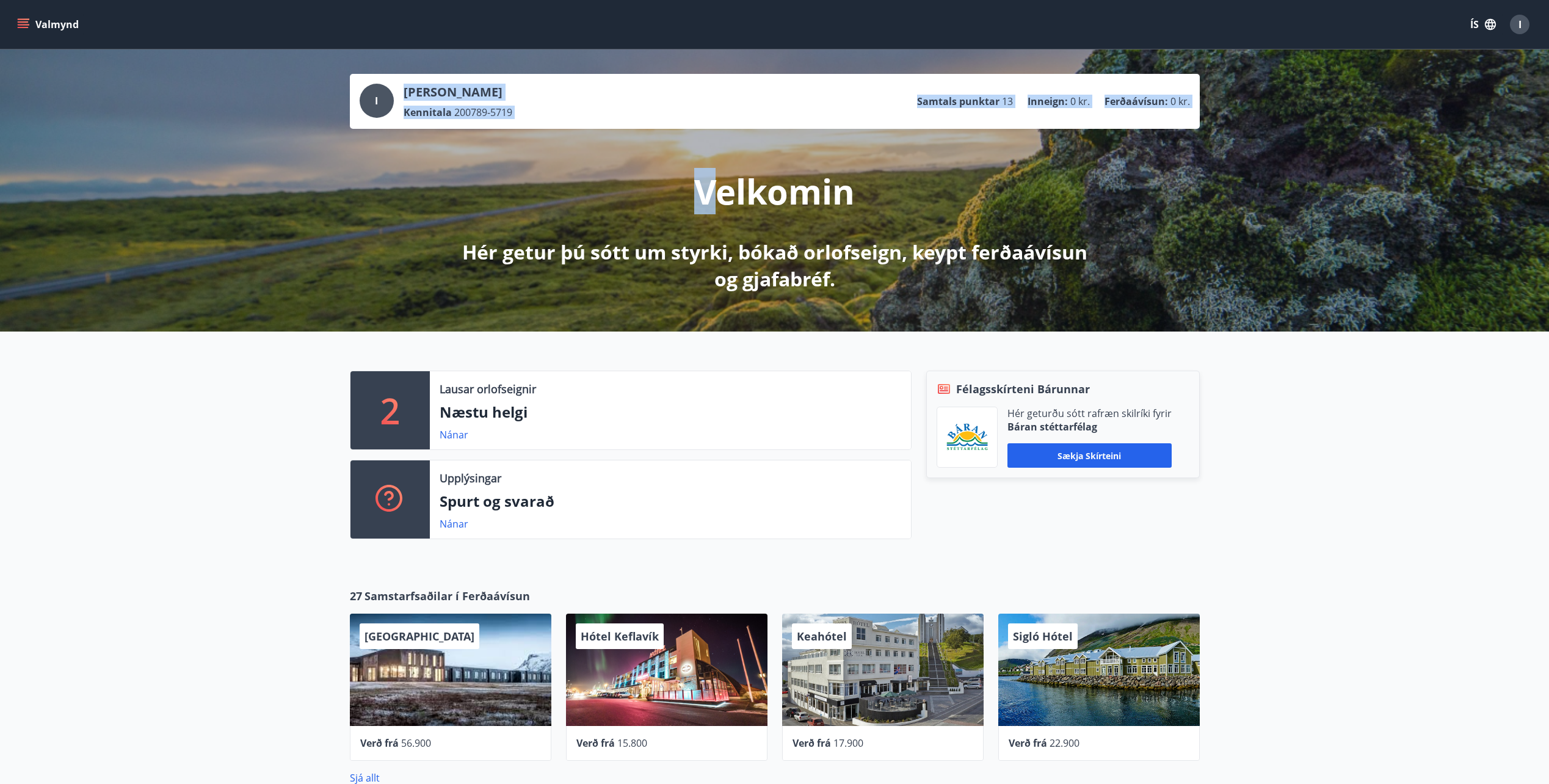
drag, startPoint x: 708, startPoint y: 179, endPoint x: 829, endPoint y: 293, distance: 166.2
click at [829, 293] on div "I [PERSON_NAME] Kennitala 200789-5719 Samtals punktar 13 Inneign : 0 kr. Ferðaá…" at bounding box center [774, 190] width 1549 height 282
drag, startPoint x: 829, startPoint y: 293, endPoint x: 842, endPoint y: 297, distance: 13.6
click at [842, 297] on div "I [PERSON_NAME] Kennitala 200789-5719 Samtals punktar 13 Inneign : 0 kr. Ferðaá…" at bounding box center [774, 190] width 1549 height 282
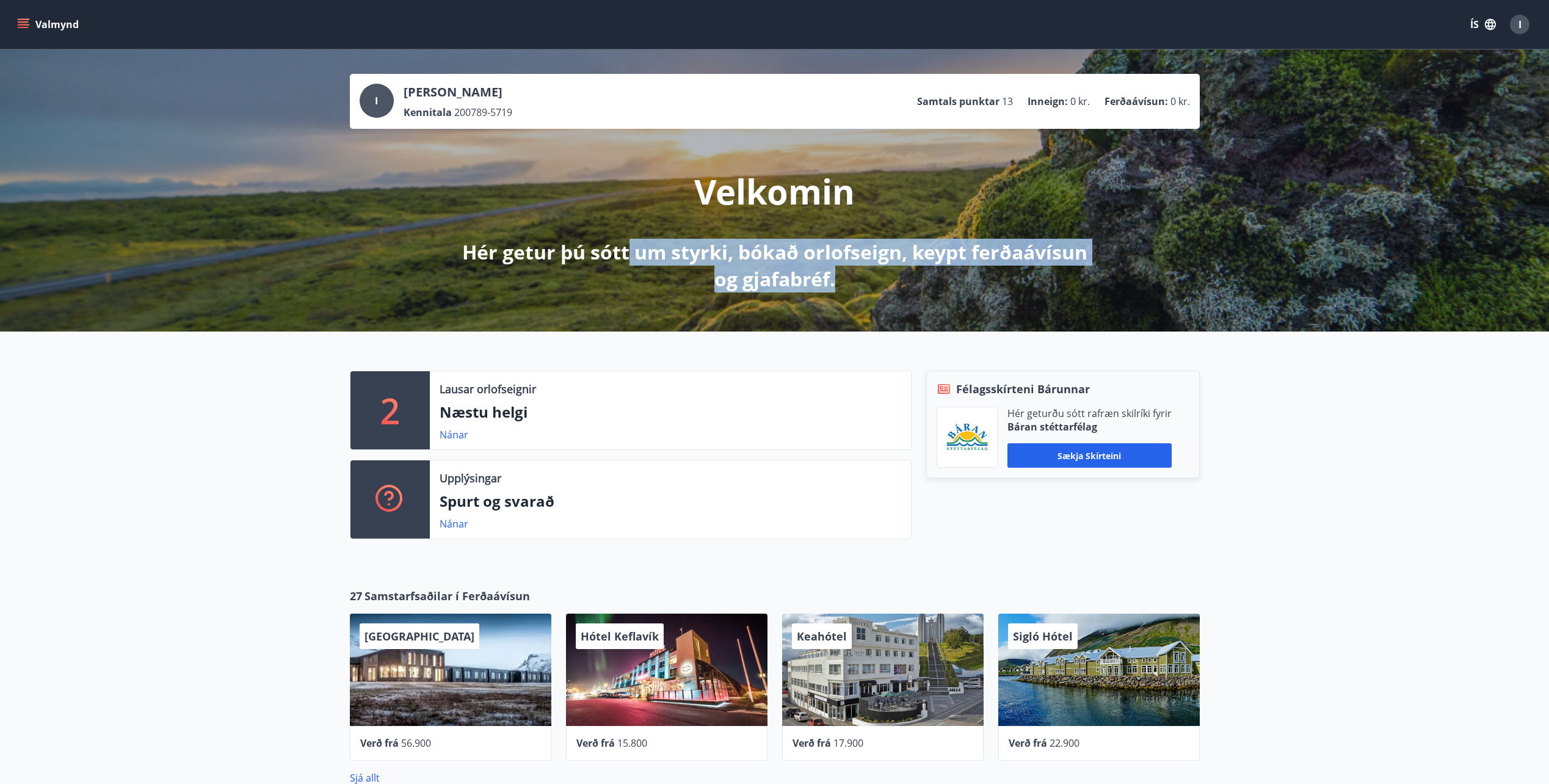
drag, startPoint x: 835, startPoint y: 282, endPoint x: 629, endPoint y: 179, distance: 230.3
click at [629, 179] on div "Velkomin Hér getur þú sótt um styrki, bókað orlofseign, keypt ferðaávísun og gj…" at bounding box center [774, 211] width 684 height 164
drag, startPoint x: 629, startPoint y: 179, endPoint x: 738, endPoint y: 255, distance: 132.9
click at [738, 255] on p "Hér getur þú sótt um styrki, bókað orlofseign, keypt ferðaávísun og gjafabréf." at bounding box center [774, 265] width 645 height 54
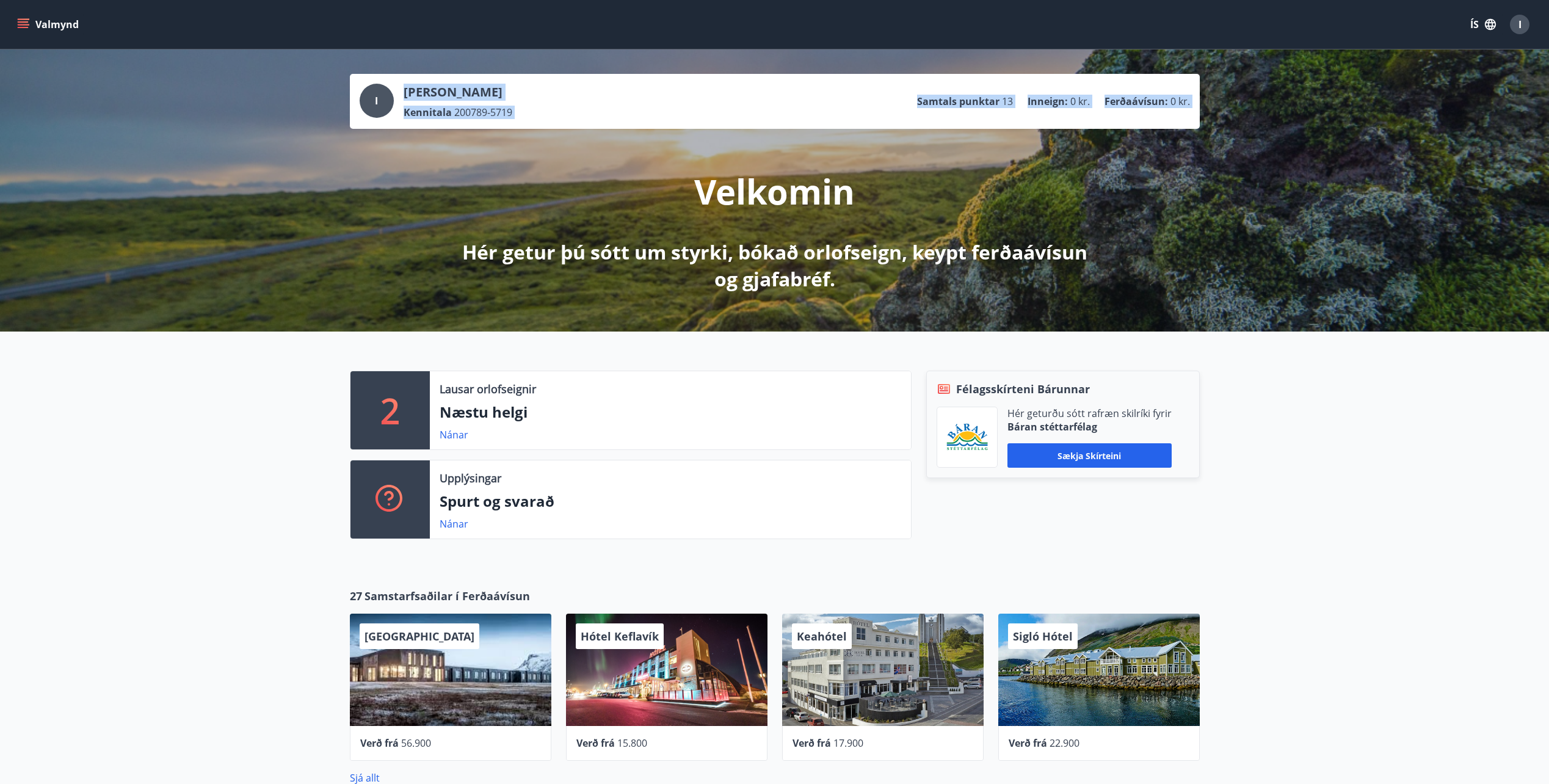
drag, startPoint x: 711, startPoint y: 197, endPoint x: 828, endPoint y: 293, distance: 151.3
click at [828, 293] on div "I [PERSON_NAME] Kennitala 200789-5719 Samtals punktar 13 Inneign : 0 kr. Ferðaá…" at bounding box center [774, 190] width 1549 height 282
drag, startPoint x: 828, startPoint y: 293, endPoint x: 843, endPoint y: 298, distance: 15.8
click at [843, 298] on div "I [PERSON_NAME] Kennitala 200789-5719 Samtals punktar 13 Inneign : 0 kr. Ferðaá…" at bounding box center [774, 190] width 1549 height 282
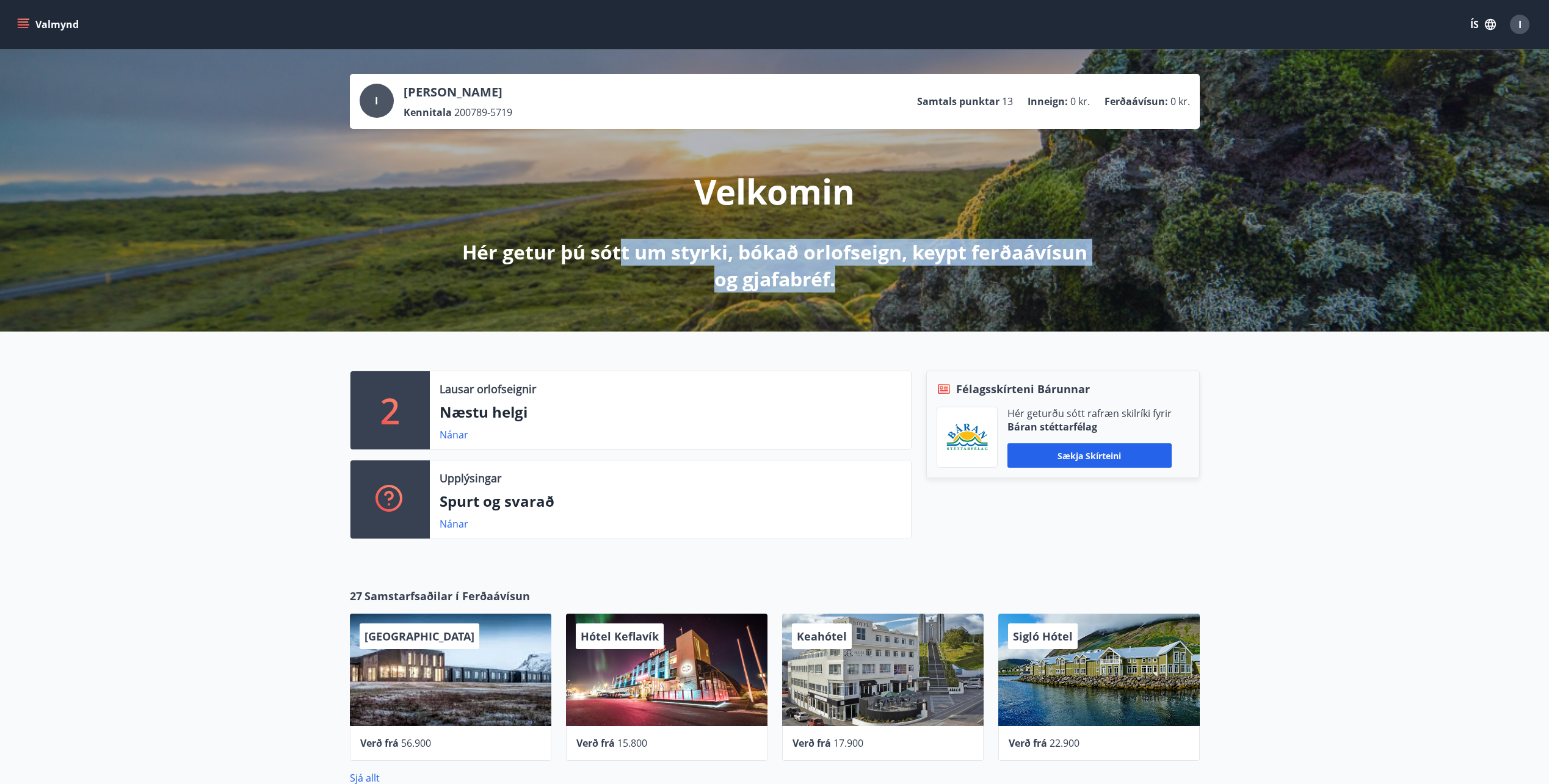
drag, startPoint x: 834, startPoint y: 278, endPoint x: 619, endPoint y: 186, distance: 233.9
click at [619, 186] on div "Velkomin Hér getur þú sótt um styrki, bókað orlofseign, keypt ferðaávísun og gj…" at bounding box center [774, 211] width 684 height 164
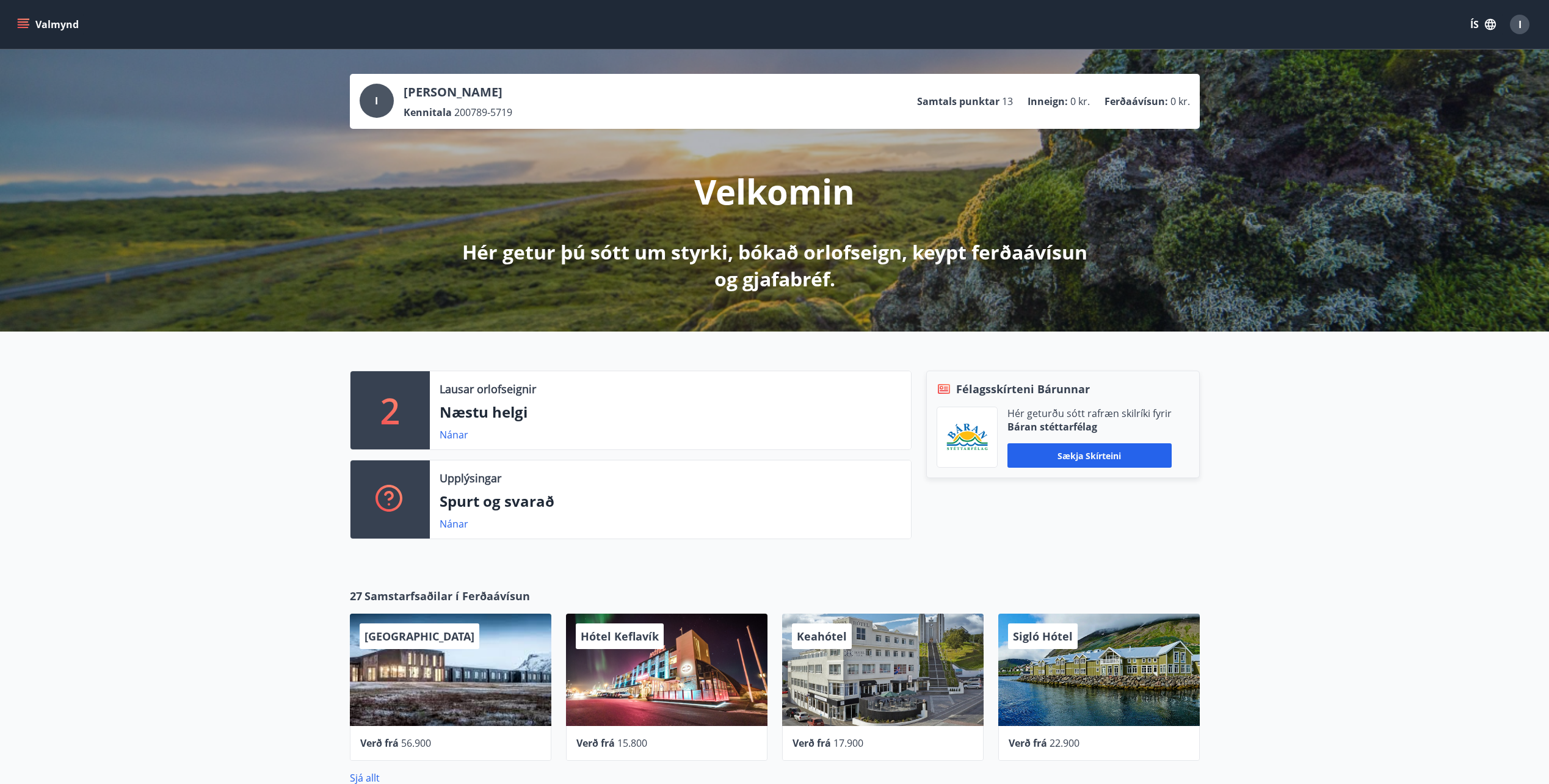
drag, startPoint x: 619, startPoint y: 186, endPoint x: 707, endPoint y: 193, distance: 88.3
click at [714, 199] on p "Velkomin" at bounding box center [774, 191] width 161 height 47
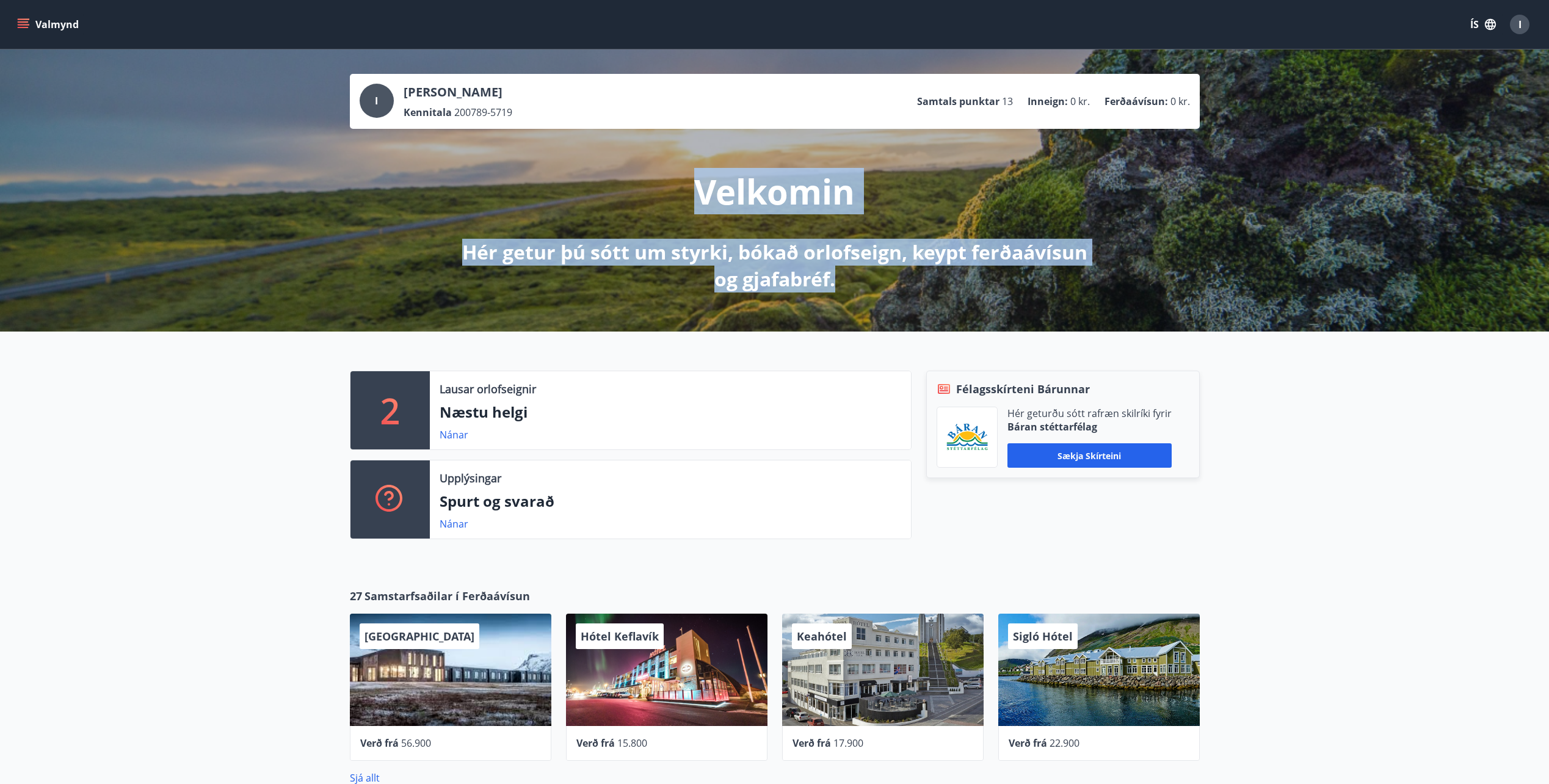
drag, startPoint x: 701, startPoint y: 189, endPoint x: 849, endPoint y: 265, distance: 166.4
click at [849, 265] on div "Velkomin Hér getur þú sótt um styrki, bókað orlofseign, keypt ferðaávísun og gj…" at bounding box center [774, 211] width 684 height 164
drag, startPoint x: 849, startPoint y: 265, endPoint x: 844, endPoint y: 281, distance: 16.8
click at [844, 281] on p "Hér getur þú sótt um styrki, bókað orlofseign, keypt ferðaávísun og gjafabréf." at bounding box center [774, 265] width 645 height 54
drag, startPoint x: 843, startPoint y: 283, endPoint x: 684, endPoint y: 179, distance: 190.0
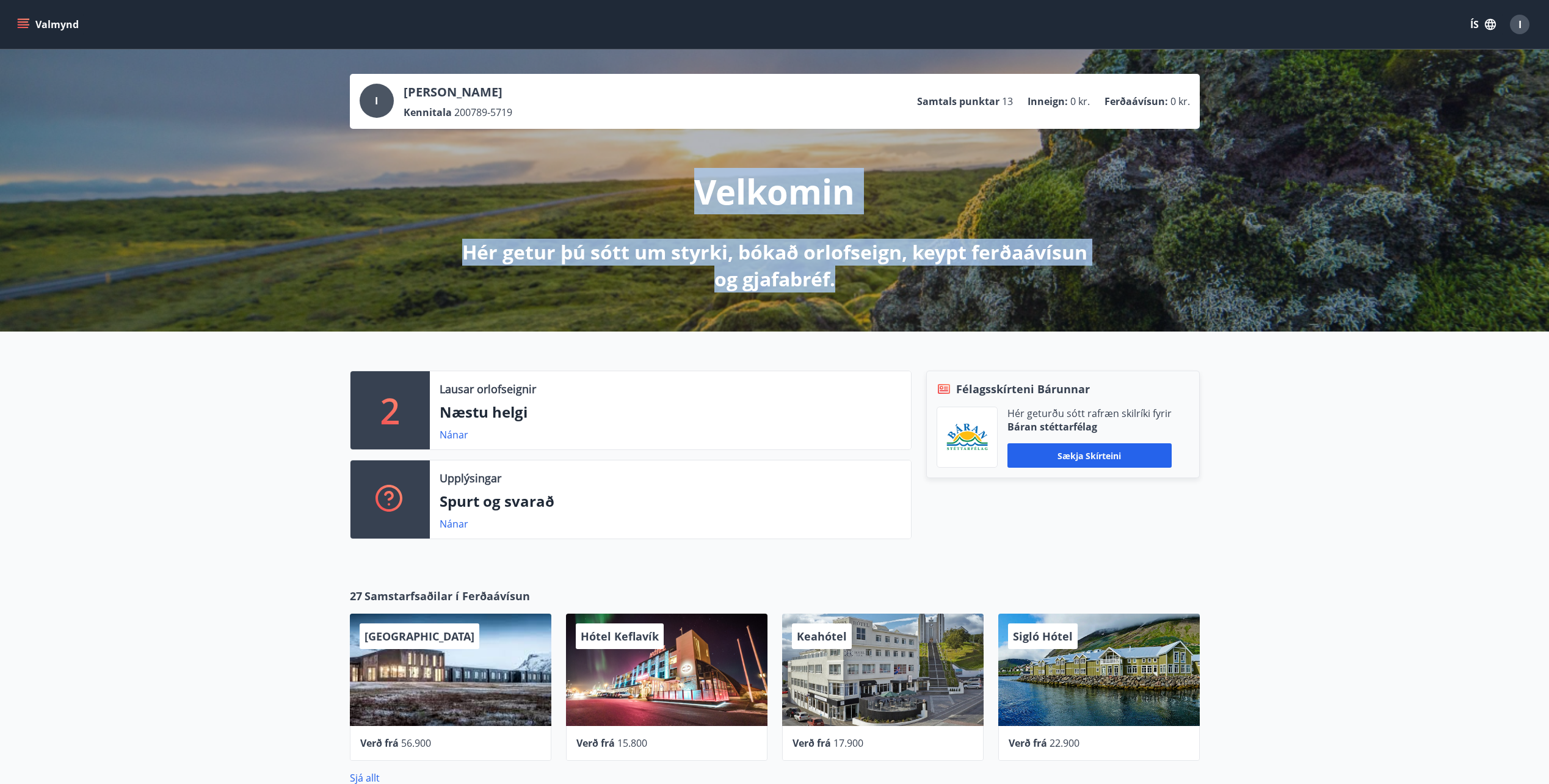
click at [684, 179] on div "Velkomin Hér getur þú sótt um styrki, bókað orlofseign, keypt ferðaávísun og gj…" at bounding box center [774, 211] width 684 height 164
drag, startPoint x: 684, startPoint y: 179, endPoint x: 713, endPoint y: 193, distance: 32.2
click at [713, 193] on p "Velkomin" at bounding box center [774, 191] width 161 height 47
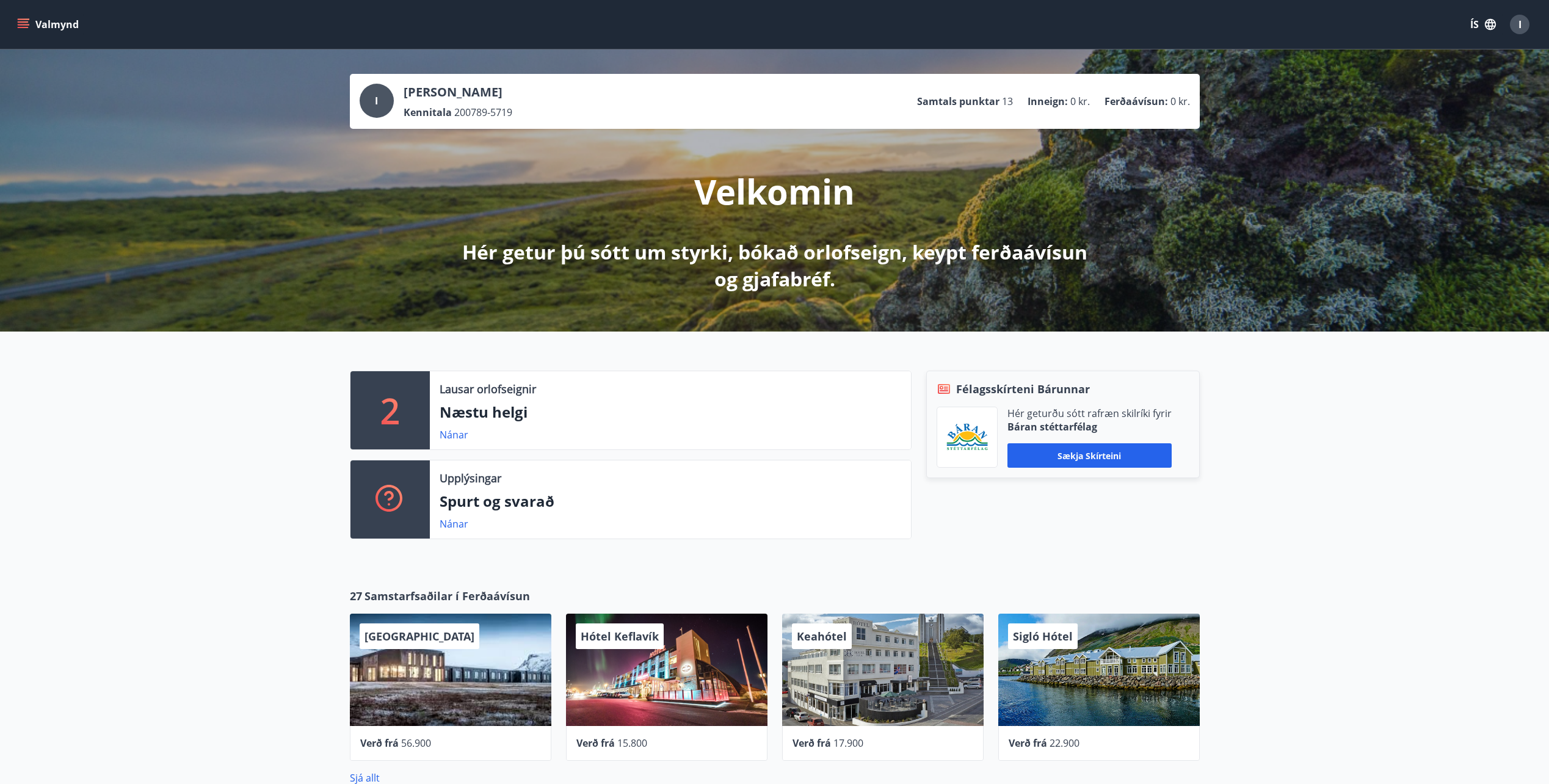
click at [727, 265] on p "Hér getur þú sótt um styrki, bókað orlofseign, keypt ferðaávísun og gjafabréf." at bounding box center [774, 265] width 645 height 54
click at [29, 22] on icon "menu" at bounding box center [23, 24] width 12 height 12
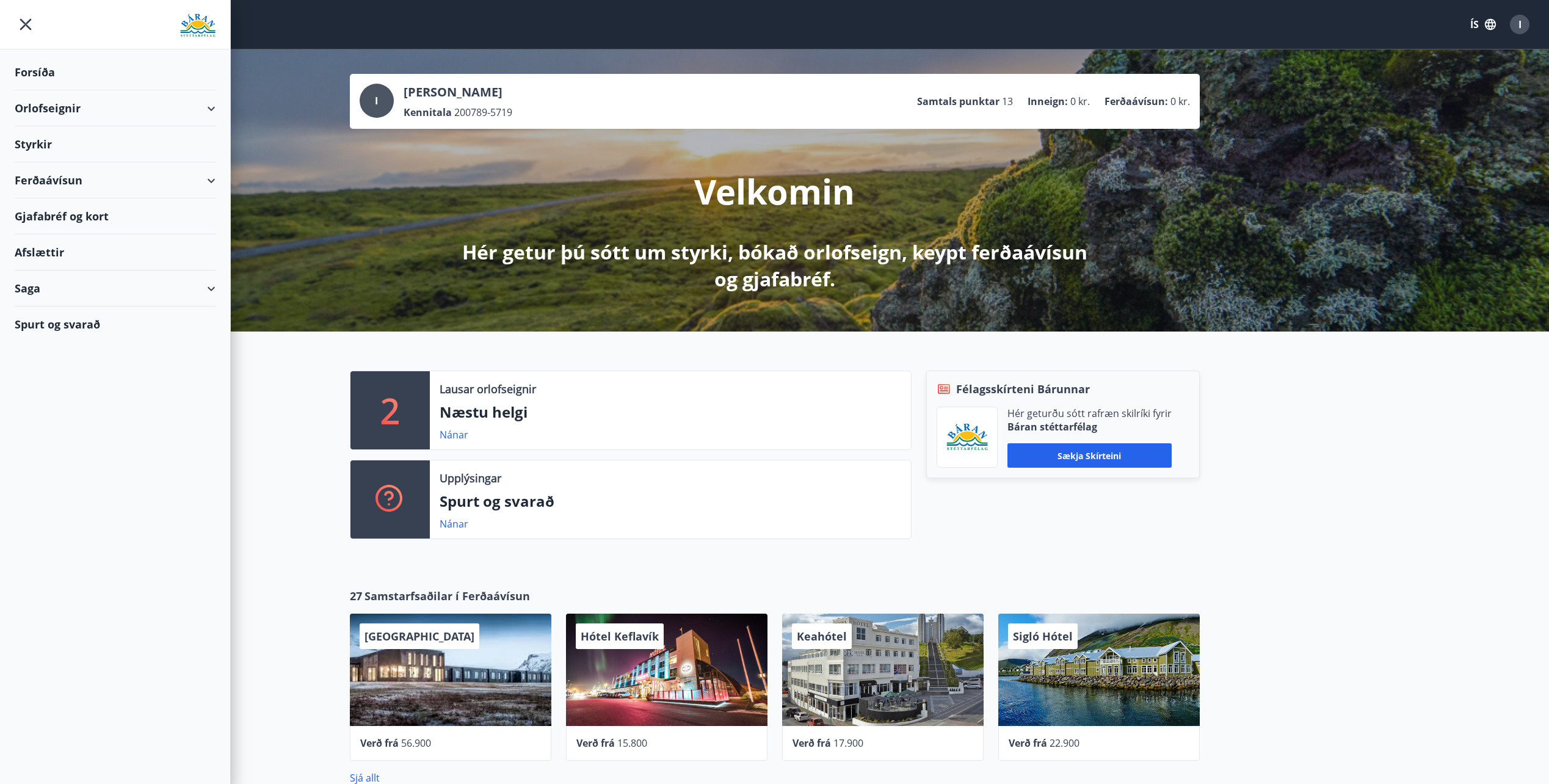
click at [82, 97] on div "Orlofseignir" at bounding box center [115, 108] width 201 height 36
click at [31, 143] on div "Framboð" at bounding box center [115, 138] width 181 height 25
